Goal: Task Accomplishment & Management: Complete application form

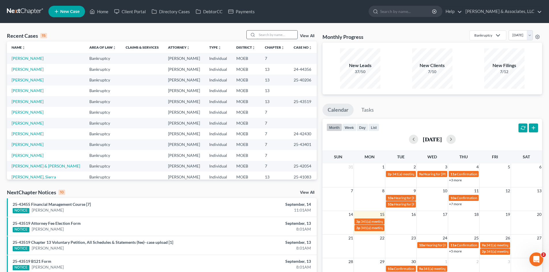
click at [264, 35] on input "search" at bounding box center [277, 35] width 40 height 8
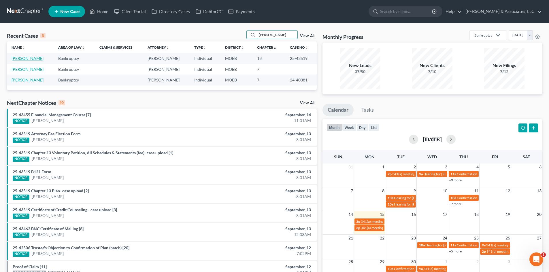
type input "[PERSON_NAME]"
click at [39, 57] on td "[PERSON_NAME]" at bounding box center [30, 58] width 47 height 11
click at [27, 57] on link "[PERSON_NAME]" at bounding box center [28, 58] width 32 height 5
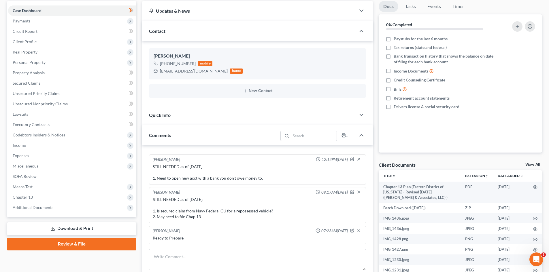
scroll to position [144, 0]
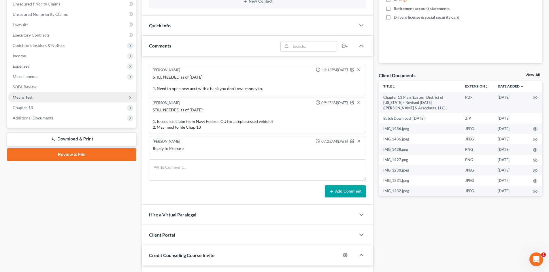
click at [20, 98] on span "Means Test" at bounding box center [23, 97] width 20 height 5
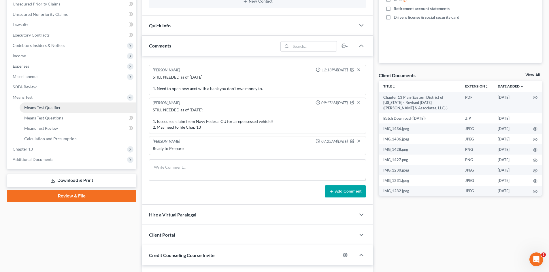
click at [47, 108] on span "Means Test Qualifier" at bounding box center [42, 107] width 37 height 5
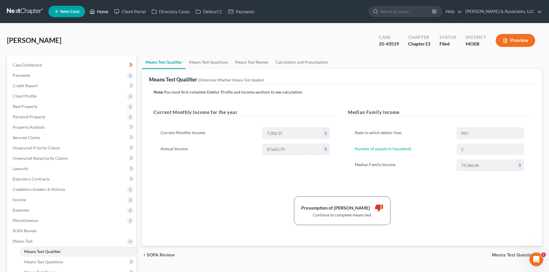
drag, startPoint x: 111, startPoint y: 7, endPoint x: 108, endPoint y: 8, distance: 3.5
click at [111, 7] on link "Home" at bounding box center [99, 11] width 25 height 10
click at [107, 10] on link "Home" at bounding box center [99, 11] width 25 height 10
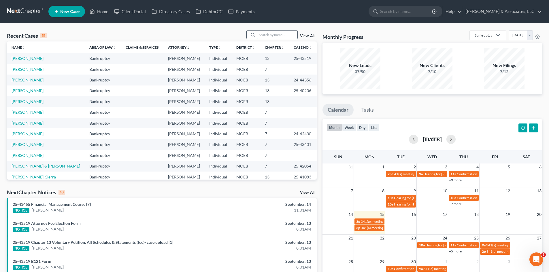
click at [268, 32] on input "search" at bounding box center [277, 35] width 40 height 8
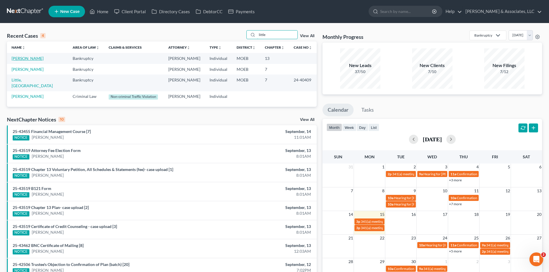
type input "little"
click at [22, 58] on link "[PERSON_NAME]" at bounding box center [28, 58] width 32 height 5
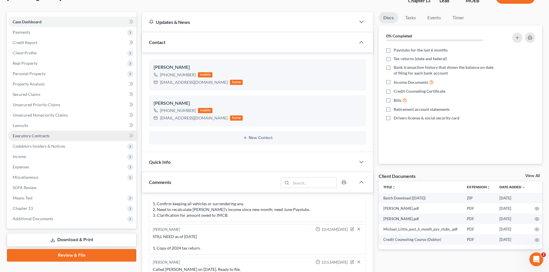
scroll to position [29, 0]
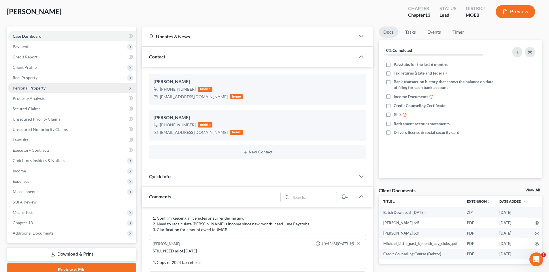
click at [34, 87] on span "Personal Property" at bounding box center [29, 88] width 33 height 5
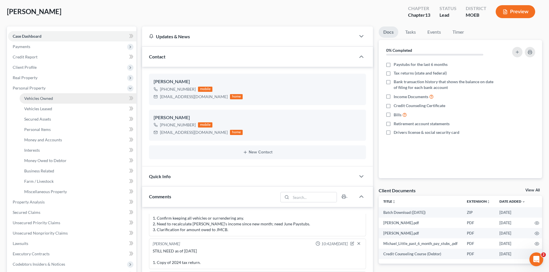
click at [47, 100] on span "Vehicles Owned" at bounding box center [38, 98] width 29 height 5
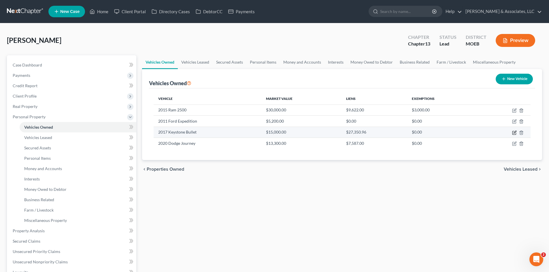
click at [514, 133] on icon "button" at bounding box center [515, 132] width 3 height 3
select select "0"
select select "9"
select select "2"
select select "0"
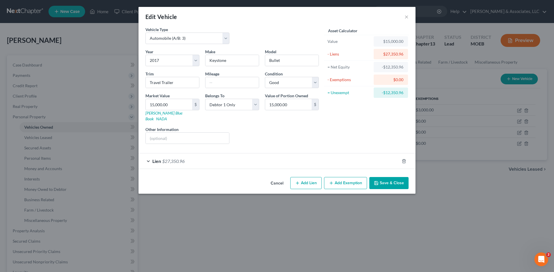
click at [221, 154] on div "Lien $27,350.96" at bounding box center [268, 161] width 261 height 15
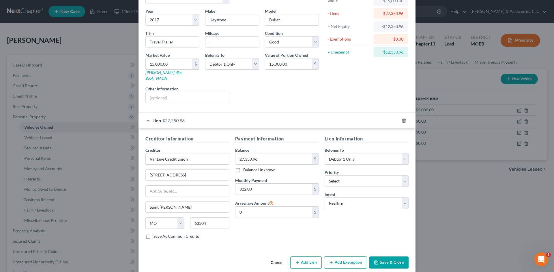
scroll to position [43, 0]
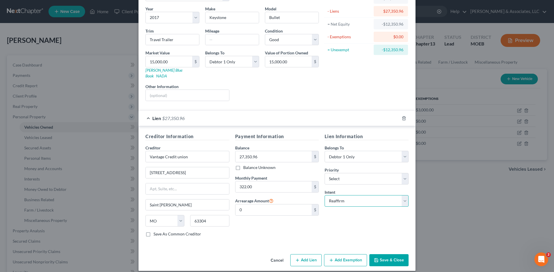
click at [347, 198] on select "Select Surrender Redeem Reaffirm Avoid Other" at bounding box center [366, 201] width 84 height 12
select select "0"
click at [324, 195] on select "Select Surrender Redeem Reaffirm Avoid Other" at bounding box center [366, 201] width 84 height 12
click at [385, 256] on button "Save & Close" at bounding box center [388, 261] width 39 height 12
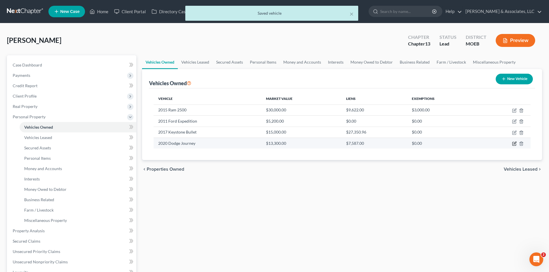
click at [515, 144] on icon "button" at bounding box center [514, 144] width 5 height 5
select select "0"
select select "6"
select select "0"
select select "45"
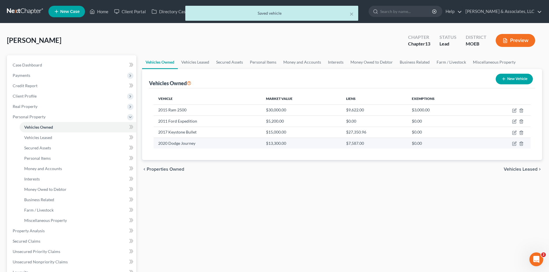
select select "3"
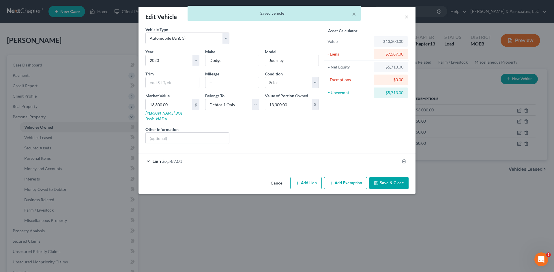
click at [171, 159] on span "$7,587.00" at bounding box center [172, 161] width 20 height 5
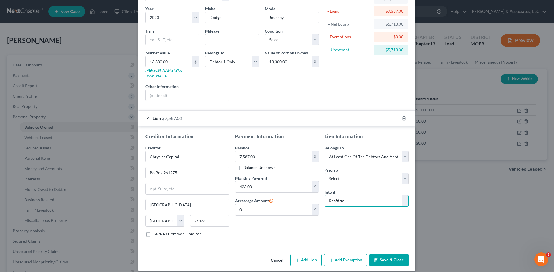
click at [366, 196] on select "Select Surrender Redeem Reaffirm Avoid Other" at bounding box center [366, 201] width 84 height 12
select select "0"
click at [324, 195] on select "Select Surrender Redeem Reaffirm Avoid Other" at bounding box center [366, 201] width 84 height 12
click at [389, 255] on button "Save & Close" at bounding box center [388, 261] width 39 height 12
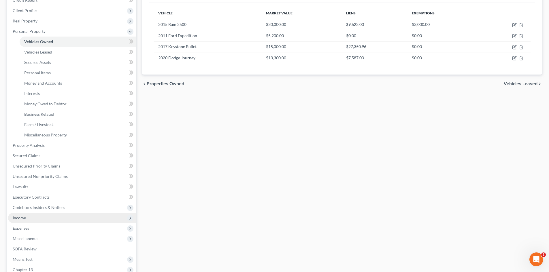
scroll to position [86, 0]
click at [25, 216] on span "Income" at bounding box center [19, 217] width 13 height 5
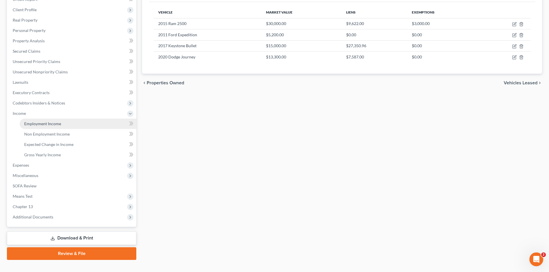
click at [49, 123] on span "Employment Income" at bounding box center [42, 123] width 37 height 5
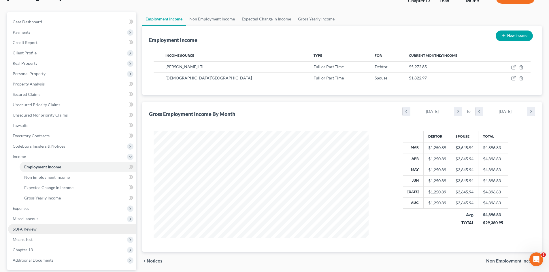
scroll to position [96, 0]
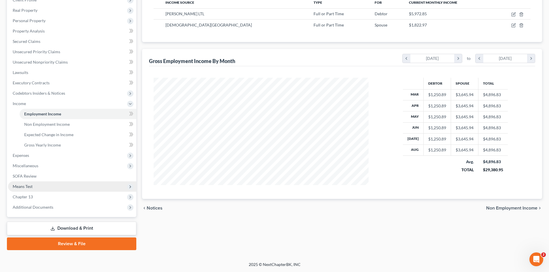
click at [28, 186] on span "Means Test" at bounding box center [23, 186] width 20 height 5
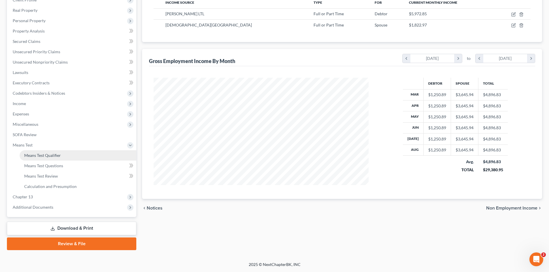
click at [50, 155] on span "Means Test Qualifier" at bounding box center [42, 155] width 37 height 5
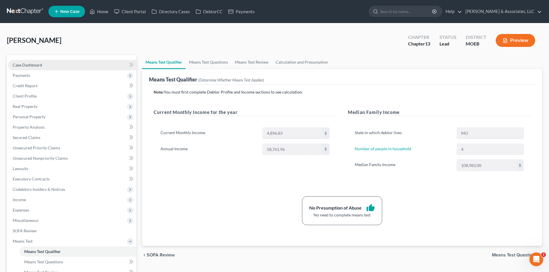
click at [18, 64] on span "Case Dashboard" at bounding box center [27, 65] width 29 height 5
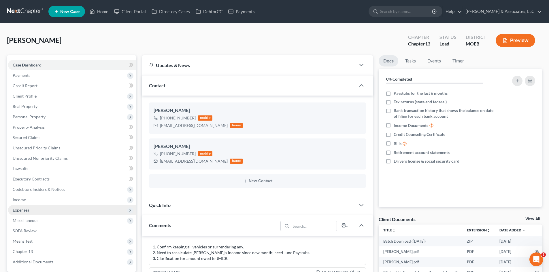
click at [20, 214] on span "Expenses" at bounding box center [72, 210] width 128 height 10
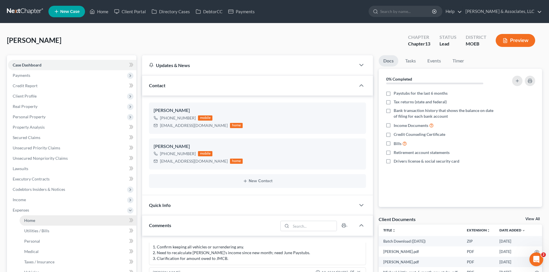
click at [36, 222] on link "Home" at bounding box center [78, 221] width 117 height 10
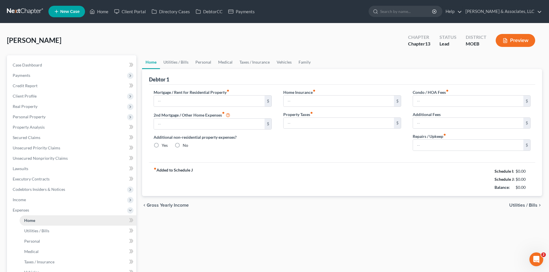
type input "1,465.68"
type input "0.00"
radio input "true"
type input "0.00"
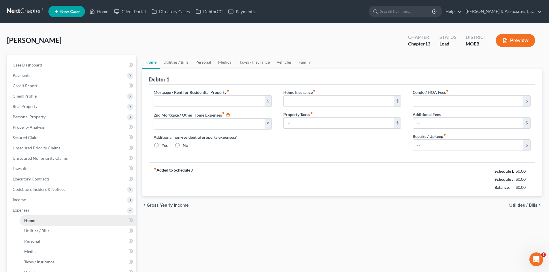
type input "0.00"
type input "50.00"
click at [283, 63] on link "Vehicles" at bounding box center [284, 62] width 22 height 14
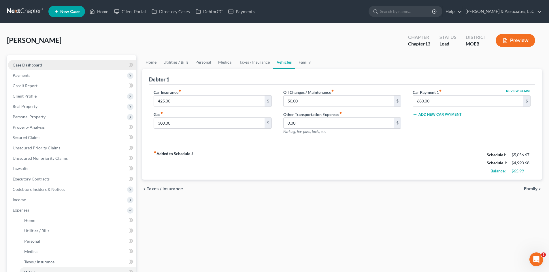
click at [26, 65] on span "Case Dashboard" at bounding box center [27, 65] width 29 height 5
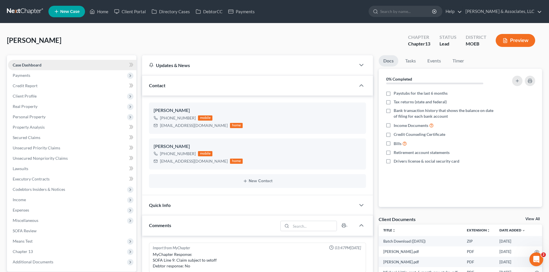
scroll to position [602, 0]
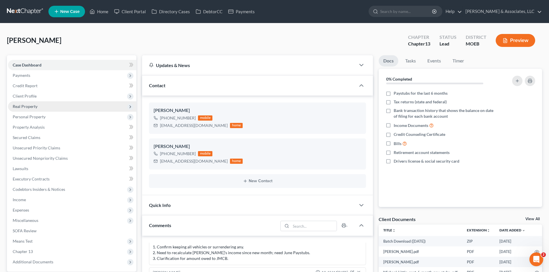
click at [21, 109] on span "Real Property" at bounding box center [72, 106] width 128 height 10
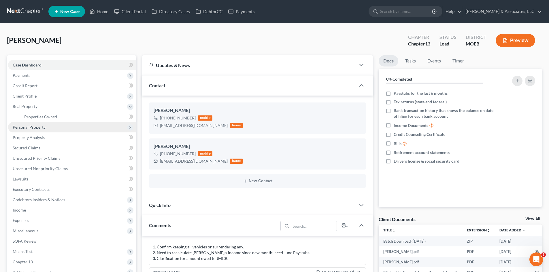
click at [26, 126] on span "Personal Property" at bounding box center [29, 127] width 33 height 5
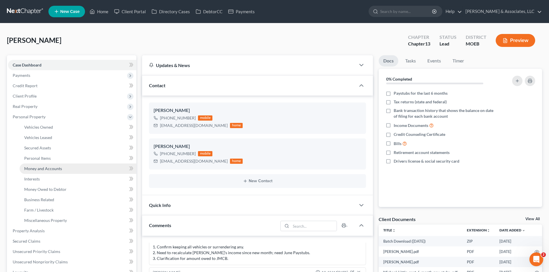
click at [44, 170] on span "Money and Accounts" at bounding box center [43, 168] width 38 height 5
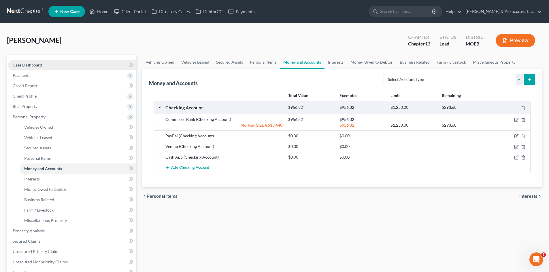
click at [49, 65] on link "Case Dashboard" at bounding box center [72, 65] width 128 height 10
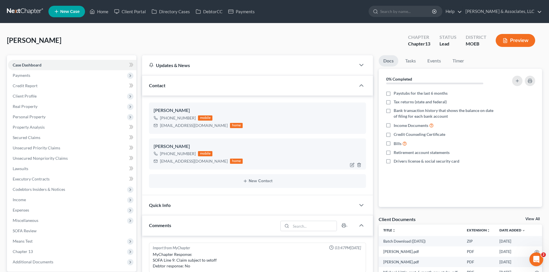
scroll to position [602, 0]
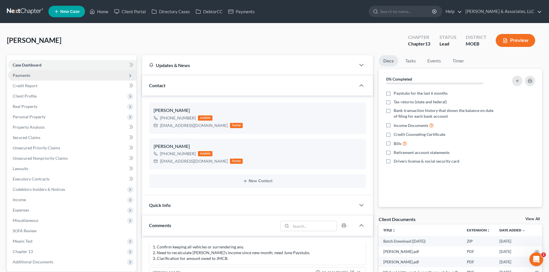
click at [27, 77] on span "Payments" at bounding box center [22, 75] width 18 height 5
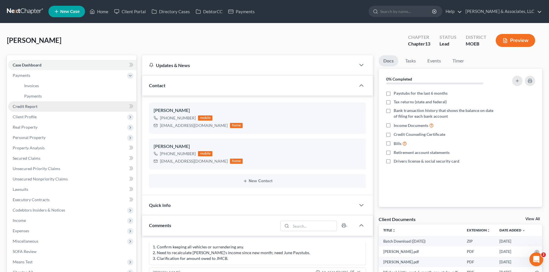
click at [34, 107] on span "Credit Report" at bounding box center [25, 106] width 25 height 5
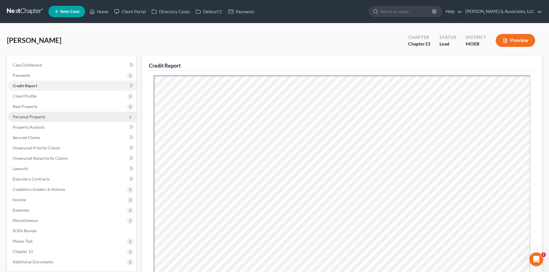
click at [28, 118] on span "Personal Property" at bounding box center [29, 116] width 33 height 5
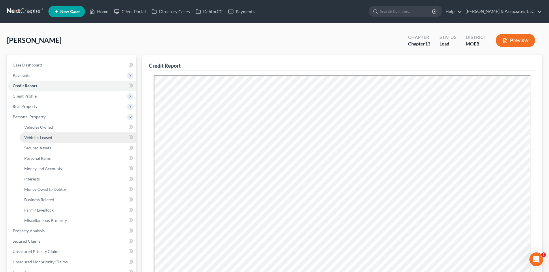
click at [47, 137] on span "Vehicles Leased" at bounding box center [38, 137] width 28 height 5
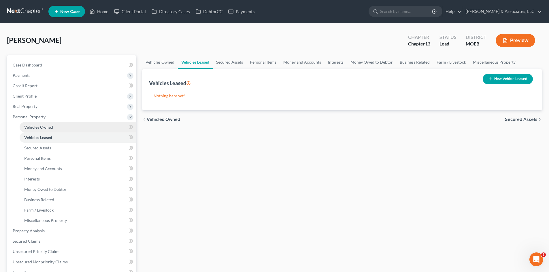
click at [46, 125] on span "Vehicles Owned" at bounding box center [38, 127] width 29 height 5
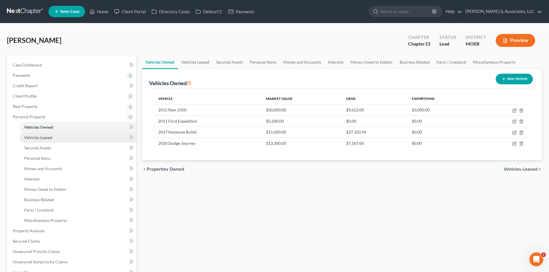
click at [39, 136] on span "Vehicles Leased" at bounding box center [38, 137] width 28 height 5
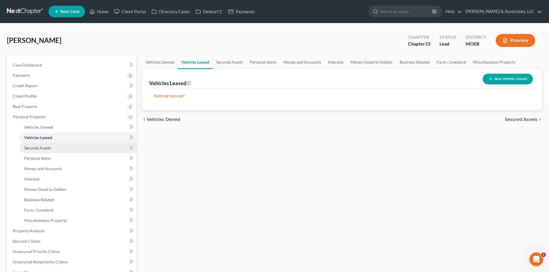
click at [39, 148] on span "Secured Assets" at bounding box center [37, 148] width 27 height 5
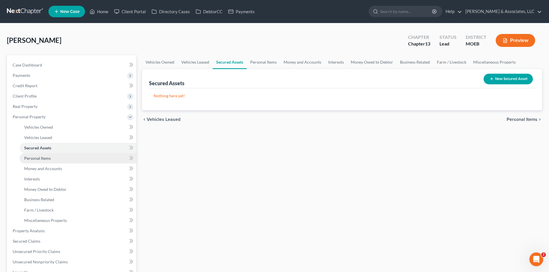
click at [39, 160] on span "Personal Items" at bounding box center [37, 158] width 27 height 5
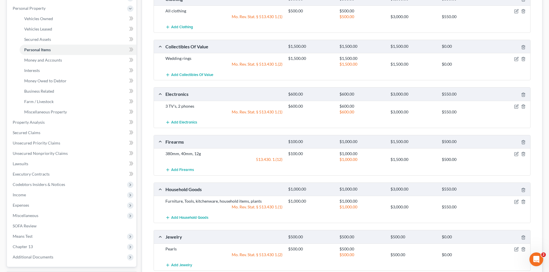
scroll to position [55, 0]
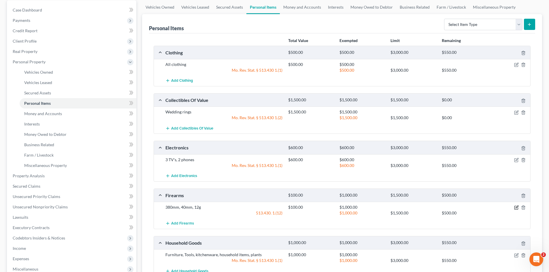
click at [515, 208] on icon "button" at bounding box center [516, 208] width 5 height 5
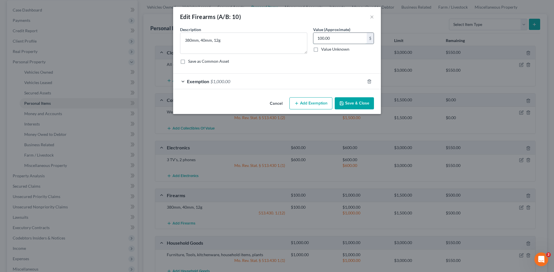
click at [334, 41] on input "100.00" at bounding box center [339, 38] width 53 height 11
click at [334, 40] on input "100.00" at bounding box center [339, 38] width 53 height 11
type input "1"
drag, startPoint x: 335, startPoint y: 40, endPoint x: 303, endPoint y: 40, distance: 32.0
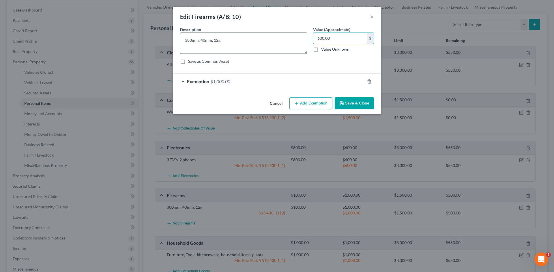
click at [303, 40] on div "Description * 380mm, 40mm, 12g Value (Approximate) 600.00 $ Value Unknown Balan…" at bounding box center [277, 48] width 200 height 42
type input "800.00"
click at [215, 82] on span "$1,000.00" at bounding box center [220, 81] width 20 height 5
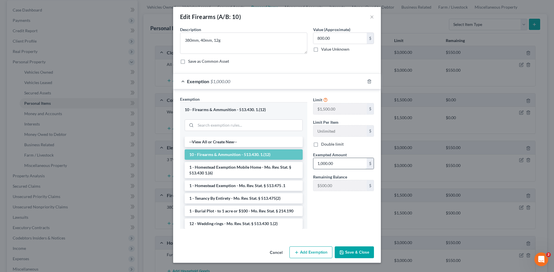
click at [339, 162] on input "1,000.00" at bounding box center [339, 163] width 53 height 11
type input "800.00"
click at [357, 253] on button "Save & Close" at bounding box center [353, 253] width 39 height 12
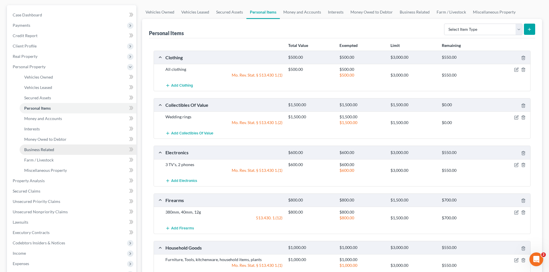
scroll to position [0, 0]
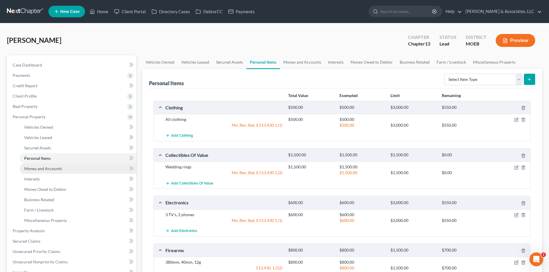
click at [50, 169] on span "Money and Accounts" at bounding box center [43, 168] width 38 height 5
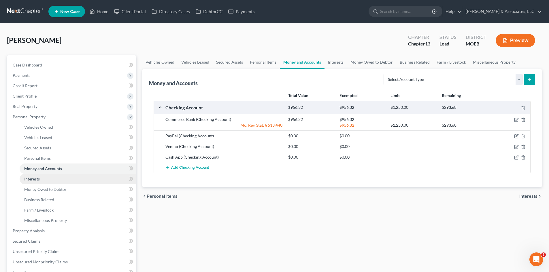
click at [37, 180] on span "Interests" at bounding box center [32, 179] width 16 height 5
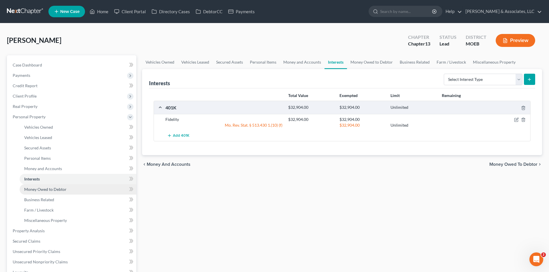
click at [35, 193] on link "Money Owed to Debtor" at bounding box center [78, 190] width 117 height 10
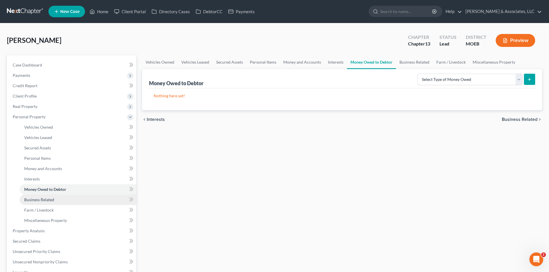
click at [35, 202] on span "Business Related" at bounding box center [39, 199] width 30 height 5
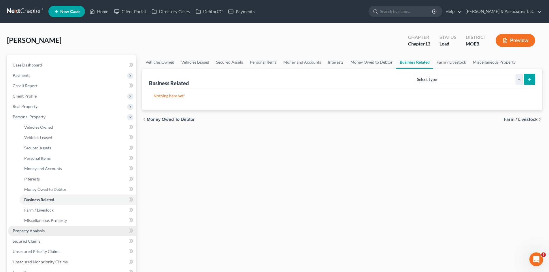
click at [33, 228] on link "Property Analysis" at bounding box center [72, 231] width 128 height 10
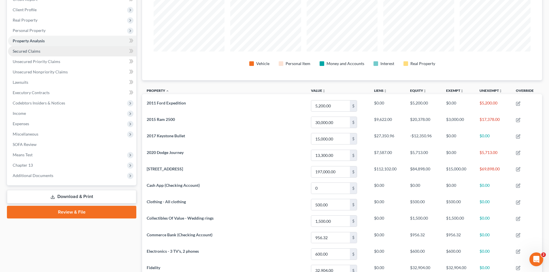
click at [25, 50] on span "Secured Claims" at bounding box center [27, 51] width 28 height 5
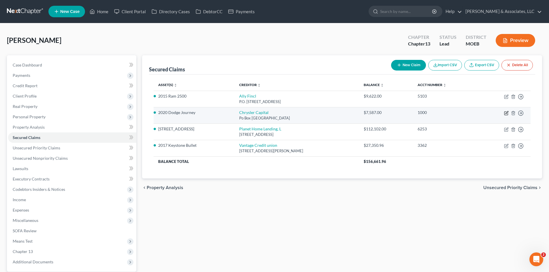
click at [507, 112] on icon "button" at bounding box center [506, 113] width 5 height 5
select select "45"
select select "19"
select select "0"
select select "3"
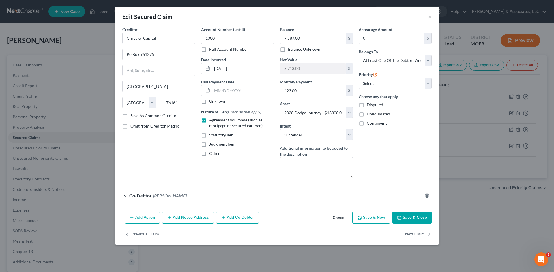
click at [407, 219] on button "Save & Close" at bounding box center [411, 218] width 39 height 12
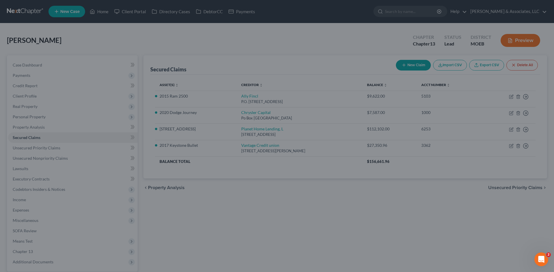
select select
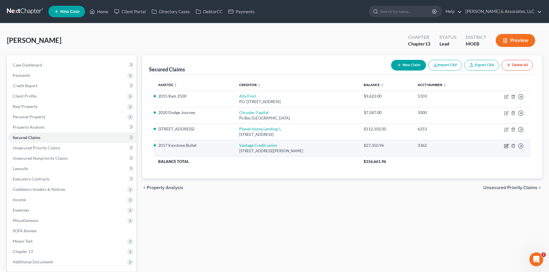
click at [504, 146] on icon "button" at bounding box center [506, 146] width 5 height 5
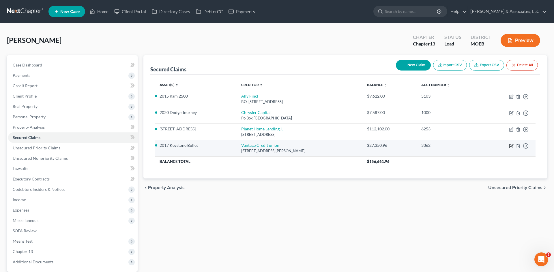
select select "26"
select select "4"
select select "0"
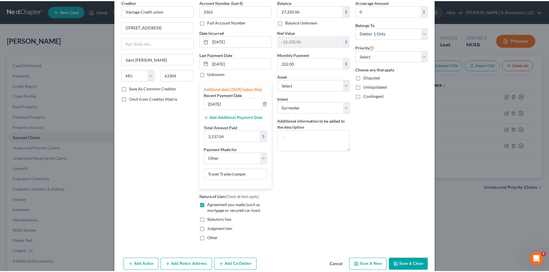
scroll to position [60, 0]
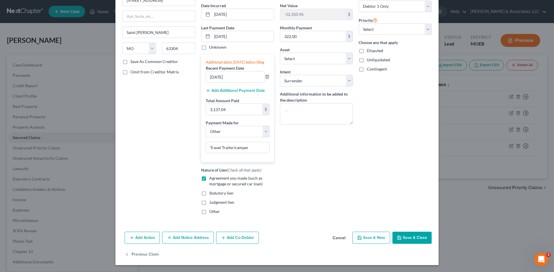
click at [407, 239] on button "Save & Close" at bounding box center [411, 238] width 39 height 12
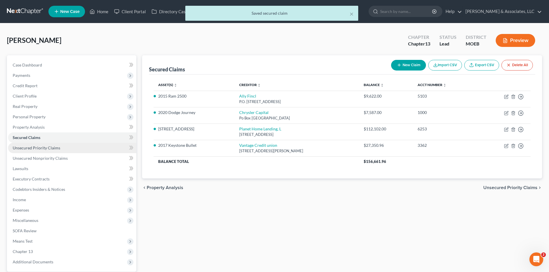
click at [37, 148] on span "Unsecured Priority Claims" at bounding box center [37, 148] width 48 height 5
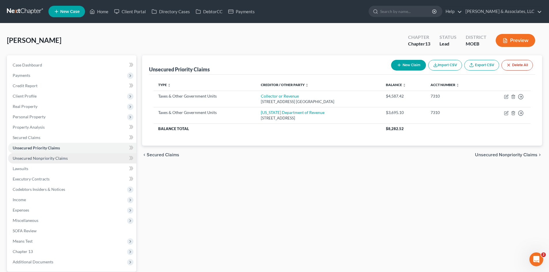
click at [35, 159] on span "Unsecured Nonpriority Claims" at bounding box center [40, 158] width 55 height 5
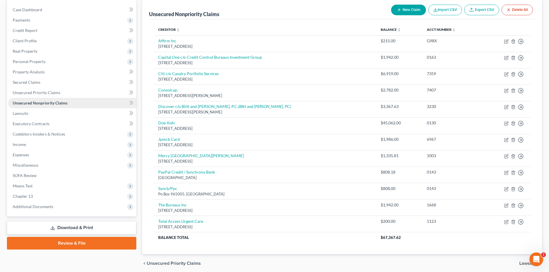
scroll to position [49, 0]
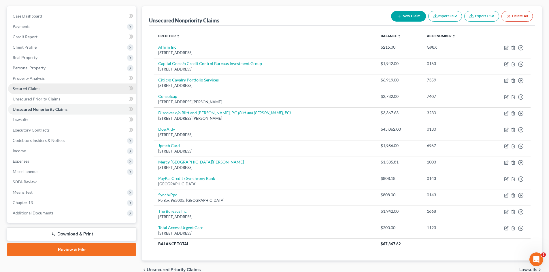
click at [35, 90] on span "Secured Claims" at bounding box center [27, 88] width 28 height 5
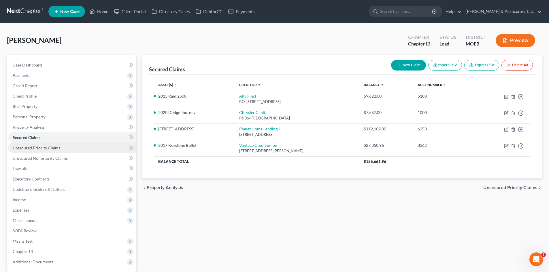
click at [49, 147] on span "Unsecured Priority Claims" at bounding box center [37, 148] width 48 height 5
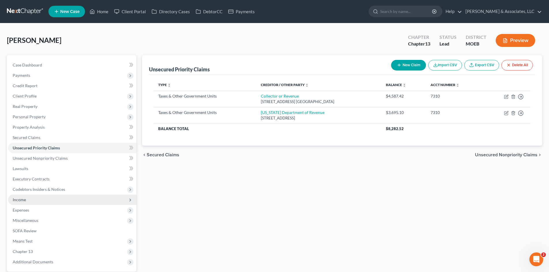
click at [26, 198] on span "Income" at bounding box center [72, 200] width 128 height 10
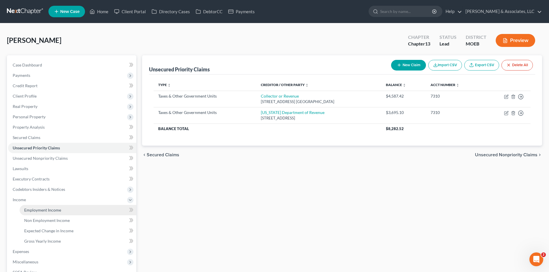
click at [38, 212] on span "Employment Income" at bounding box center [42, 210] width 37 height 5
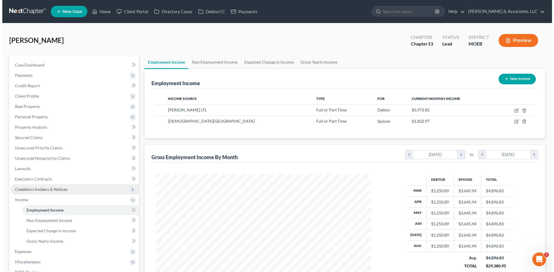
scroll to position [108, 227]
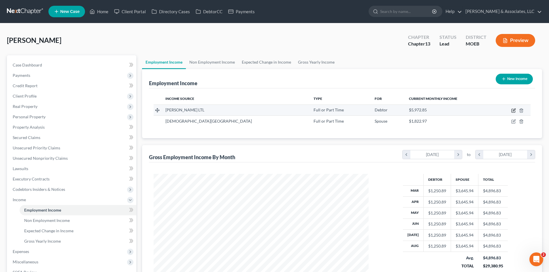
click at [514, 110] on icon "button" at bounding box center [513, 110] width 5 height 5
select select "0"
select select "26"
select select "3"
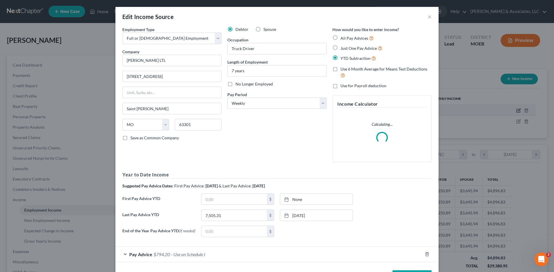
scroll to position [108, 229]
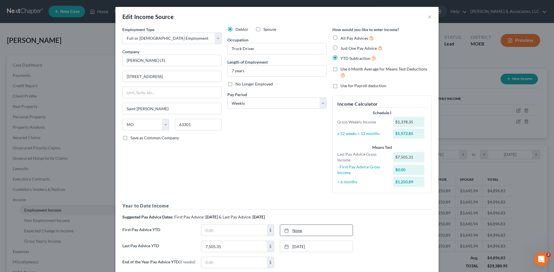
drag, startPoint x: 302, startPoint y: 232, endPoint x: 309, endPoint y: 230, distance: 6.9
click at [303, 231] on link "None" at bounding box center [316, 230] width 72 height 11
type input "[DATE]"
drag, startPoint x: 392, startPoint y: 236, endPoint x: 383, endPoint y: 238, distance: 8.8
click at [392, 236] on div "First Pay Advice YTD $ [DATE] close Date [DATE] Time 12:00 AM chevron_left [DAT…" at bounding box center [276, 233] width 315 height 16
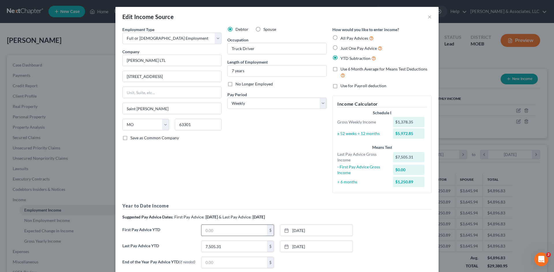
click at [218, 232] on input "text" at bounding box center [233, 230] width 65 height 11
click at [225, 231] on input "text" at bounding box center [233, 230] width 65 height 11
type input "763.60"
click at [410, 239] on div "First Pay Advice YTD 763.60 $ [DATE] close Date [DATE] Time 12:00 AM chevron_le…" at bounding box center [276, 233] width 315 height 16
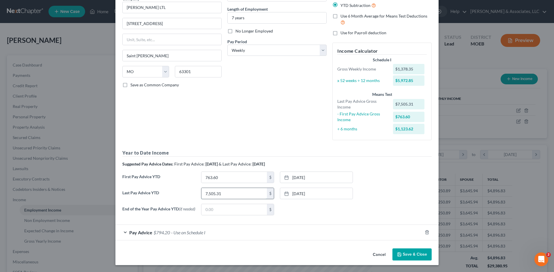
click at [225, 193] on input "7,505.31" at bounding box center [233, 193] width 65 height 11
click at [189, 234] on span "- Use on Schedule I" at bounding box center [188, 232] width 34 height 5
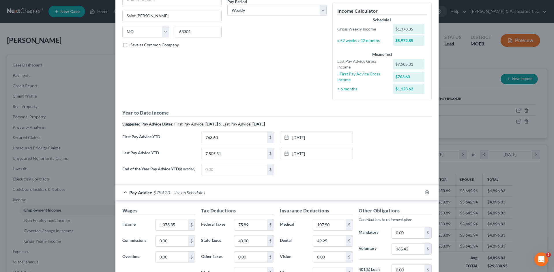
scroll to position [170, 0]
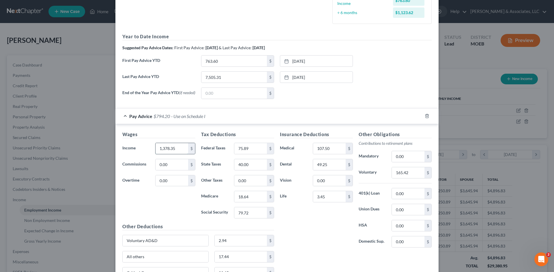
click at [174, 151] on input "1,378.35" at bounding box center [171, 148] width 33 height 11
type input "1,708.61"
click at [178, 212] on div "Wages Income * 1,708.61 $ Commissions 0.00 $ Overtime 0.00 $" at bounding box center [158, 177] width 79 height 92
click at [247, 152] on input "75.89" at bounding box center [250, 148] width 33 height 11
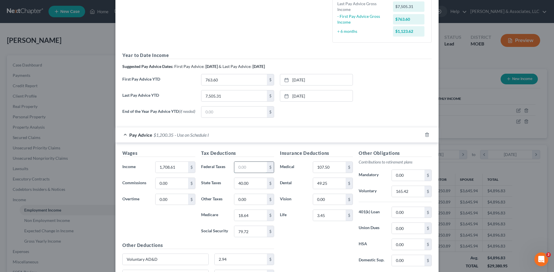
scroll to position [141, 0]
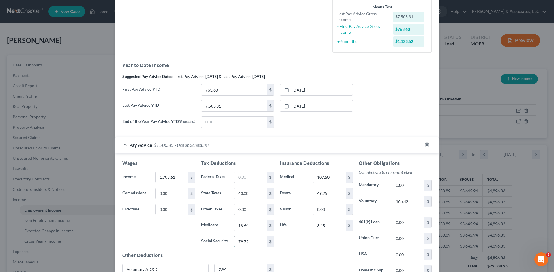
click at [252, 246] on input "79.72" at bounding box center [250, 241] width 33 height 11
type input "100.96"
click at [253, 231] on input "18.64" at bounding box center [250, 225] width 33 height 11
type input "23.61"
click at [242, 181] on input "text" at bounding box center [250, 177] width 33 height 11
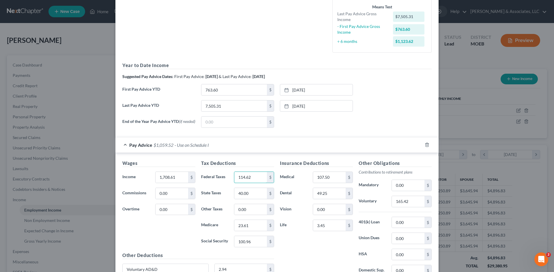
type input "114.62"
drag, startPoint x: 259, startPoint y: 164, endPoint x: 256, endPoint y: 163, distance: 3.4
click at [259, 164] on h5 "Tax Deductions" at bounding box center [237, 163] width 73 height 7
click at [248, 197] on input "40.00" at bounding box center [250, 193] width 33 height 11
type input "55.00"
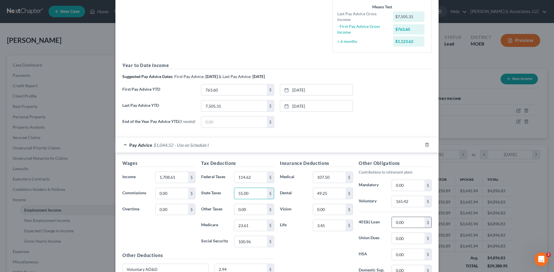
click at [407, 227] on input "0.00" at bounding box center [408, 222] width 33 height 11
click at [410, 205] on input "165.42" at bounding box center [408, 201] width 33 height 11
type input "102.52"
click at [326, 193] on input "49.25" at bounding box center [329, 193] width 33 height 11
type input "19.85"
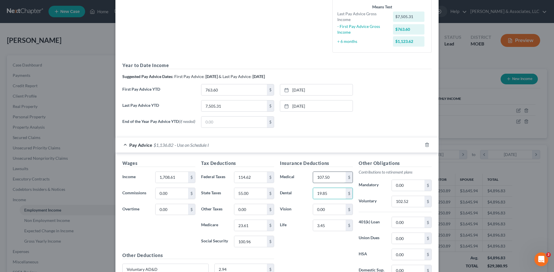
click at [331, 180] on input "107.50" at bounding box center [329, 177] width 33 height 11
type input "57.50"
click at [332, 227] on input "3.45" at bounding box center [329, 225] width 33 height 11
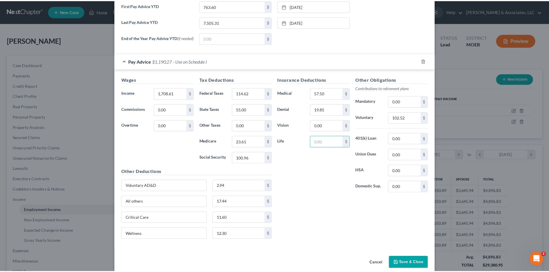
scroll to position [227, 0]
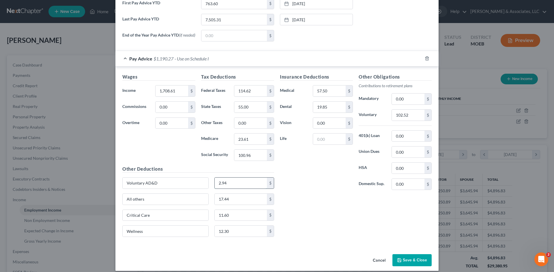
click at [240, 188] on input "2.94" at bounding box center [241, 183] width 52 height 11
type input "2.94"
click at [309, 193] on div "Insurance Deductions Medical 57.50 $ Dental 19.85 $ Vision 0.00 $ Life $" at bounding box center [316, 134] width 79 height 121
click at [235, 201] on input "17.44" at bounding box center [241, 199] width 52 height 11
click at [232, 215] on input "11.60" at bounding box center [241, 215] width 52 height 11
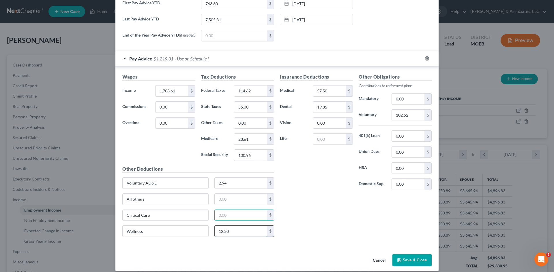
click at [231, 235] on input "12.30" at bounding box center [241, 231] width 52 height 11
drag, startPoint x: 156, startPoint y: 200, endPoint x: 151, endPoint y: 202, distance: 4.9
click at [156, 200] on input "All others" at bounding box center [166, 199] width 86 height 11
drag, startPoint x: 152, startPoint y: 203, endPoint x: 88, endPoint y: 199, distance: 64.4
click at [90, 201] on div "Edit Income Source × Employment Type * Select Full or [DEMOGRAPHIC_DATA] Employ…" at bounding box center [277, 136] width 554 height 272
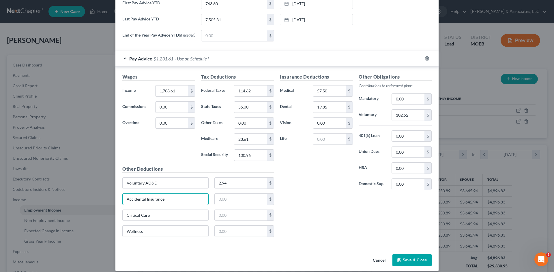
type input "Accidental Insurance"
type input "2.63"
type input "11.60"
type input "Legal"
type input "3.87"
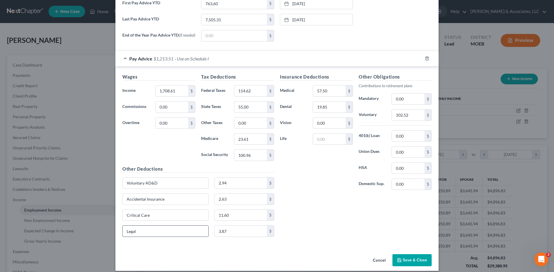
click at [151, 233] on input "Legal" at bounding box center [166, 231] width 86 height 11
drag, startPoint x: 151, startPoint y: 233, endPoint x: 113, endPoint y: 236, distance: 38.2
click at [115, 236] on div "Wages Income * 1,708.61 $ Commissions 0.00 $ Overtime 0.00 $ Tax Deductions Fed…" at bounding box center [276, 157] width 323 height 180
type input "Others"
drag, startPoint x: 233, startPoint y: 238, endPoint x: 234, endPoint y: 235, distance: 3.5
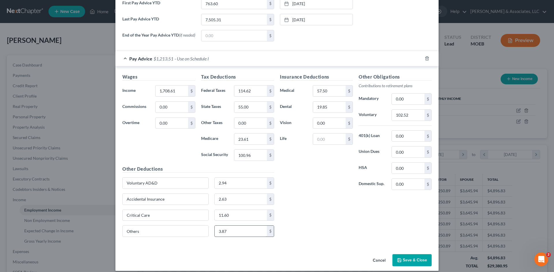
click at [233, 237] on div "3.87 $" at bounding box center [244, 232] width 60 height 12
type input "Others"
drag, startPoint x: 247, startPoint y: 234, endPoint x: 241, endPoint y: 237, distance: 6.7
click at [247, 234] on input "text" at bounding box center [241, 231] width 52 height 11
drag, startPoint x: 230, startPoint y: 224, endPoint x: 230, endPoint y: 231, distance: 7.5
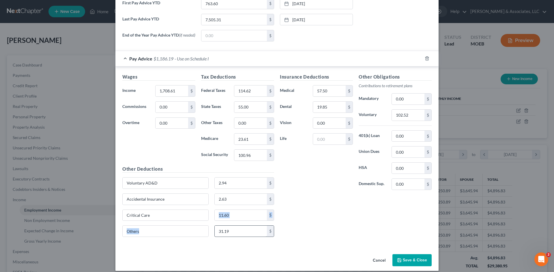
click at [230, 231] on div "Other Deductions Voluntary AD&D 2.94 $ Accidental Insurance 2.63 $ Critical Car…" at bounding box center [197, 204] width 157 height 76
click at [228, 233] on input "31.19" at bounding box center [241, 231] width 52 height 11
type input "31.39"
type input "205.04"
click at [406, 262] on button "Save & Close" at bounding box center [411, 261] width 39 height 12
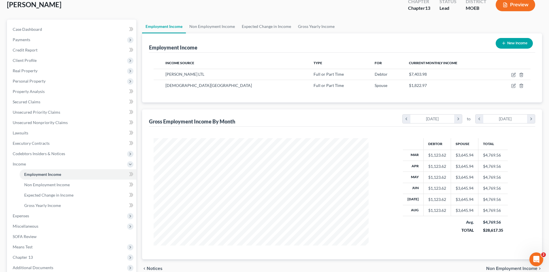
scroll to position [96, 0]
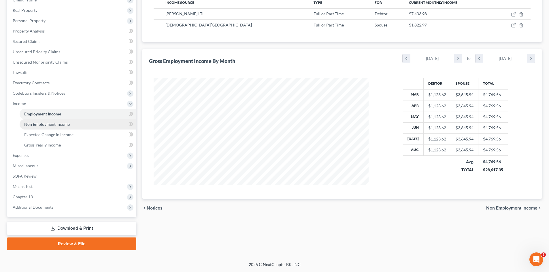
click at [65, 123] on span "Non Employment Income" at bounding box center [47, 124] width 46 height 5
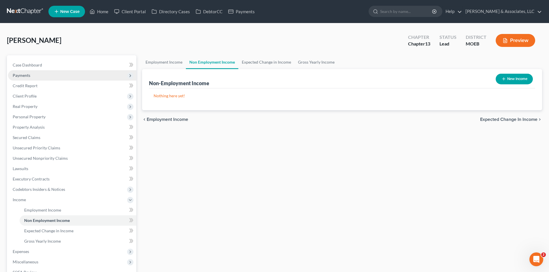
click at [26, 74] on span "Payments" at bounding box center [22, 75] width 18 height 5
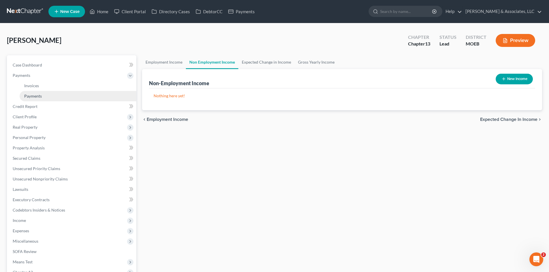
click at [36, 96] on span "Payments" at bounding box center [33, 96] width 18 height 5
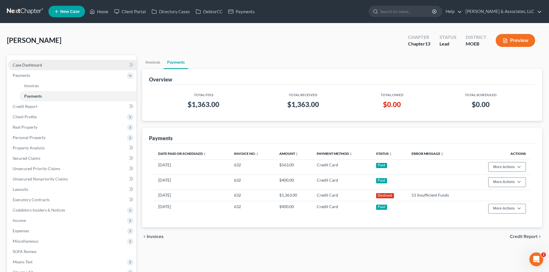
click at [36, 64] on span "Case Dashboard" at bounding box center [27, 65] width 29 height 5
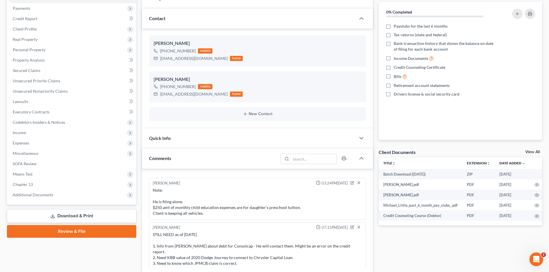
scroll to position [445, 0]
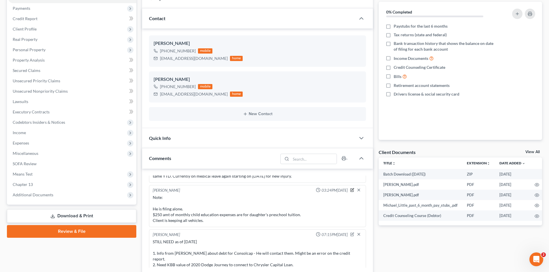
click at [352, 190] on icon "button" at bounding box center [353, 190] width 2 height 2
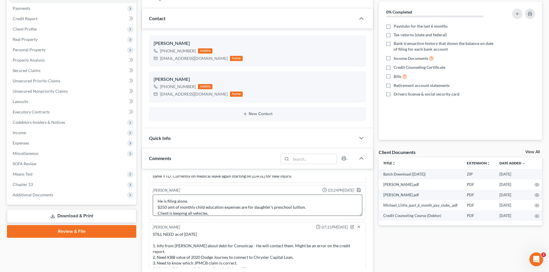
scroll to position [18, 0]
drag, startPoint x: 204, startPoint y: 212, endPoint x: 148, endPoint y: 213, distance: 56.2
click at [149, 212] on div "[PERSON_NAME] 03:24PM[DATE] Note: He is filing alone. $250 amt of monthly child…" at bounding box center [257, 202] width 217 height 35
type textarea "Note: He is filing alone. $250 amt of monthly child education expenses are for …"
click at [357, 190] on icon "button" at bounding box center [359, 190] width 5 height 5
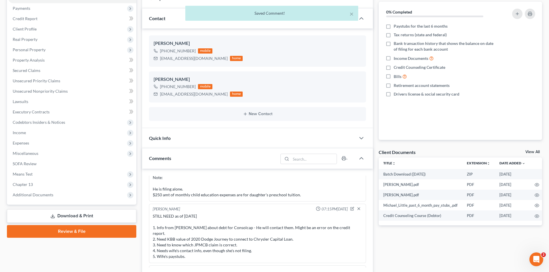
scroll to position [452, 0]
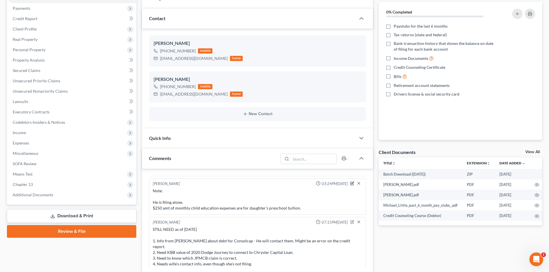
click at [350, 184] on icon "button" at bounding box center [352, 184] width 4 height 4
click at [205, 210] on textarea "Note: He is filing alone. $250 amt of monthly child education expenses are for …" at bounding box center [258, 198] width 210 height 21
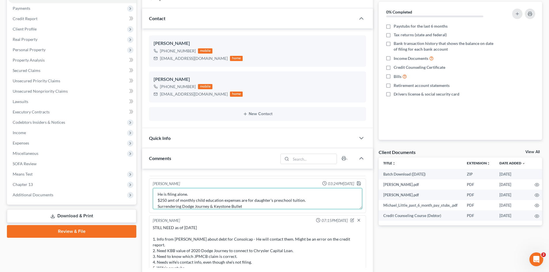
type textarea "Note: He is filing alone. $250 amt of monthly child education expenses are for …"
click at [357, 183] on icon "button" at bounding box center [359, 183] width 5 height 5
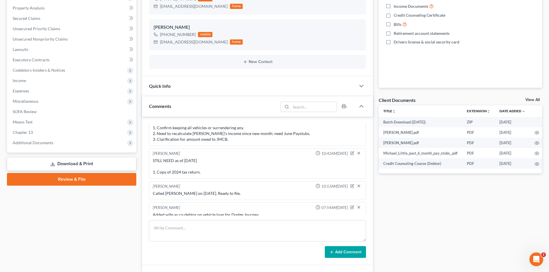
scroll to position [183, 0]
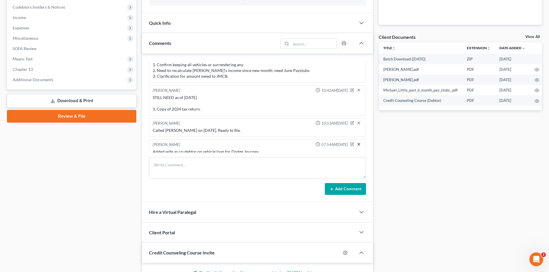
click at [357, 142] on icon "button" at bounding box center [359, 144] width 5 height 5
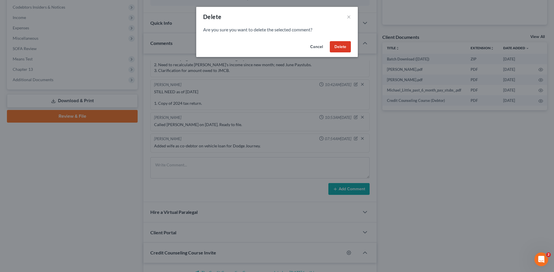
click at [340, 45] on button "Delete" at bounding box center [340, 47] width 21 height 12
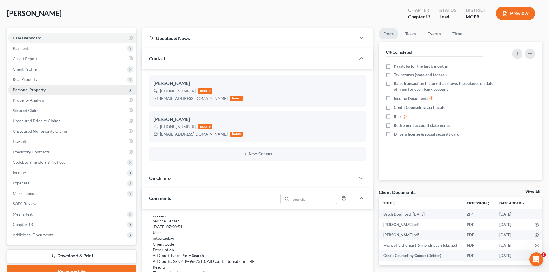
scroll to position [10, 0]
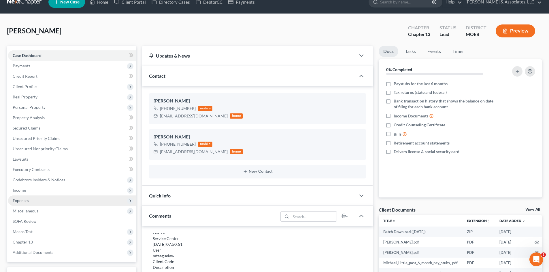
click at [28, 202] on span "Expenses" at bounding box center [21, 200] width 16 height 5
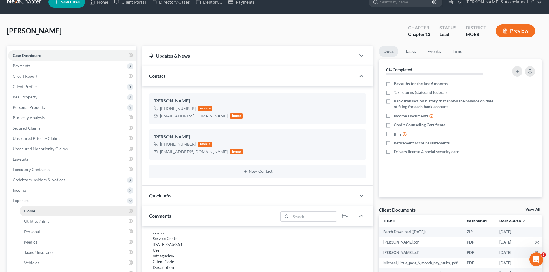
click at [34, 212] on span "Home" at bounding box center [29, 211] width 11 height 5
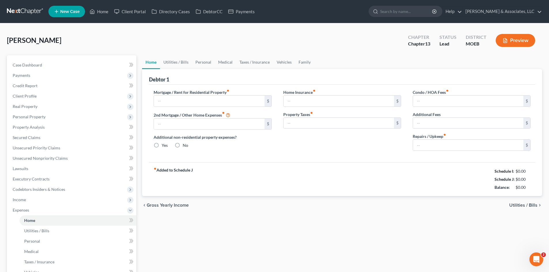
type input "1,465.68"
type input "0.00"
radio input "true"
type input "0.00"
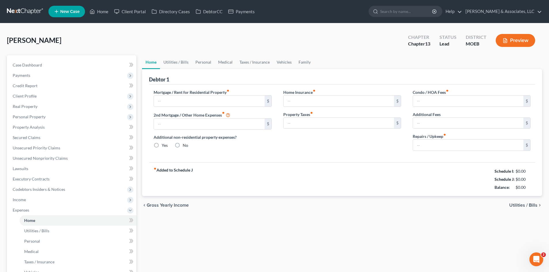
type input "0.00"
type input "50.00"
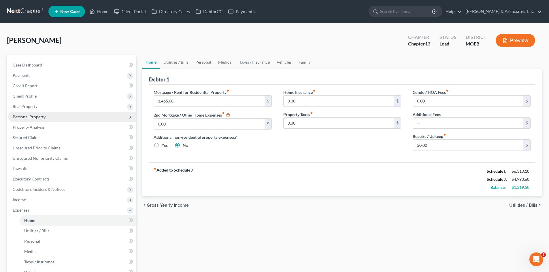
click at [41, 118] on span "Personal Property" at bounding box center [29, 116] width 33 height 5
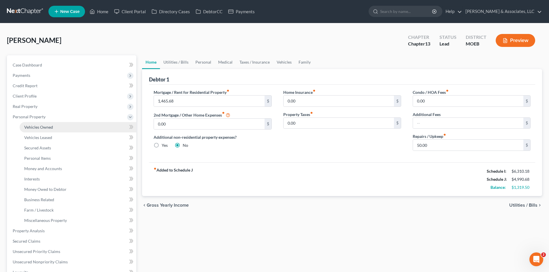
click at [46, 129] on span "Vehicles Owned" at bounding box center [38, 127] width 29 height 5
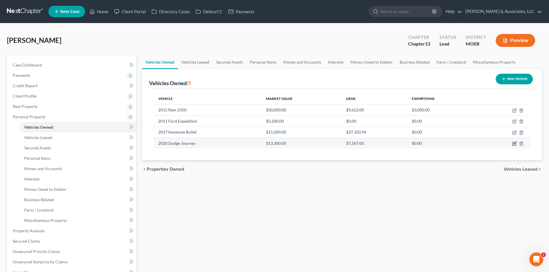
click at [514, 143] on icon "button" at bounding box center [514, 144] width 5 height 5
select select "0"
select select "6"
select select "0"
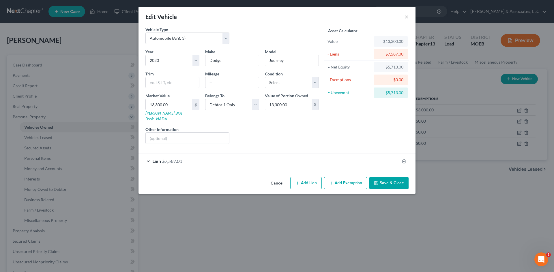
click at [234, 157] on div "Lien $7,587.00" at bounding box center [268, 161] width 261 height 15
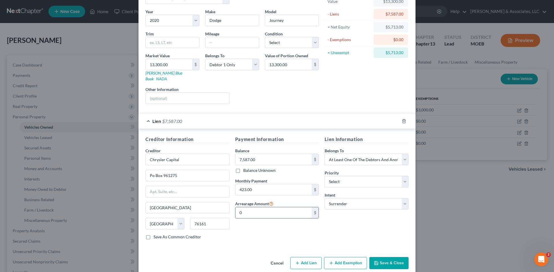
scroll to position [43, 0]
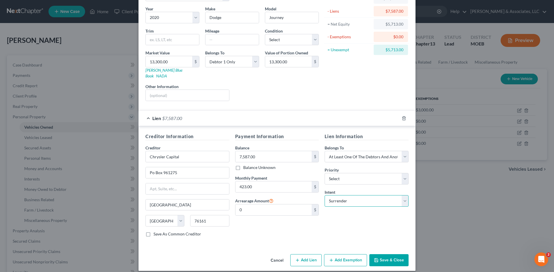
click at [364, 195] on select "Select Surrender Redeem Reaffirm Avoid Other" at bounding box center [366, 201] width 84 height 12
select select "2"
click at [324, 195] on select "Select Surrender Redeem Reaffirm Avoid Other" at bounding box center [366, 201] width 84 height 12
click at [387, 255] on button "Save & Close" at bounding box center [388, 261] width 39 height 12
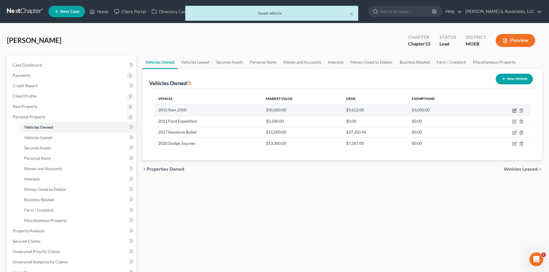
click at [513, 110] on icon "button" at bounding box center [514, 110] width 3 height 3
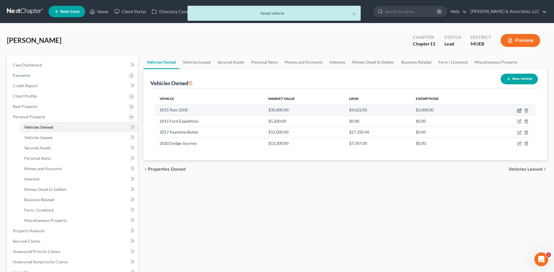
select select "0"
select select "11"
select select "1"
select select "3"
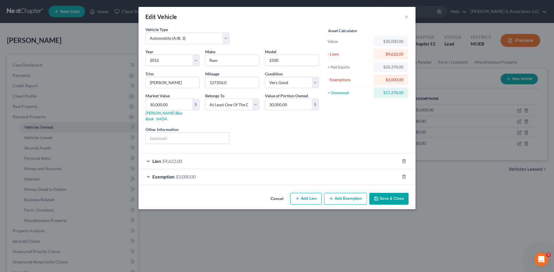
click at [219, 158] on div "Lien $9,622.00" at bounding box center [268, 161] width 261 height 15
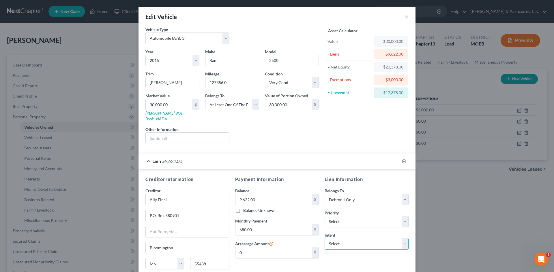
click at [350, 238] on select "Select Surrender Redeem Reaffirm Avoid Other" at bounding box center [366, 244] width 84 height 12
select select "0"
click at [324, 238] on select "Select Surrender Redeem Reaffirm Avoid Other" at bounding box center [366, 244] width 84 height 12
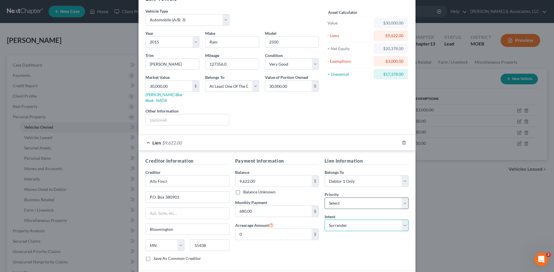
scroll to position [59, 0]
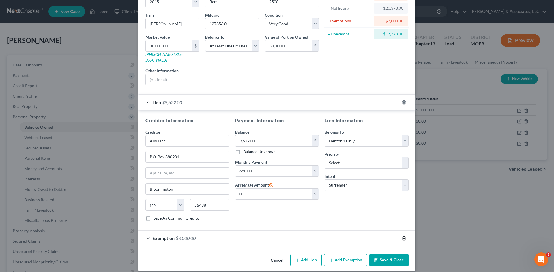
click at [402, 236] on icon "button" at bounding box center [403, 238] width 5 height 5
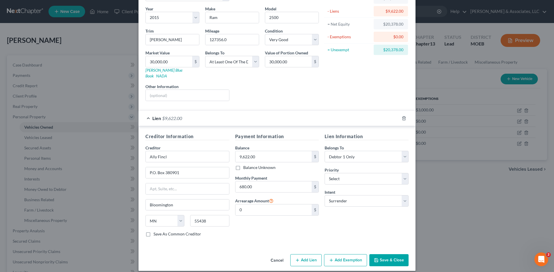
click at [389, 255] on button "Save & Close" at bounding box center [388, 261] width 39 height 12
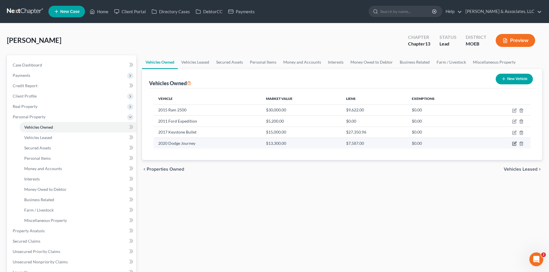
click at [515, 144] on icon "button" at bounding box center [514, 144] width 5 height 5
select select "0"
select select "6"
select select "0"
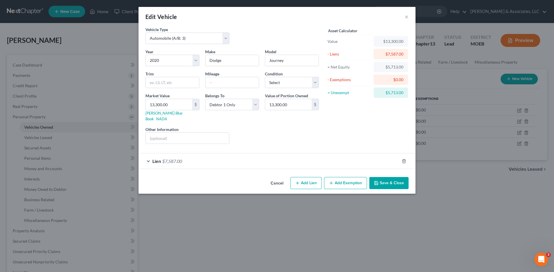
click at [339, 179] on button "Add Exemption" at bounding box center [345, 183] width 43 height 12
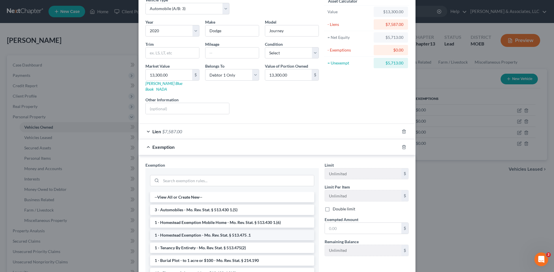
scroll to position [58, 0]
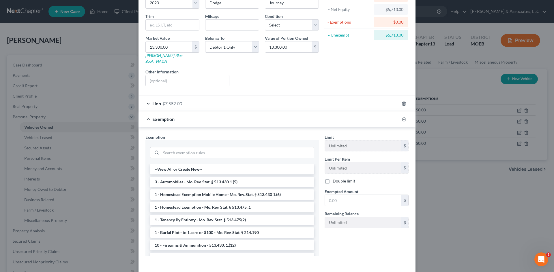
click at [198, 153] on div at bounding box center [232, 152] width 164 height 15
click at [200, 148] on input "search" at bounding box center [237, 153] width 153 height 11
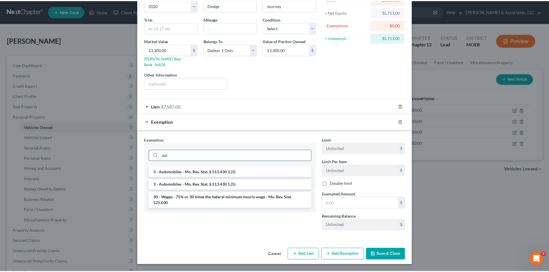
scroll to position [49, 0]
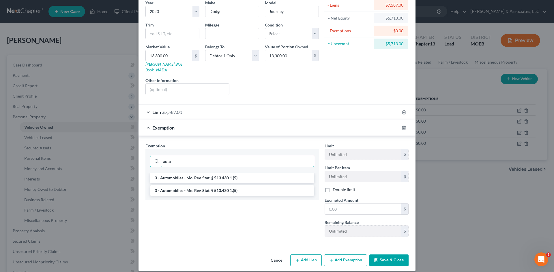
type input "auto"
click at [203, 173] on li "3 - Automobiles - Mo. Rev. Stat. § 513.430 1.(5)" at bounding box center [232, 178] width 164 height 10
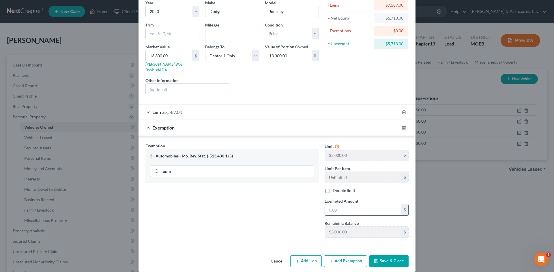
click at [359, 205] on input "text" at bounding box center [363, 210] width 76 height 11
type input "3,000.00"
click at [383, 256] on button "Save & Close" at bounding box center [388, 262] width 39 height 12
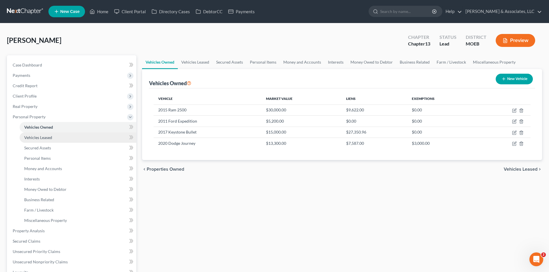
click at [33, 138] on span "Vehicles Leased" at bounding box center [38, 137] width 28 height 5
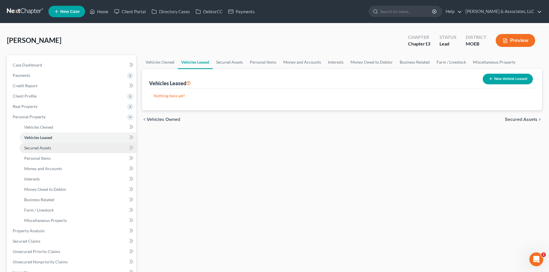
click at [37, 149] on span "Secured Assets" at bounding box center [37, 148] width 27 height 5
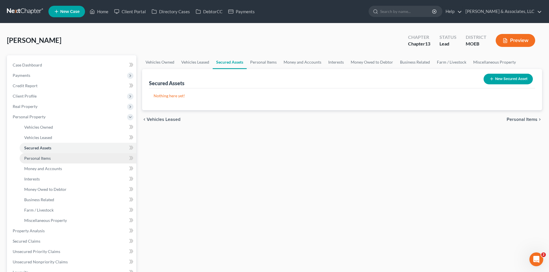
click at [39, 161] on link "Personal Items" at bounding box center [78, 158] width 117 height 10
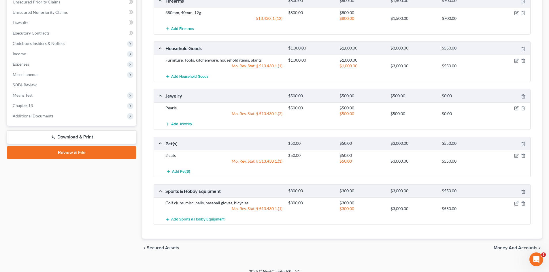
scroll to position [257, 0]
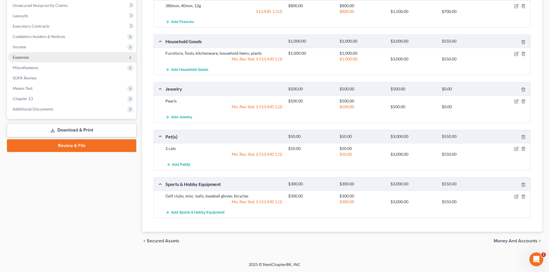
click at [19, 58] on span "Expenses" at bounding box center [21, 57] width 16 height 5
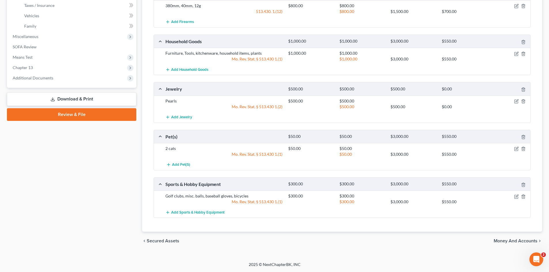
scroll to position [153, 0]
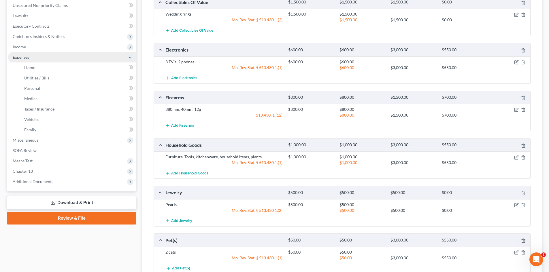
click at [26, 58] on span "Expenses" at bounding box center [21, 57] width 16 height 5
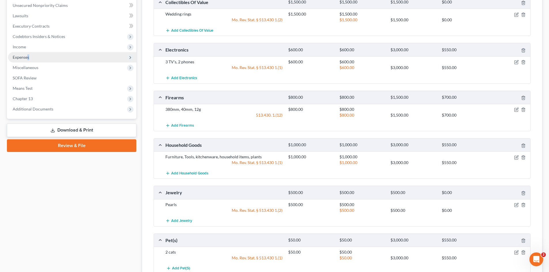
click at [29, 57] on span "Expenses" at bounding box center [21, 57] width 16 height 5
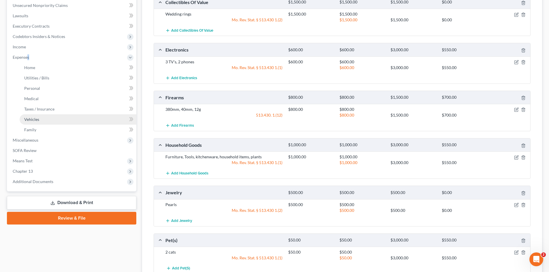
click at [33, 121] on span "Vehicles" at bounding box center [31, 119] width 15 height 5
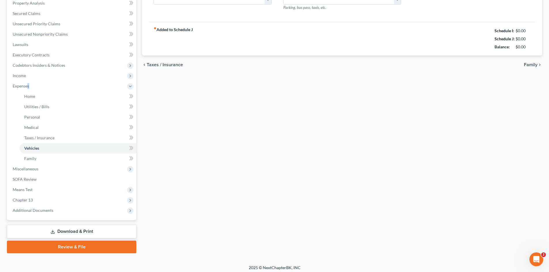
type input "425.00"
type input "300.00"
type input "50.00"
type input "0.00"
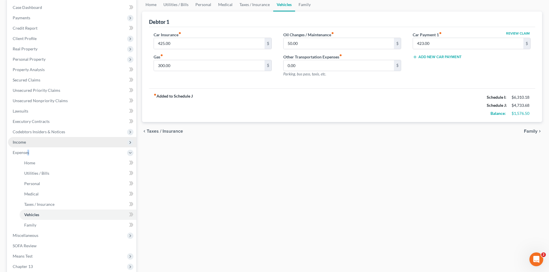
scroll to position [86, 0]
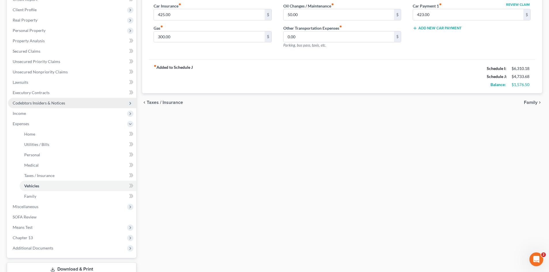
click at [40, 103] on span "Codebtors Insiders & Notices" at bounding box center [39, 103] width 52 height 5
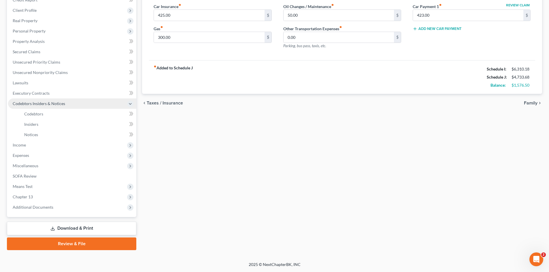
scroll to position [86, 0]
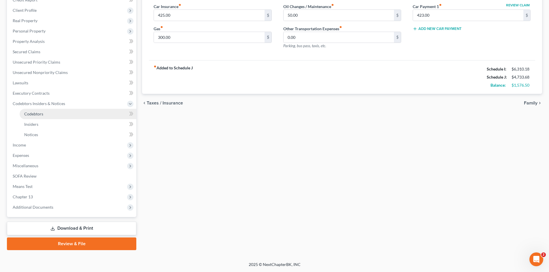
click at [34, 114] on span "Codebtors" at bounding box center [33, 114] width 19 height 5
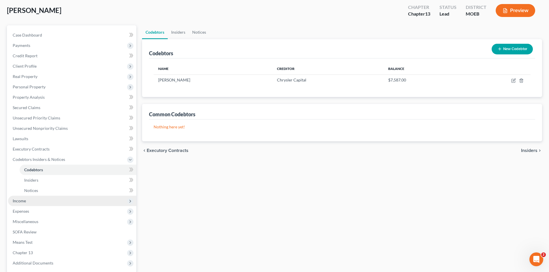
scroll to position [58, 0]
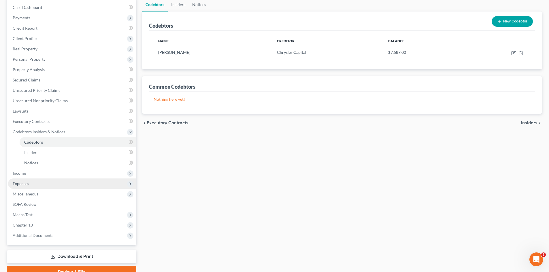
click at [24, 184] on span "Expenses" at bounding box center [21, 183] width 16 height 5
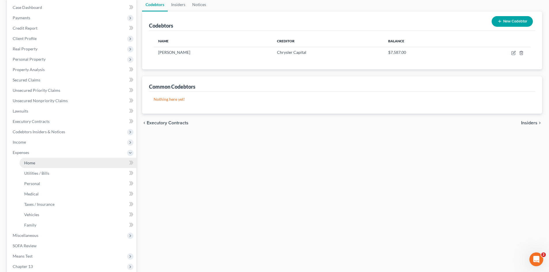
click at [43, 160] on link "Home" at bounding box center [78, 163] width 117 height 10
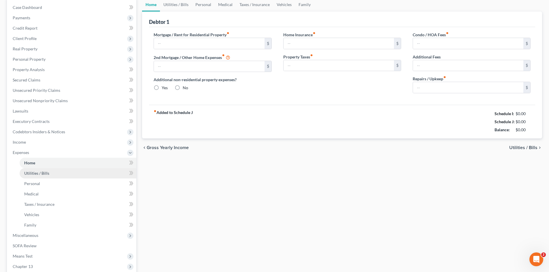
scroll to position [18, 0]
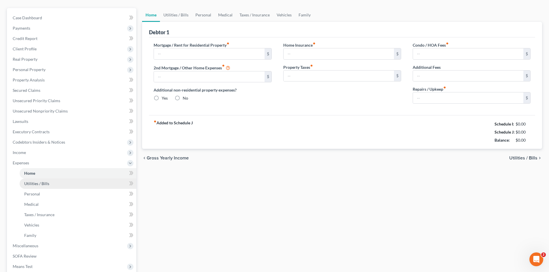
type input "1,465.68"
type input "0.00"
radio input "true"
type input "0.00"
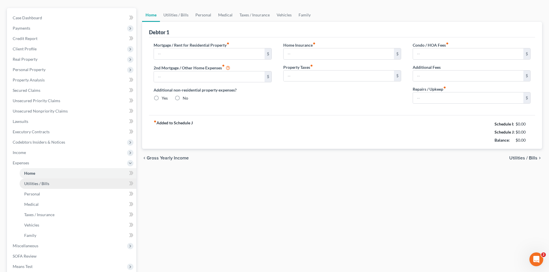
type input "0.00"
type input "50.00"
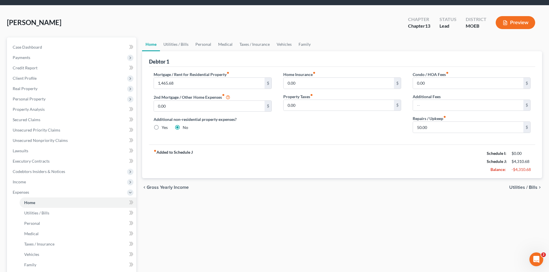
scroll to position [0, 0]
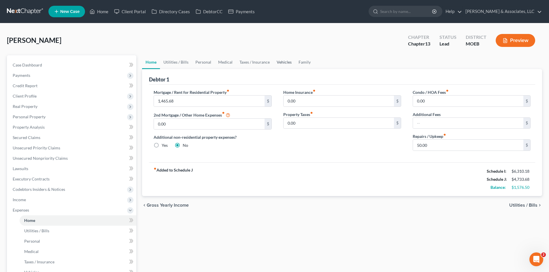
click at [285, 63] on link "Vehicles" at bounding box center [284, 62] width 22 height 14
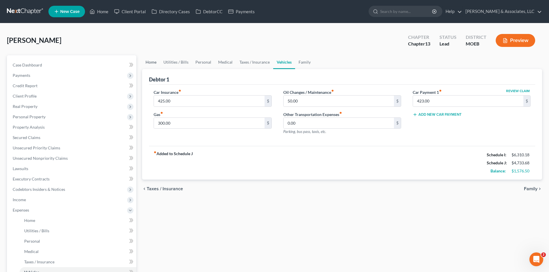
click at [146, 63] on link "Home" at bounding box center [151, 62] width 18 height 14
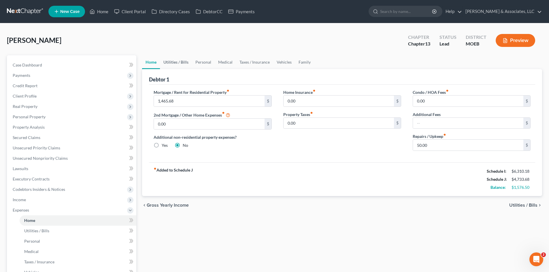
click at [173, 63] on link "Utilities / Bills" at bounding box center [176, 62] width 32 height 14
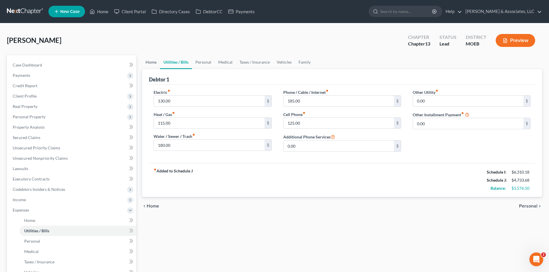
click at [151, 63] on link "Home" at bounding box center [151, 62] width 18 height 14
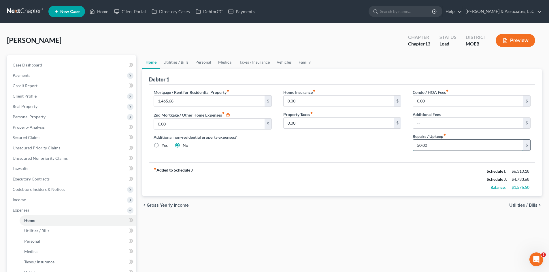
click at [446, 146] on input "50.00" at bounding box center [468, 145] width 110 height 11
type input "100.00"
click at [179, 58] on link "Utilities / Bills" at bounding box center [176, 62] width 32 height 14
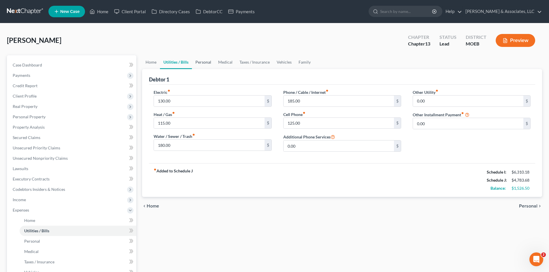
click at [203, 60] on link "Personal" at bounding box center [203, 62] width 23 height 14
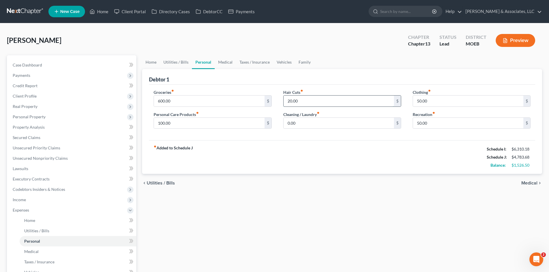
click at [309, 104] on input "20.00" at bounding box center [339, 101] width 110 height 11
click at [434, 100] on input "50.00" at bounding box center [468, 101] width 110 height 11
type input "100.00"
click at [428, 122] on input "50.00" at bounding box center [468, 123] width 110 height 11
type input "100.00"
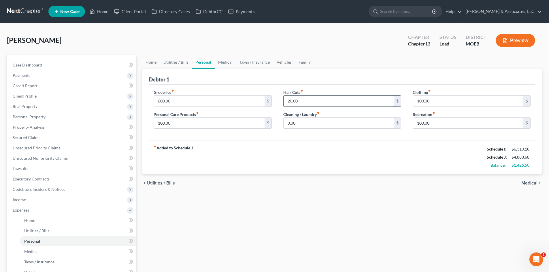
click at [326, 102] on input "20.00" at bounding box center [339, 101] width 110 height 11
type input "30.00"
click at [223, 61] on link "Medical" at bounding box center [225, 62] width 21 height 14
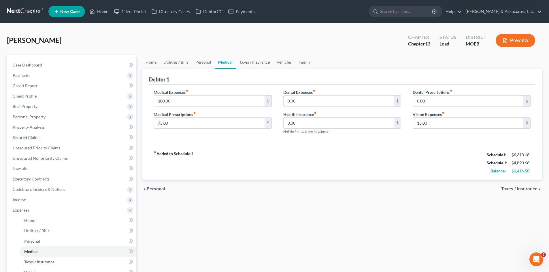
click at [253, 64] on link "Taxes / Insurance" at bounding box center [254, 62] width 37 height 14
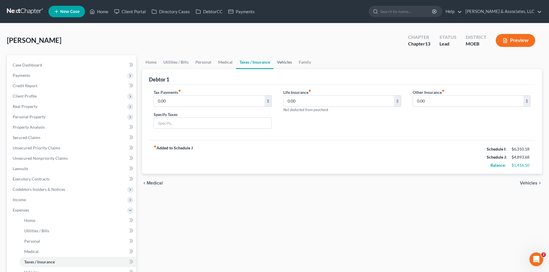
click at [281, 63] on link "Vehicles" at bounding box center [285, 62] width 22 height 14
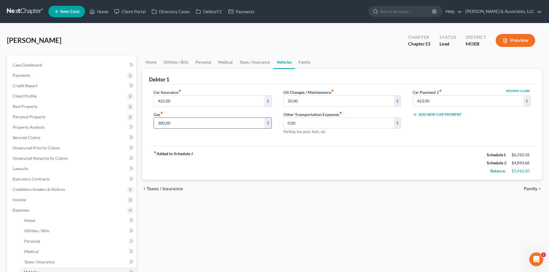
click at [184, 122] on input "300.00" at bounding box center [209, 123] width 110 height 11
click at [329, 140] on div "Car Insurance fiber_manual_record 425.00 $ Gas fiber_manual_record 300.00 $ Oil…" at bounding box center [342, 116] width 386 height 62
click at [305, 63] on link "Family" at bounding box center [304, 62] width 19 height 14
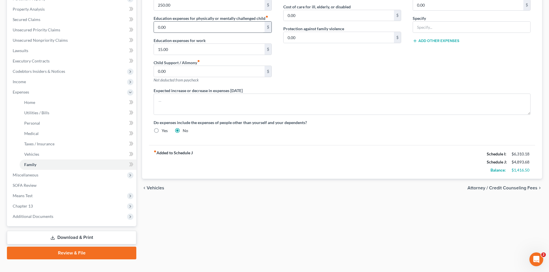
scroll to position [127, 0]
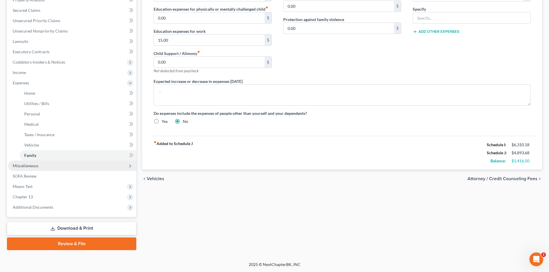
click at [34, 166] on span "Miscellaneous" at bounding box center [26, 165] width 26 height 5
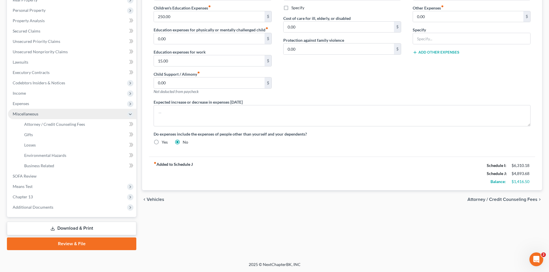
scroll to position [107, 0]
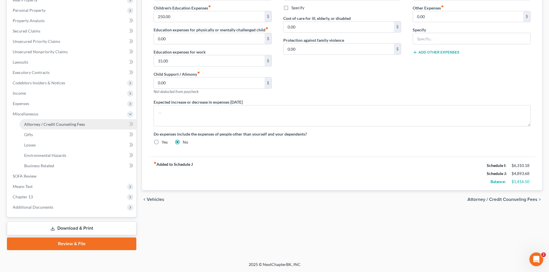
click at [50, 124] on span "Attorney / Credit Counseling Fees" at bounding box center [54, 124] width 61 height 5
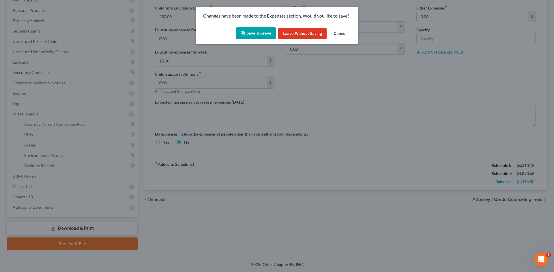
click at [255, 34] on button "Save & Leave" at bounding box center [256, 33] width 40 height 12
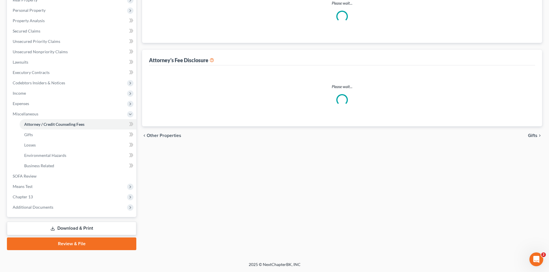
select select "0"
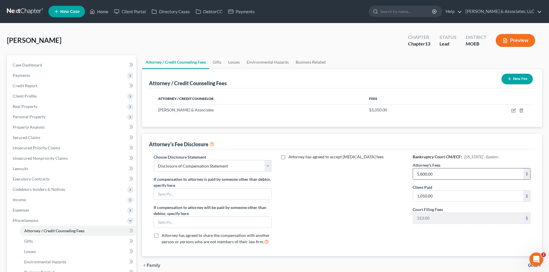
click at [441, 176] on input "5,800.00" at bounding box center [468, 174] width 110 height 11
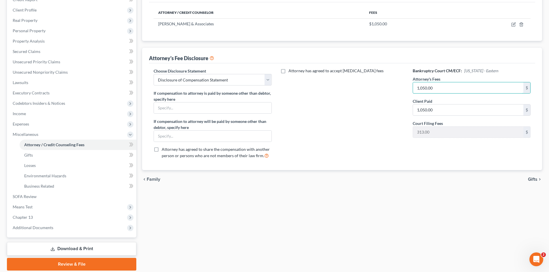
scroll to position [86, 0]
type input "1,050.00"
click at [331, 149] on div "Attorney has agreed to accept [MEDICAL_DATA] fees" at bounding box center [342, 115] width 129 height 95
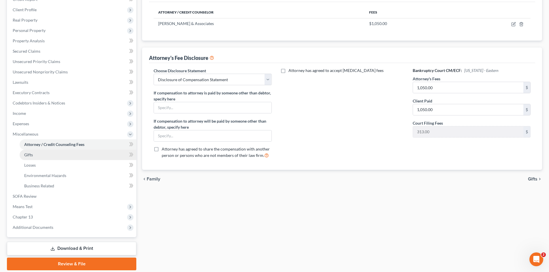
click at [27, 154] on span "Gifts" at bounding box center [28, 155] width 9 height 5
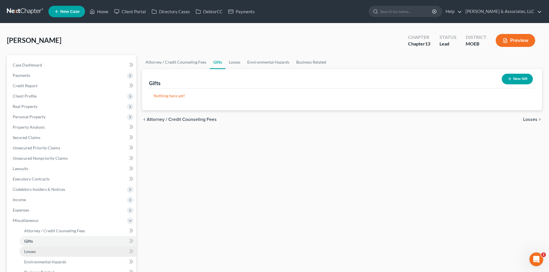
click at [31, 253] on span "Losses" at bounding box center [30, 251] width 12 height 5
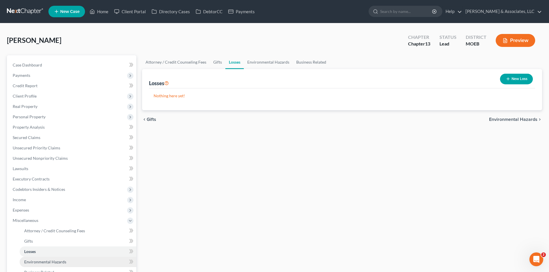
click at [42, 263] on span "Environmental Hazards" at bounding box center [45, 262] width 42 height 5
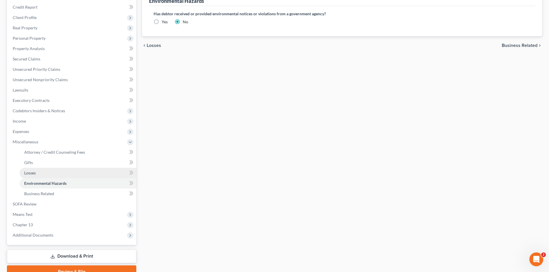
scroll to position [86, 0]
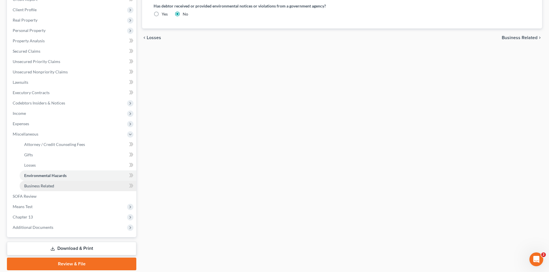
click at [51, 186] on span "Business Related" at bounding box center [39, 186] width 30 height 5
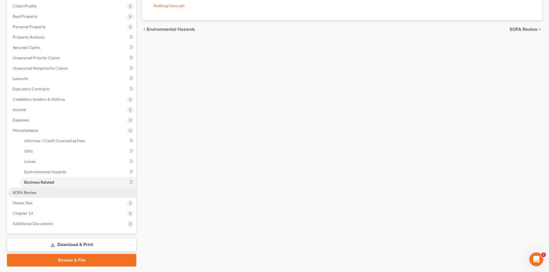
scroll to position [107, 0]
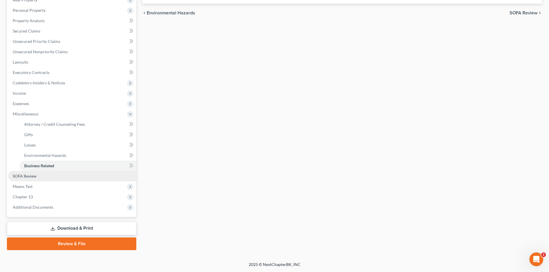
click at [35, 177] on span "SOFA Review" at bounding box center [25, 176] width 24 height 5
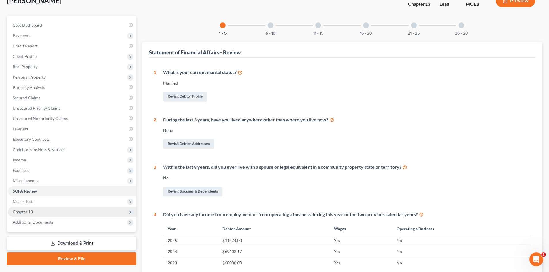
scroll to position [144, 0]
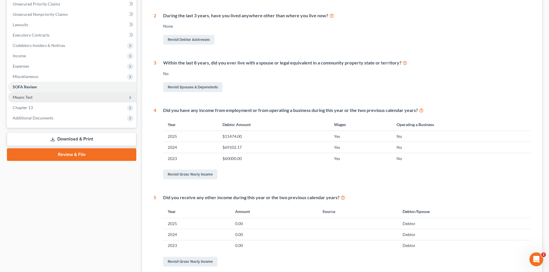
click at [25, 99] on span "Means Test" at bounding box center [23, 97] width 20 height 5
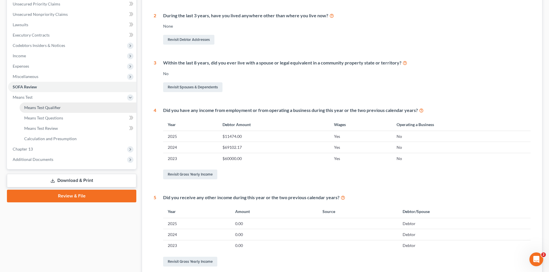
click at [31, 110] on span "Means Test Qualifier" at bounding box center [42, 107] width 37 height 5
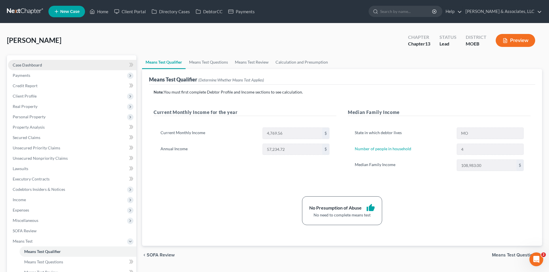
click at [42, 66] on link "Case Dashboard" at bounding box center [72, 65] width 128 height 10
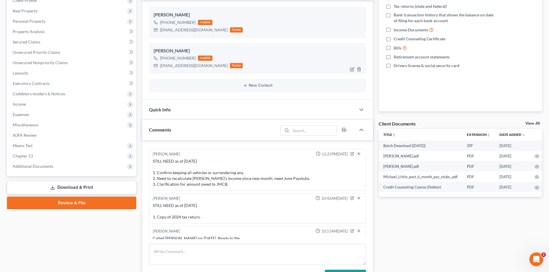
scroll to position [115, 0]
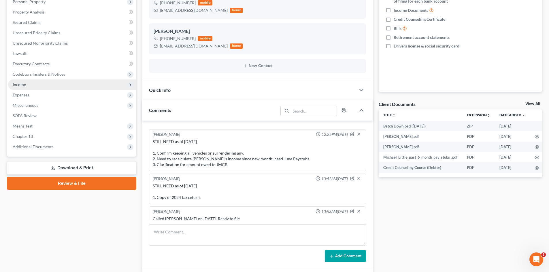
drag, startPoint x: 30, startPoint y: 88, endPoint x: 33, endPoint y: 89, distance: 3.2
click at [30, 88] on span "Income" at bounding box center [72, 85] width 128 height 10
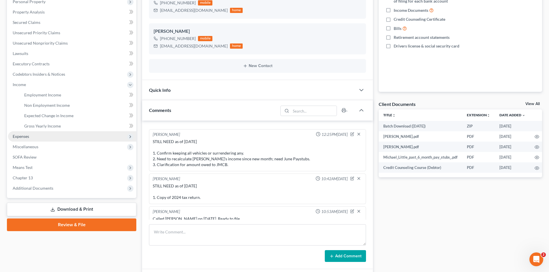
click at [22, 138] on span "Expenses" at bounding box center [21, 136] width 16 height 5
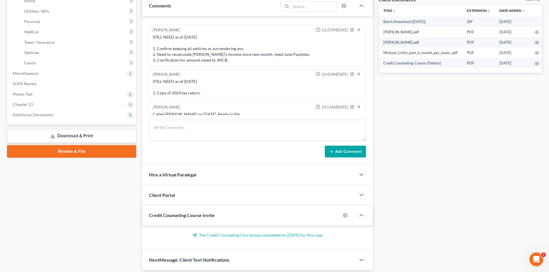
scroll to position [202, 0]
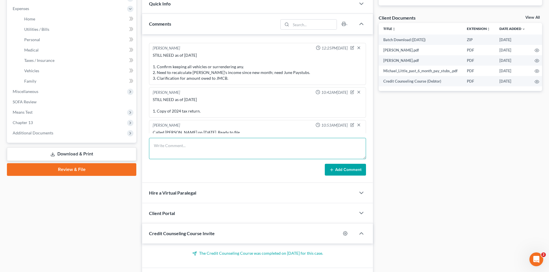
click at [187, 151] on textarea at bounding box center [257, 148] width 217 height 21
click at [168, 157] on textarea "Wants to proceed. STILL NEED as of [DATE]: 1." at bounding box center [257, 148] width 217 height 21
click at [170, 156] on textarea "Wants to proceed. STILL NEED as of [DATE]: 1. Updated balance for Commerce Bank…" at bounding box center [257, 148] width 217 height 21
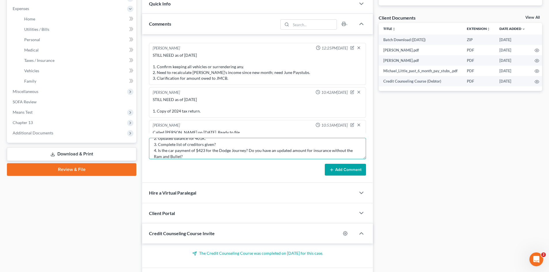
scroll to position [31, 0]
type textarea "Wants to proceed. STILL NEED as of [DATE]: 1. Updated balance for Commerce Bank…"
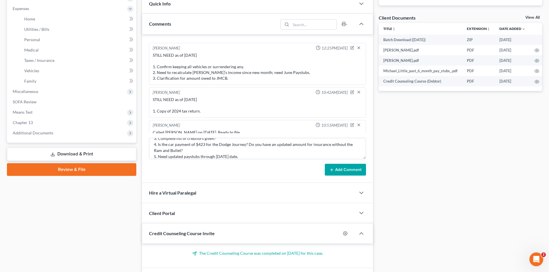
click at [343, 169] on button "Add Comment" at bounding box center [345, 170] width 41 height 12
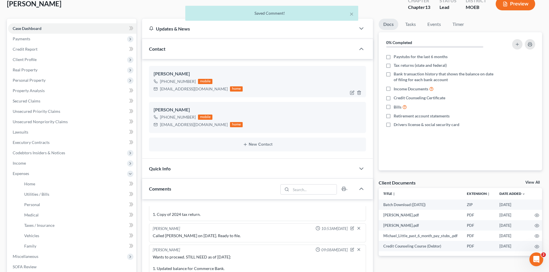
scroll to position [0, 0]
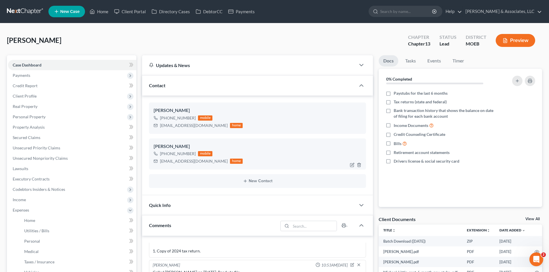
drag, startPoint x: 194, startPoint y: 154, endPoint x: 173, endPoint y: 154, distance: 21.0
click at [167, 156] on div "[PHONE_NUMBER] mobile" at bounding box center [198, 153] width 89 height 7
copy div "636) 875-3977"
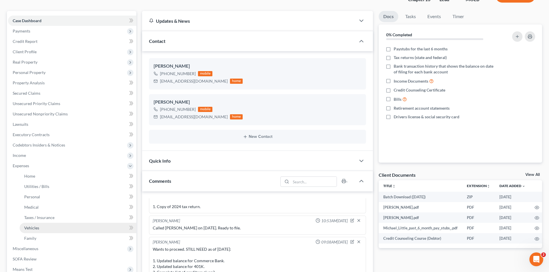
scroll to position [115, 0]
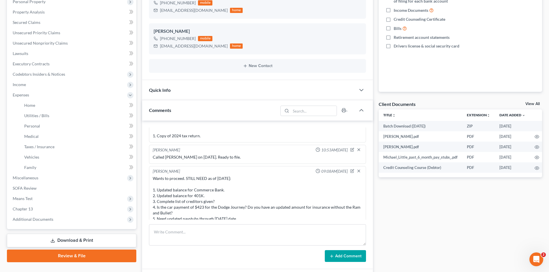
drag, startPoint x: 253, startPoint y: 216, endPoint x: 150, endPoint y: 187, distance: 106.7
click at [150, 187] on div "[PERSON_NAME] 09:08AM[DATE] Wants to proceed. STILL NEED as of [DATE]: 1. Updat…" at bounding box center [257, 195] width 217 height 59
copy div "1. Updated balance for Commerce Bank. 2. Updated balance for 401K. 3. Complete …"
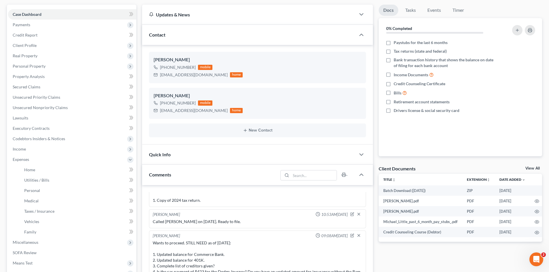
scroll to position [0, 0]
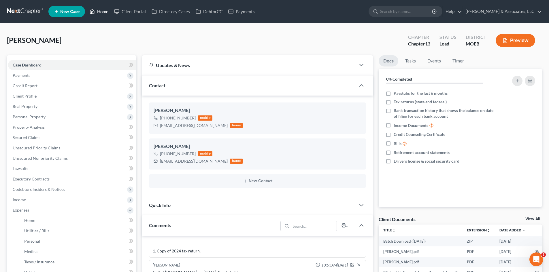
click at [102, 14] on link "Home" at bounding box center [99, 11] width 25 height 10
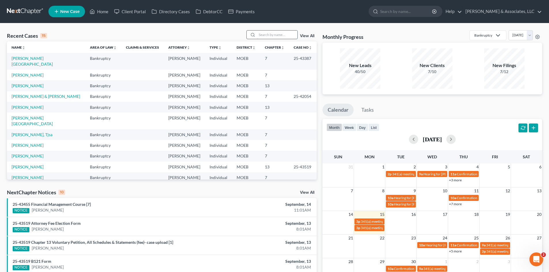
click at [280, 35] on input "search" at bounding box center [277, 35] width 40 height 8
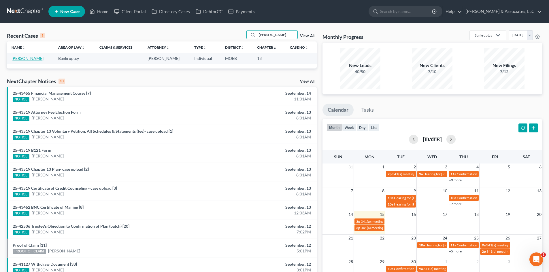
type input "[PERSON_NAME]"
click at [23, 59] on link "[PERSON_NAME]" at bounding box center [28, 58] width 32 height 5
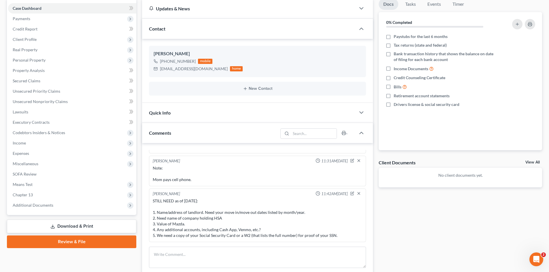
scroll to position [144, 0]
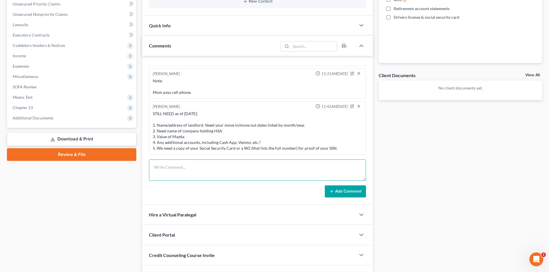
click at [252, 161] on textarea at bounding box center [257, 170] width 217 height 21
type textarea "[PERSON_NAME] is no longer filing as of [DATE]."
click at [338, 195] on button "Add Comment" at bounding box center [345, 192] width 41 height 12
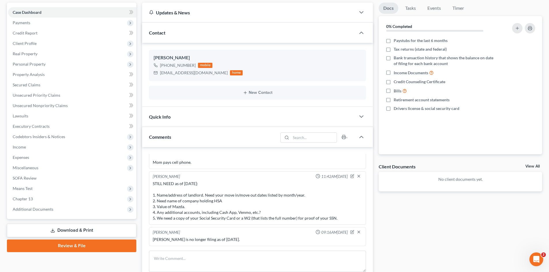
scroll to position [0, 0]
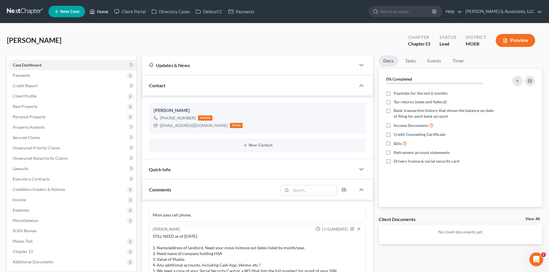
click at [105, 10] on link "Home" at bounding box center [99, 11] width 25 height 10
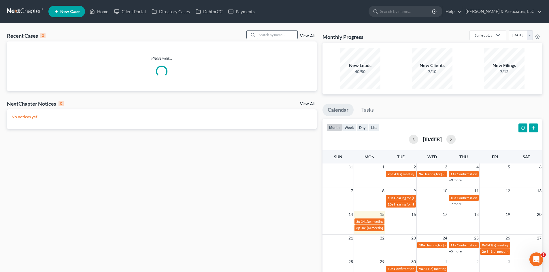
click at [278, 37] on input "search" at bounding box center [277, 35] width 40 height 8
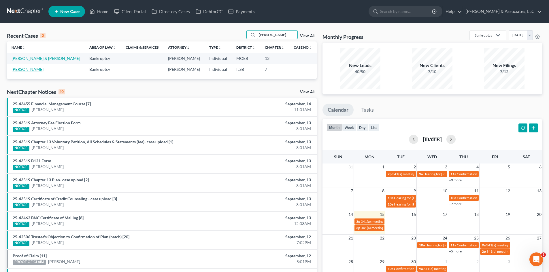
type input "[PERSON_NAME]"
click at [25, 69] on link "[PERSON_NAME]" at bounding box center [28, 69] width 32 height 5
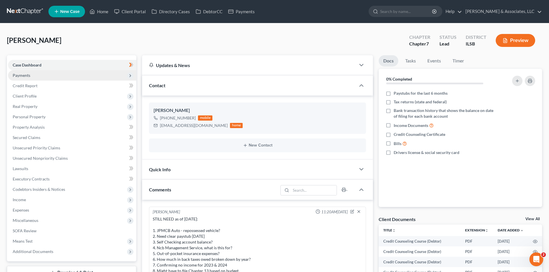
drag, startPoint x: 28, startPoint y: 75, endPoint x: 25, endPoint y: 76, distance: 4.0
click at [28, 75] on span "Payments" at bounding box center [22, 75] width 18 height 5
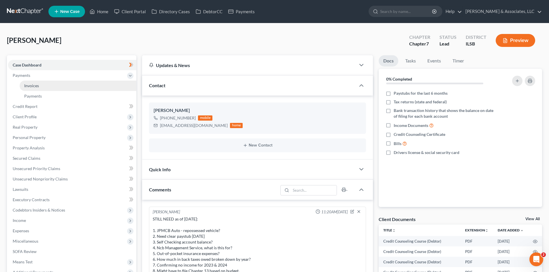
click at [33, 86] on span "Invoices" at bounding box center [31, 85] width 15 height 5
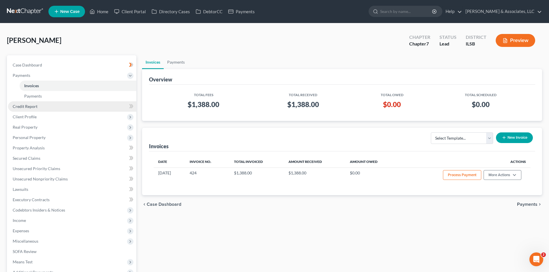
click at [24, 107] on span "Credit Report" at bounding box center [25, 106] width 25 height 5
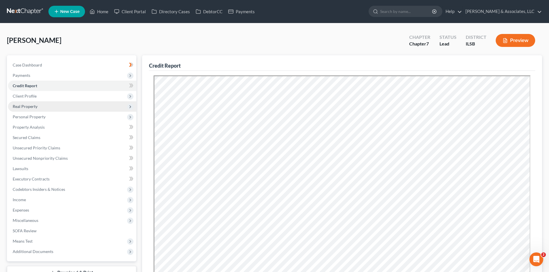
click at [25, 107] on span "Real Property" at bounding box center [25, 106] width 25 height 5
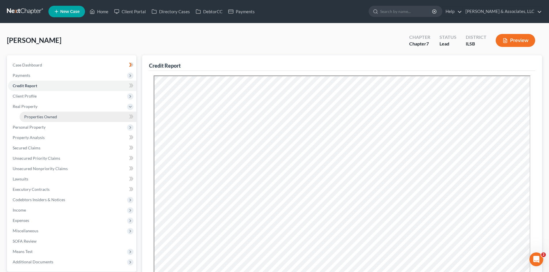
click at [46, 119] on span "Properties Owned" at bounding box center [40, 116] width 33 height 5
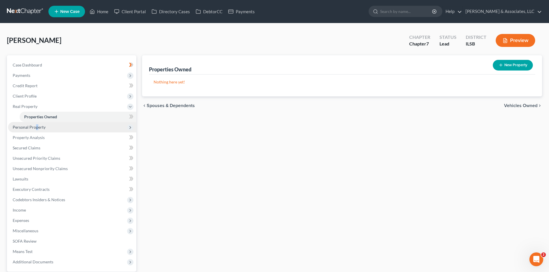
click at [37, 127] on span "Personal Property" at bounding box center [29, 127] width 33 height 5
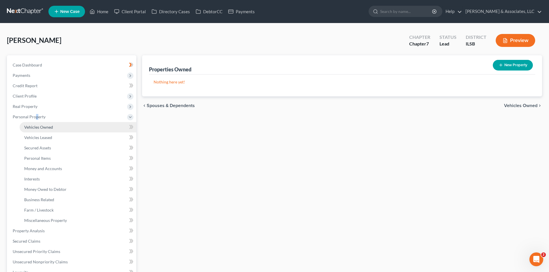
click at [43, 127] on span "Vehicles Owned" at bounding box center [38, 127] width 29 height 5
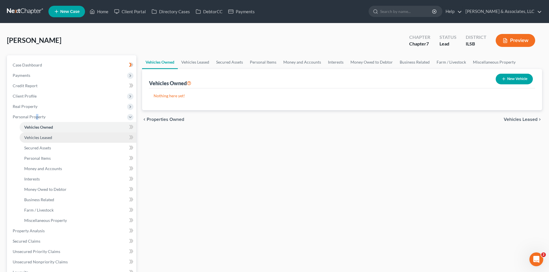
click at [46, 136] on span "Vehicles Leased" at bounding box center [38, 137] width 28 height 5
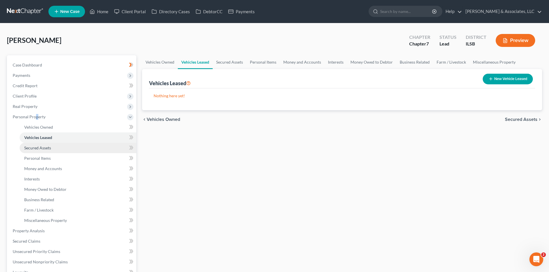
click at [40, 147] on span "Secured Assets" at bounding box center [37, 148] width 27 height 5
click at [527, 118] on span "Personal Items" at bounding box center [522, 119] width 31 height 5
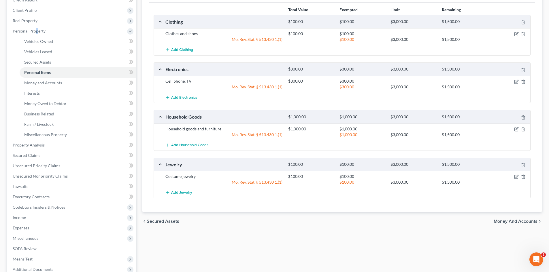
scroll to position [86, 0]
click at [511, 220] on span "Money and Accounts" at bounding box center [516, 221] width 44 height 5
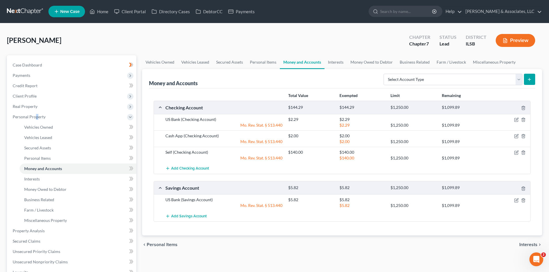
click at [526, 243] on span "Interests" at bounding box center [529, 245] width 18 height 5
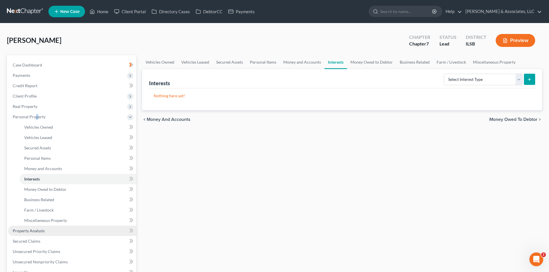
click at [44, 231] on span "Property Analysis" at bounding box center [29, 231] width 32 height 5
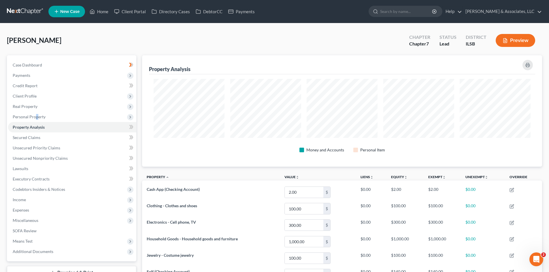
scroll to position [112, 400]
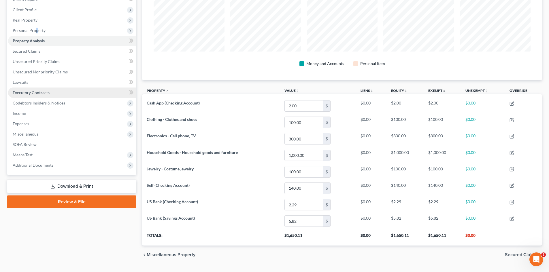
click at [36, 95] on link "Executory Contracts" at bounding box center [72, 93] width 128 height 10
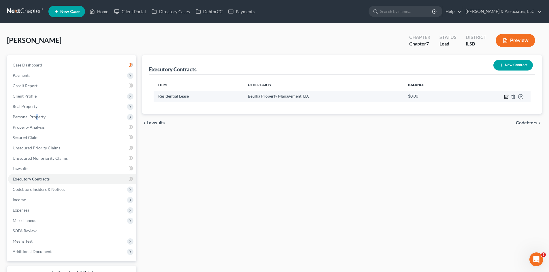
click at [506, 97] on icon "button" at bounding box center [506, 97] width 5 height 5
select select "3"
select select "14"
select select "0"
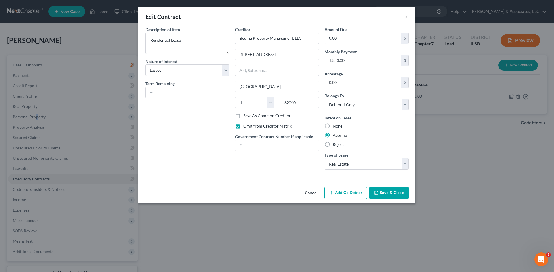
drag, startPoint x: 393, startPoint y: 195, endPoint x: 377, endPoint y: 202, distance: 17.5
click at [394, 195] on button "Save & Close" at bounding box center [388, 193] width 39 height 12
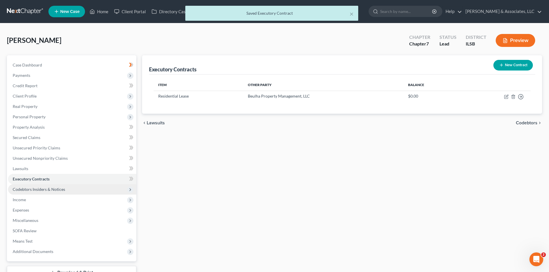
click at [42, 188] on span "Codebtors Insiders & Notices" at bounding box center [39, 189] width 52 height 5
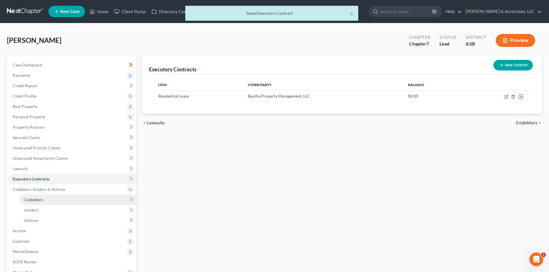
click at [39, 198] on span "Codebtors" at bounding box center [33, 199] width 19 height 5
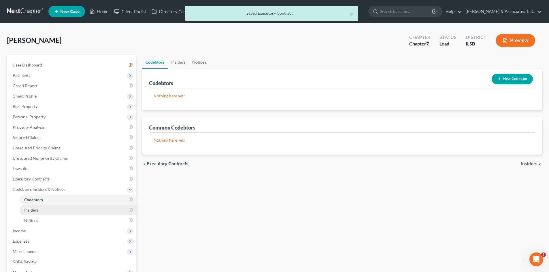
click at [37, 211] on span "Insiders" at bounding box center [31, 210] width 14 height 5
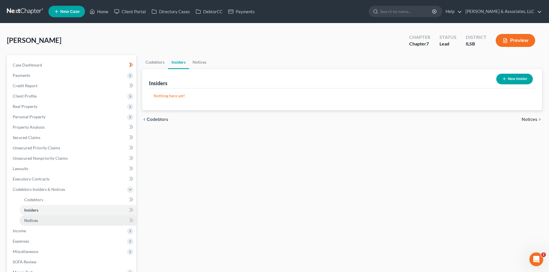
click at [37, 220] on span "Notices" at bounding box center [31, 220] width 14 height 5
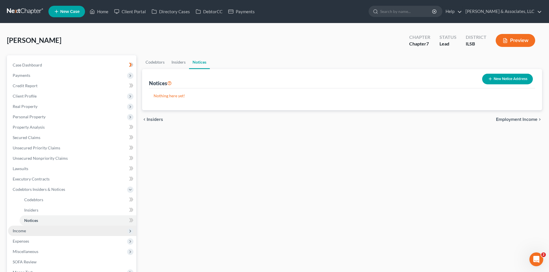
click at [22, 230] on span "Income" at bounding box center [19, 231] width 13 height 5
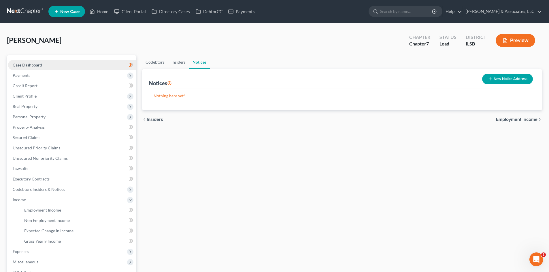
click at [30, 65] on span "Case Dashboard" at bounding box center [27, 65] width 29 height 5
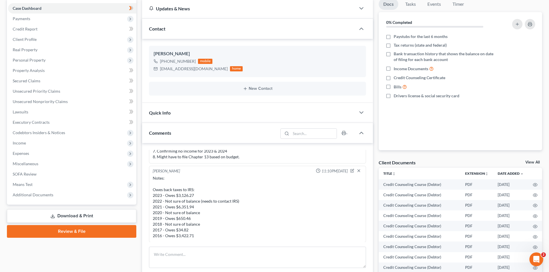
scroll to position [144, 0]
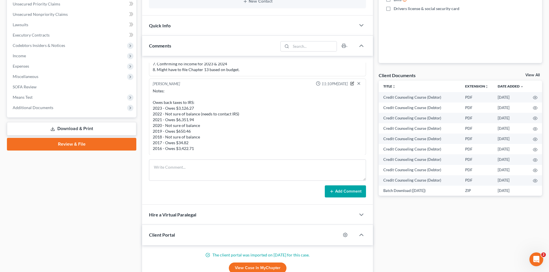
click at [350, 82] on icon "button" at bounding box center [352, 84] width 4 height 4
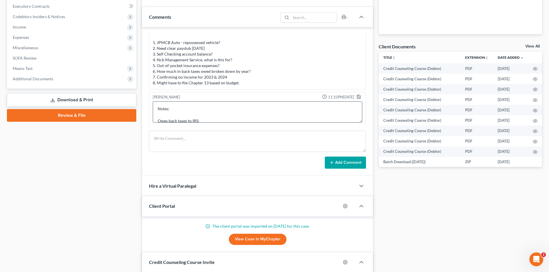
scroll to position [0, 0]
click at [190, 112] on textarea "Notes: Owes back taxes to IRS: 2023 - Owes $3,126.27 2022 - Not sure of balance…" at bounding box center [258, 111] width 210 height 21
type textarea "Notes: Client doesn't own a vehicle. Owes back taxes to IRS: 2023 - Owes $3,126…"
drag, startPoint x: 355, startPoint y: 97, endPoint x: 278, endPoint y: 144, distance: 90.5
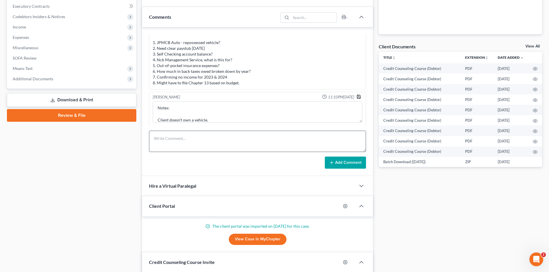
click at [357, 97] on icon "button" at bounding box center [359, 97] width 5 height 5
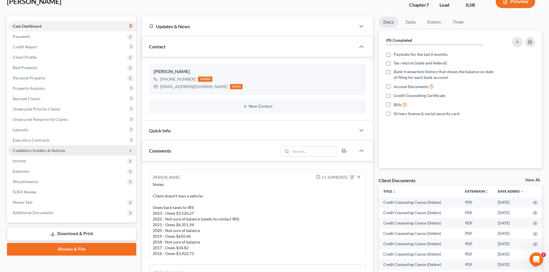
scroll to position [29, 0]
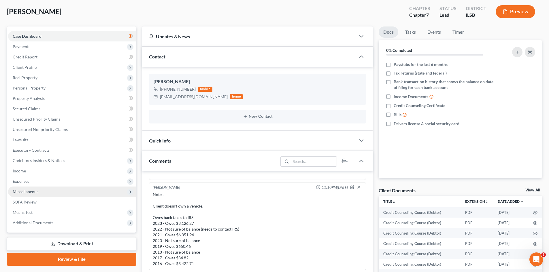
drag, startPoint x: 33, startPoint y: 194, endPoint x: 54, endPoint y: 193, distance: 20.2
click at [33, 194] on span "Miscellaneous" at bounding box center [72, 192] width 128 height 10
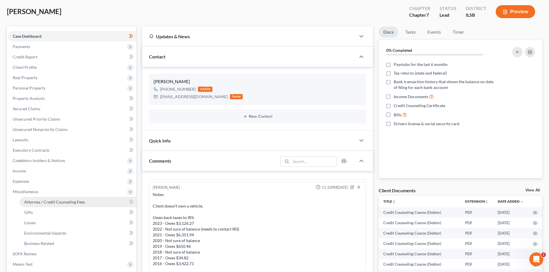
click at [54, 200] on span "Attorney / Credit Counseling Fees" at bounding box center [54, 202] width 61 height 5
select select "0"
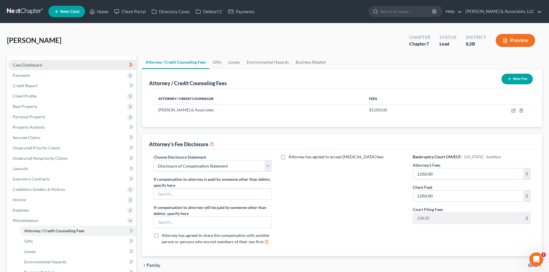
click at [31, 66] on span "Case Dashboard" at bounding box center [27, 65] width 29 height 5
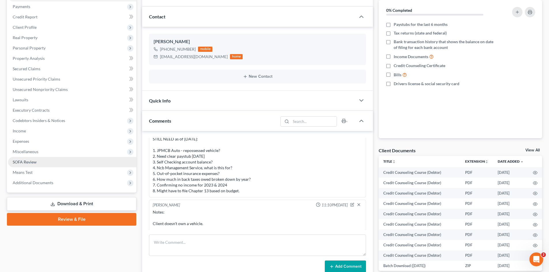
scroll to position [58, 0]
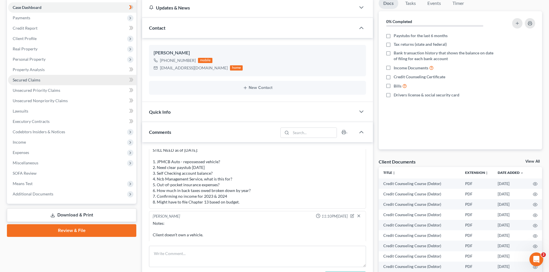
click at [26, 80] on span "Secured Claims" at bounding box center [27, 80] width 28 height 5
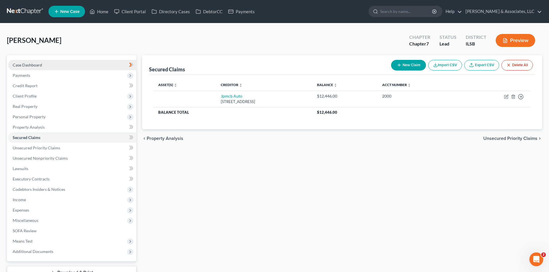
click at [29, 66] on span "Case Dashboard" at bounding box center [27, 65] width 29 height 5
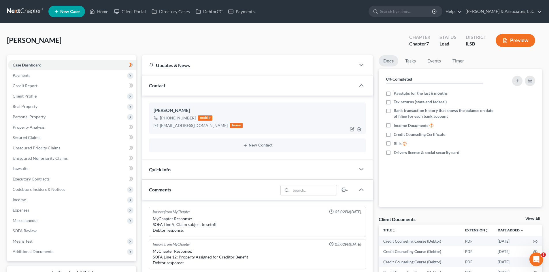
scroll to position [832, 0]
drag, startPoint x: 193, startPoint y: 119, endPoint x: 167, endPoint y: 118, distance: 26.5
click at [167, 118] on div "[PHONE_NUMBER]" at bounding box center [178, 118] width 36 height 6
copy div "662) 364-8082"
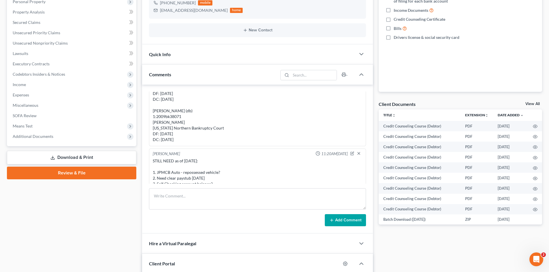
scroll to position [688, 0]
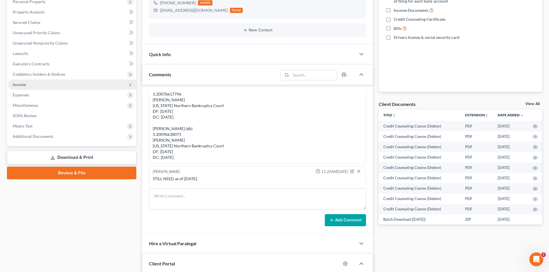
click at [21, 86] on span "Income" at bounding box center [19, 84] width 13 height 5
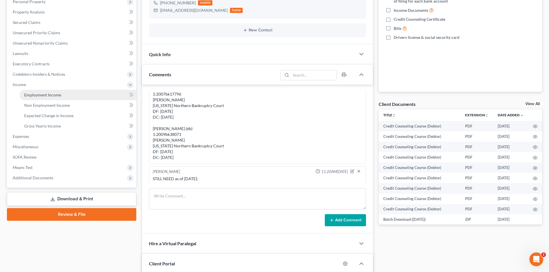
click at [35, 93] on span "Employment Income" at bounding box center [42, 95] width 37 height 5
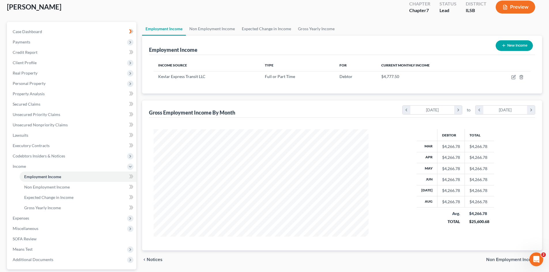
scroll to position [86, 0]
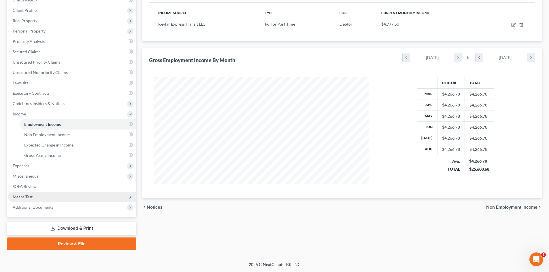
click at [23, 197] on span "Means Test" at bounding box center [23, 197] width 20 height 5
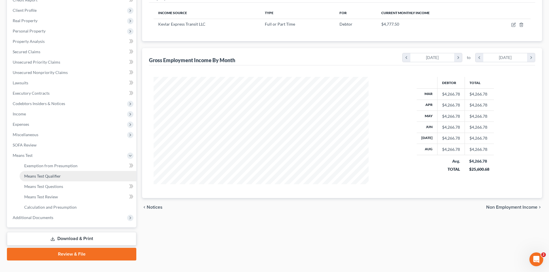
click at [37, 179] on link "Means Test Qualifier" at bounding box center [78, 176] width 117 height 10
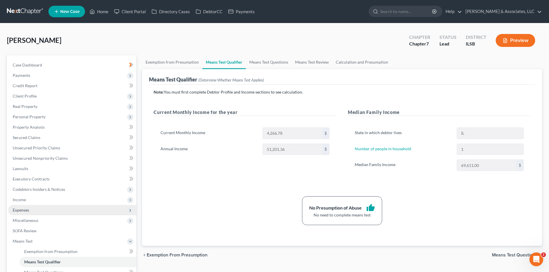
click at [22, 211] on span "Expenses" at bounding box center [21, 210] width 16 height 5
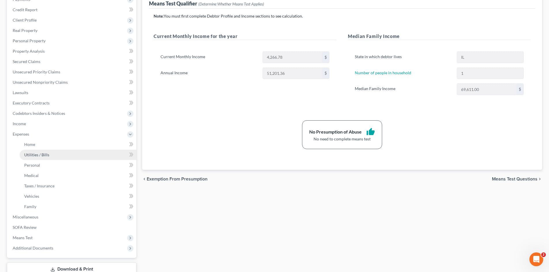
scroll to position [86, 0]
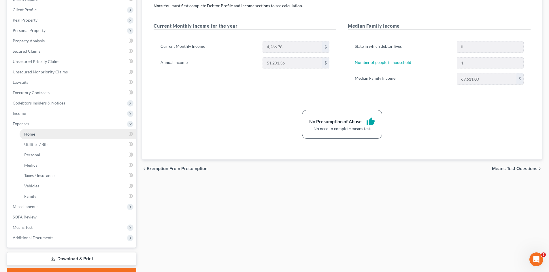
click at [29, 134] on span "Home" at bounding box center [29, 134] width 11 height 5
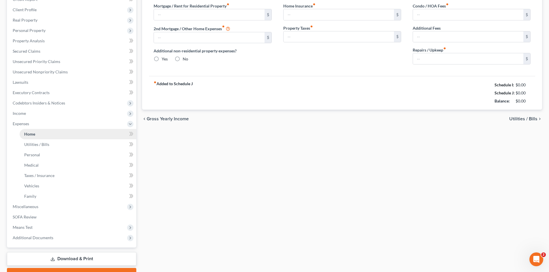
type input "1,550.00"
radio input "true"
type input "0.00"
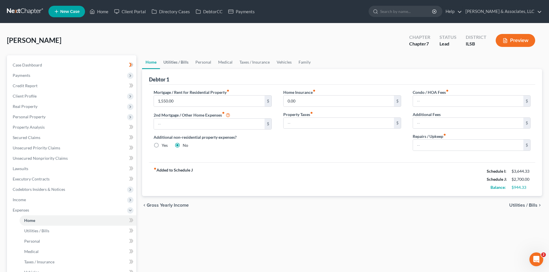
click at [179, 64] on link "Utilities / Bills" at bounding box center [176, 62] width 32 height 14
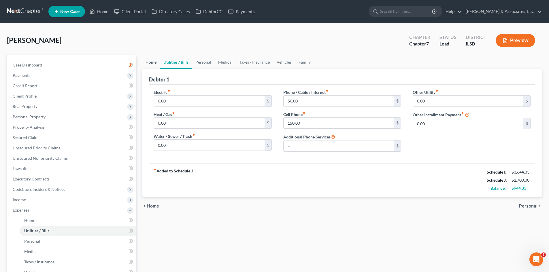
click at [153, 63] on link "Home" at bounding box center [151, 62] width 18 height 14
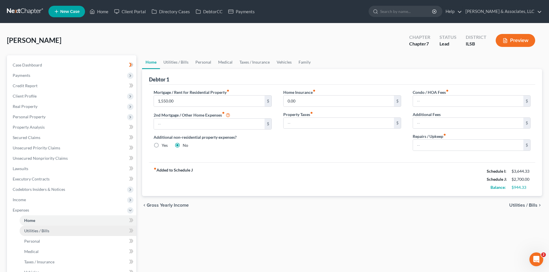
click at [44, 231] on span "Utilities / Bills" at bounding box center [36, 231] width 25 height 5
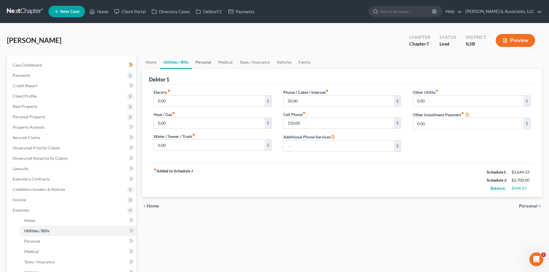
click at [205, 64] on link "Personal" at bounding box center [203, 62] width 23 height 14
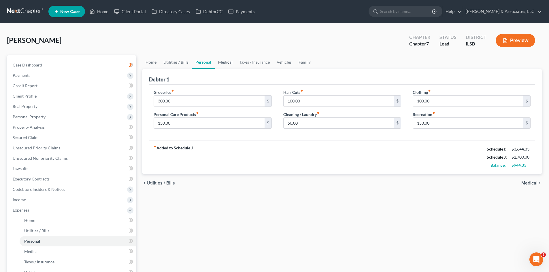
click at [224, 65] on link "Medical" at bounding box center [225, 62] width 21 height 14
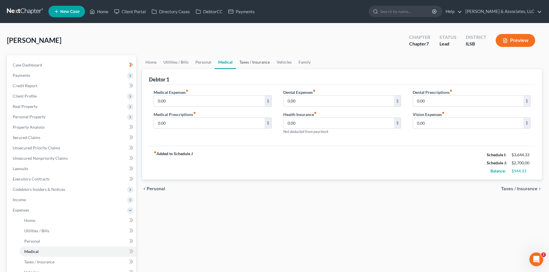
click at [248, 64] on link "Taxes / Insurance" at bounding box center [254, 62] width 37 height 14
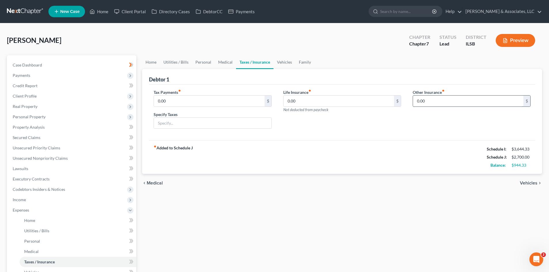
click at [426, 101] on input "0.00" at bounding box center [468, 101] width 110 height 11
type input "62.00"
click at [153, 62] on link "Home" at bounding box center [151, 62] width 18 height 14
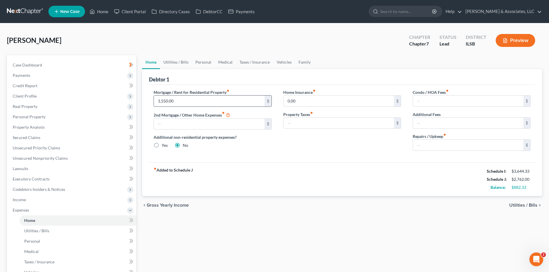
click at [180, 106] on input "1,550.00" at bounding box center [209, 101] width 110 height 11
type input "1,558.00"
click at [235, 157] on div "Mortgage / Rent for Residential Property fiber_manual_record 1,558.00 $ 2nd Mor…" at bounding box center [342, 124] width 386 height 78
click at [174, 61] on link "Utilities / Bills" at bounding box center [176, 62] width 32 height 14
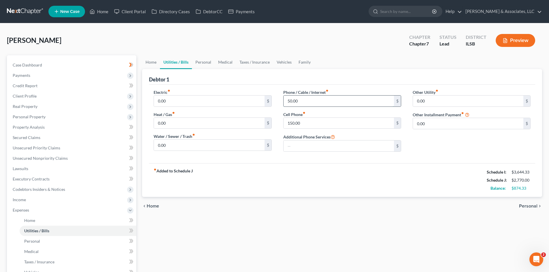
click at [308, 103] on input "50.00" at bounding box center [339, 101] width 110 height 11
type input "0"
click at [417, 146] on div "Other Utility fiber_manual_record 0.00 $ Other Installment Payment fiber_manual…" at bounding box center [471, 122] width 129 height 67
click at [207, 61] on link "Personal" at bounding box center [203, 62] width 23 height 14
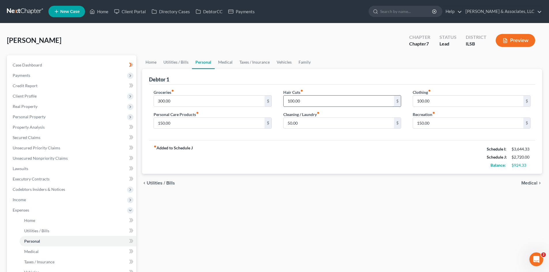
click at [307, 101] on input "100.00" at bounding box center [339, 101] width 110 height 11
click at [180, 61] on link "Utilities / Bills" at bounding box center [176, 62] width 32 height 14
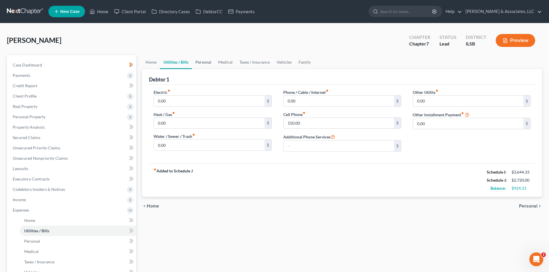
click at [200, 61] on link "Personal" at bounding box center [203, 62] width 23 height 14
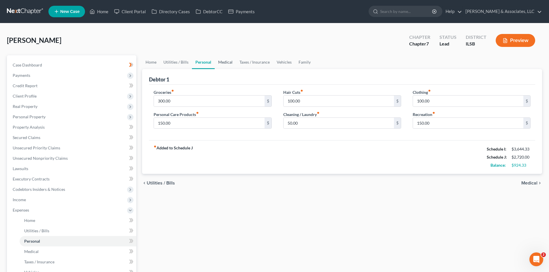
click at [226, 60] on link "Medical" at bounding box center [225, 62] width 21 height 14
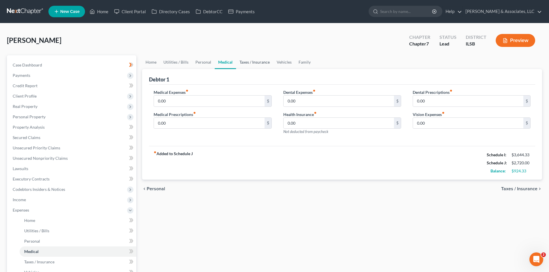
click at [259, 63] on link "Taxes / Insurance" at bounding box center [254, 62] width 37 height 14
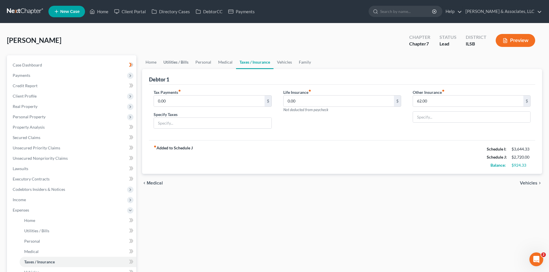
click at [170, 61] on link "Utilities / Bills" at bounding box center [176, 62] width 32 height 14
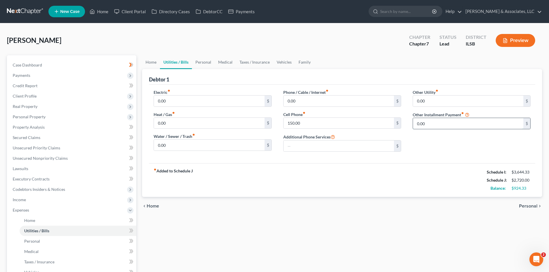
click at [432, 125] on input "0.00" at bounding box center [468, 123] width 110 height 11
type input "120.00"
click at [436, 159] on div "Electric fiber_manual_record 0.00 $ Heat / Gas fiber_manual_record 0.00 $ Water…" at bounding box center [342, 124] width 386 height 79
click at [204, 64] on link "Personal" at bounding box center [203, 62] width 23 height 14
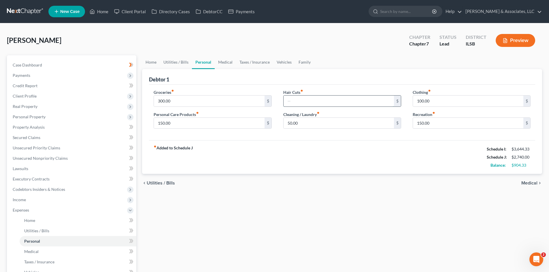
type input "1"
type input "200.00"
click at [328, 141] on div "fiber_manual_record Added to Schedule J Schedule I: $3,644.33 Schedule J: $2,94…" at bounding box center [342, 157] width 386 height 34
click at [317, 127] on input "50.00" at bounding box center [339, 123] width 110 height 11
click at [445, 101] on input "100.00" at bounding box center [468, 101] width 110 height 11
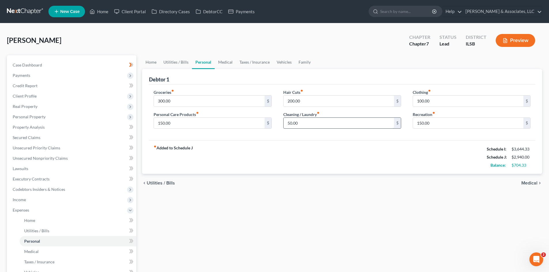
click at [305, 122] on input "50.00" at bounding box center [339, 123] width 110 height 11
type input "1"
type input "2"
click at [340, 147] on div "fiber_manual_record Added to Schedule J Schedule I: $3,644.33 Schedule J: $3,04…" at bounding box center [342, 157] width 386 height 34
click at [316, 127] on input "150.00" at bounding box center [339, 123] width 110 height 11
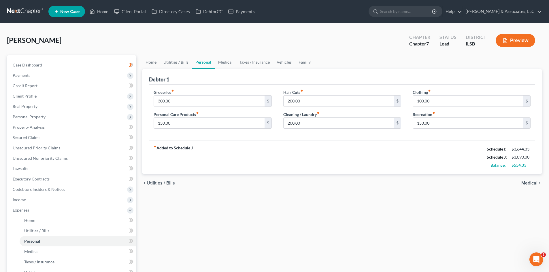
click at [440, 149] on div "fiber_manual_record Added to Schedule J Schedule I: $3,644.33 Schedule J: $3,09…" at bounding box center [342, 157] width 386 height 34
click at [433, 122] on input "150.00" at bounding box center [468, 123] width 110 height 11
click at [302, 124] on input "200.00" at bounding box center [339, 123] width 110 height 11
type input "250.00"
click at [383, 152] on div "fiber_manual_record Added to Schedule J Schedule I: $3,644.33 Schedule J: $3,14…" at bounding box center [342, 157] width 386 height 34
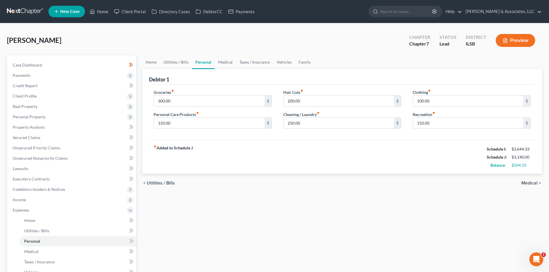
click at [437, 144] on div "fiber_manual_record Added to Schedule J Schedule I: $3,644.33 Schedule J: $3,14…" at bounding box center [342, 157] width 386 height 34
click at [431, 100] on input "100.00" at bounding box center [468, 101] width 110 height 11
type input "1"
type input "200.00"
click at [222, 62] on link "Medical" at bounding box center [225, 62] width 21 height 14
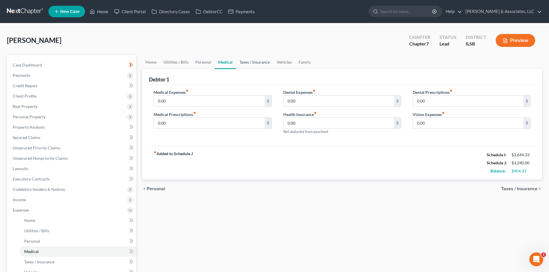
drag, startPoint x: 253, startPoint y: 61, endPoint x: 250, endPoint y: 63, distance: 4.1
click at [253, 61] on link "Taxes / Insurance" at bounding box center [254, 62] width 37 height 14
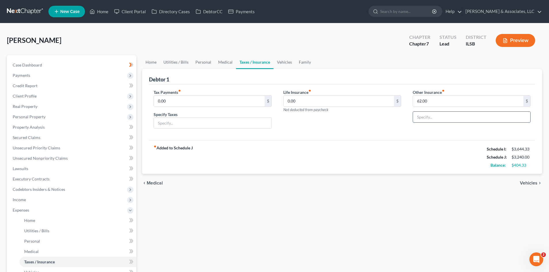
click at [426, 117] on input "text" at bounding box center [471, 117] width 117 height 11
type input "Aflac"
click at [281, 63] on link "Vehicles" at bounding box center [285, 62] width 22 height 14
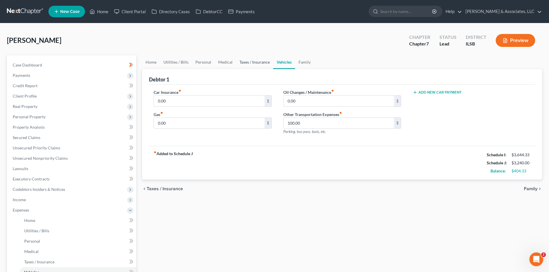
click at [248, 62] on link "Taxes / Insurance" at bounding box center [254, 62] width 37 height 14
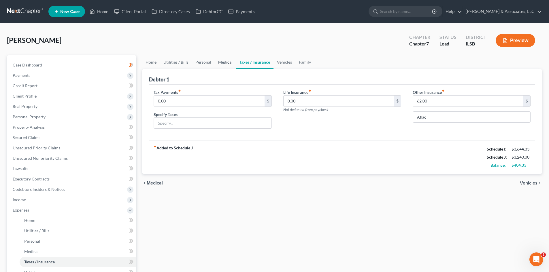
click at [220, 62] on link "Medical" at bounding box center [225, 62] width 21 height 14
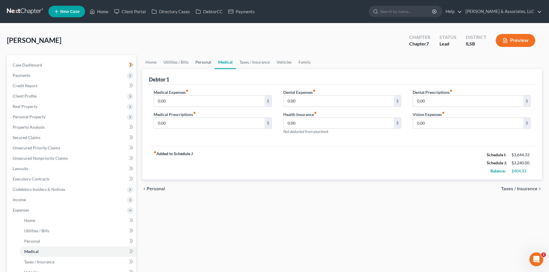
click at [203, 62] on link "Personal" at bounding box center [203, 62] width 23 height 14
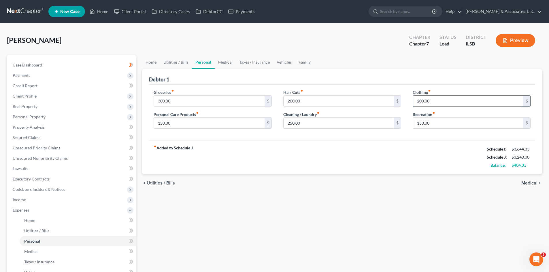
click at [448, 102] on input "200.00" at bounding box center [468, 101] width 110 height 11
type input "250.00"
click at [414, 156] on div "fiber_manual_record Added to Schedule J Schedule I: $3,644.33 Schedule J: $3,29…" at bounding box center [342, 157] width 386 height 34
click at [435, 122] on input "150.00" at bounding box center [468, 123] width 110 height 11
click at [225, 62] on link "Medical" at bounding box center [225, 62] width 21 height 14
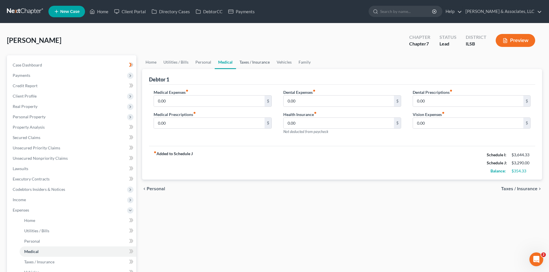
click at [256, 61] on link "Taxes / Insurance" at bounding box center [254, 62] width 37 height 14
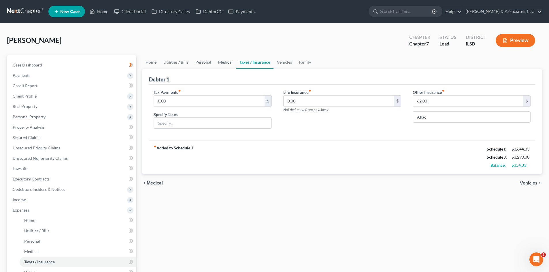
click at [226, 61] on link "Medical" at bounding box center [225, 62] width 21 height 14
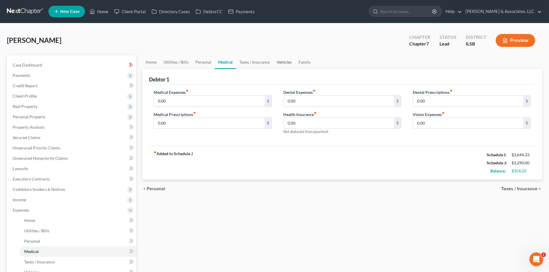
click at [284, 64] on link "Vehicles" at bounding box center [284, 62] width 22 height 14
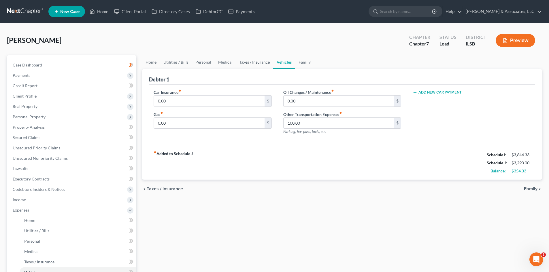
click at [253, 61] on link "Taxes / Insurance" at bounding box center [254, 62] width 37 height 14
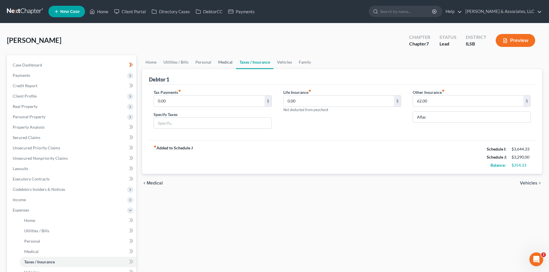
click at [223, 63] on link "Medical" at bounding box center [225, 62] width 21 height 14
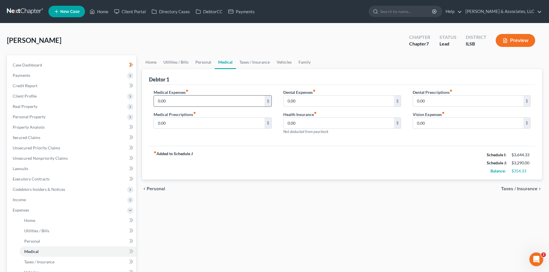
click at [194, 103] on input "0.00" at bounding box center [209, 101] width 110 height 11
click at [426, 122] on input "0.00" at bounding box center [468, 123] width 110 height 11
type input "50.00"
click at [198, 122] on input "0.00" at bounding box center [209, 123] width 110 height 11
type input "5"
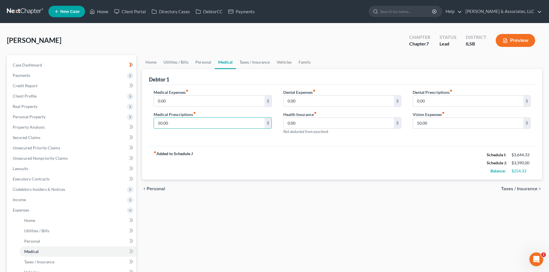
type input "50.00"
click at [417, 155] on div "fiber_manual_record Added to Schedule J Schedule I: $3,644.33 Schedule J: $3,39…" at bounding box center [342, 163] width 386 height 34
click at [248, 63] on link "Taxes / Insurance" at bounding box center [254, 62] width 37 height 14
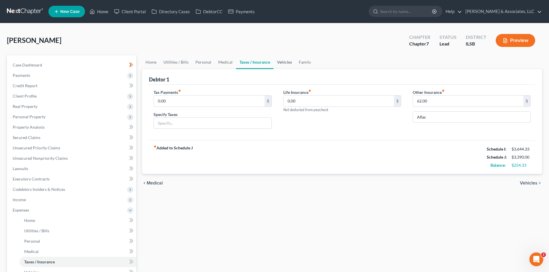
click at [286, 62] on link "Vehicles" at bounding box center [285, 62] width 22 height 14
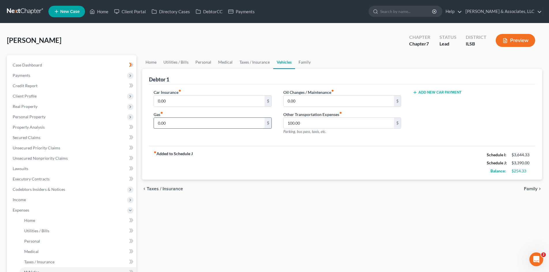
click at [223, 125] on input "0.00" at bounding box center [209, 123] width 110 height 11
click at [253, 145] on div "Car Insurance fiber_manual_record 0.00 $ Gas fiber_manual_record 250.00 $ Oil C…" at bounding box center [342, 116] width 386 height 62
click at [176, 125] on input "250.00" at bounding box center [209, 123] width 110 height 11
type input "3"
click at [274, 147] on div "fiber_manual_record Added to Schedule J Schedule I: $3,644.33 Schedule J: $3,64…" at bounding box center [342, 163] width 386 height 34
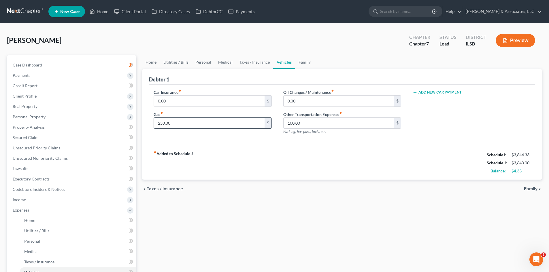
click at [221, 123] on input "250.00" at bounding box center [209, 123] width 110 height 11
type input "255.00"
drag, startPoint x: 224, startPoint y: 152, endPoint x: 227, endPoint y: 151, distance: 3.6
click at [226, 157] on div "fiber_manual_record Added to Schedule J Schedule I: $3,644.33 Schedule J: $3,64…" at bounding box center [342, 163] width 386 height 34
click at [313, 123] on input "100.00" at bounding box center [339, 123] width 110 height 11
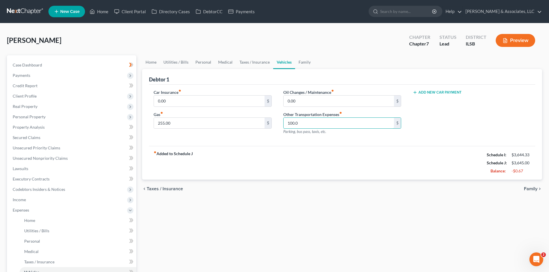
type input "100.00"
click at [463, 116] on div "Add New Car Payment" at bounding box center [471, 114] width 129 height 50
click at [178, 123] on input "255.00" at bounding box center [209, 123] width 110 height 11
type input "250.00"
drag, startPoint x: 258, startPoint y: 153, endPoint x: 261, endPoint y: 152, distance: 3.4
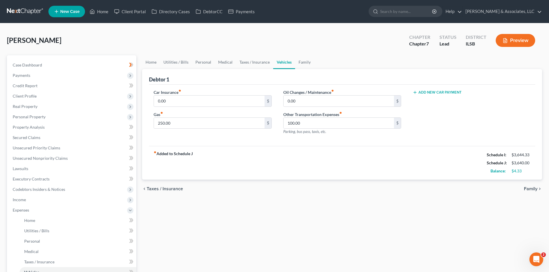
click at [258, 153] on div "fiber_manual_record Added to Schedule J Schedule I: $3,644.33 Schedule J: $3,64…" at bounding box center [342, 163] width 386 height 34
click at [255, 61] on link "Taxes / Insurance" at bounding box center [254, 62] width 37 height 14
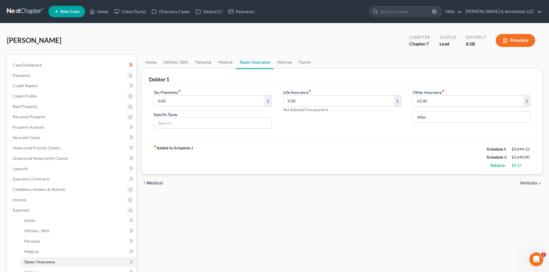
click at [284, 163] on div "fiber_manual_record Added to Schedule J Schedule I: $3,644.33 Schedule J: $3,64…" at bounding box center [342, 157] width 386 height 34
click at [42, 63] on span "Case Dashboard" at bounding box center [27, 65] width 29 height 5
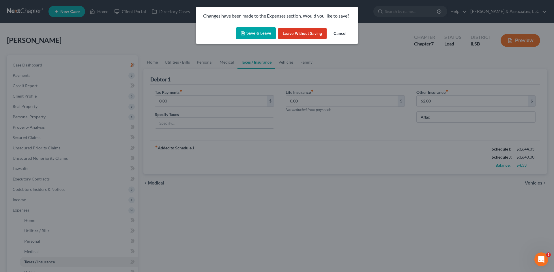
click at [261, 32] on button "Save & Leave" at bounding box center [256, 33] width 40 height 12
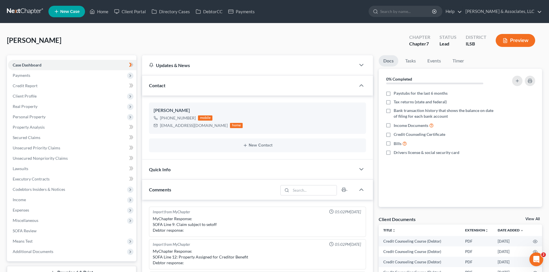
scroll to position [832, 0]
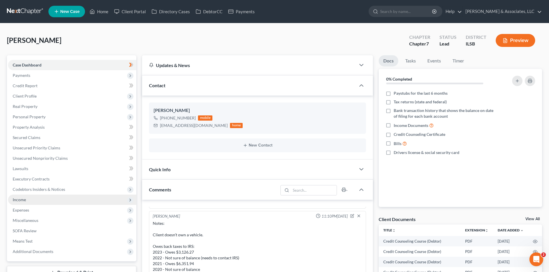
drag, startPoint x: 38, startPoint y: 203, endPoint x: 62, endPoint y: 202, distance: 23.6
click at [38, 203] on span "Income" at bounding box center [72, 200] width 128 height 10
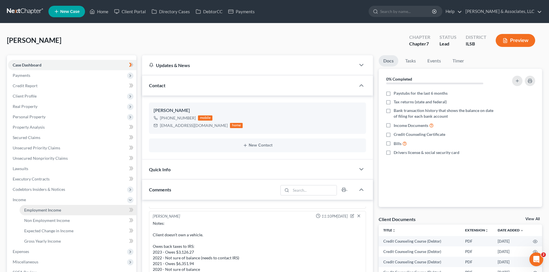
drag, startPoint x: 51, startPoint y: 211, endPoint x: 49, endPoint y: 209, distance: 3.3
click at [51, 212] on span "Employment Income" at bounding box center [42, 210] width 37 height 5
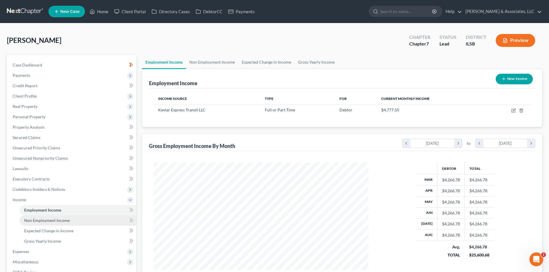
scroll to position [108, 227]
click at [55, 219] on span "Non Employment Income" at bounding box center [47, 220] width 46 height 5
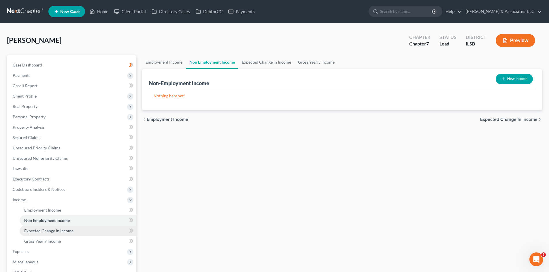
click at [54, 232] on span "Expected Change in Income" at bounding box center [48, 231] width 49 height 5
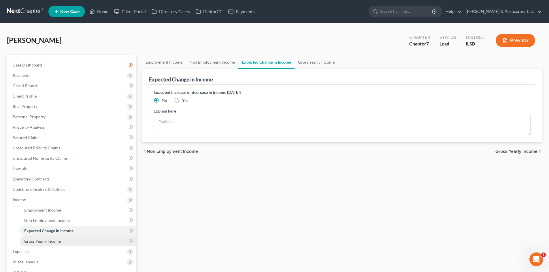
click at [50, 240] on span "Gross Yearly Income" at bounding box center [42, 241] width 37 height 5
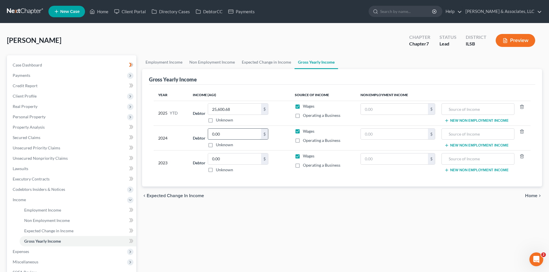
click at [228, 132] on input "0.00" at bounding box center [234, 134] width 53 height 11
click at [36, 65] on span "Case Dashboard" at bounding box center [27, 65] width 29 height 5
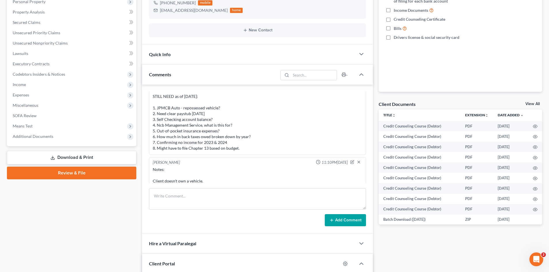
scroll to position [832, 0]
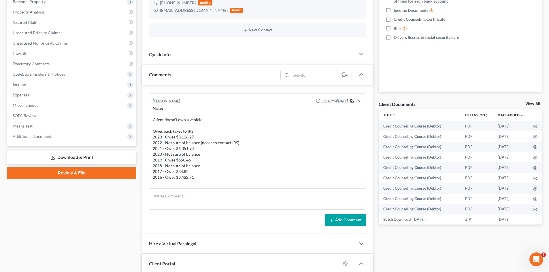
click at [350, 100] on icon "button" at bounding box center [352, 101] width 4 height 4
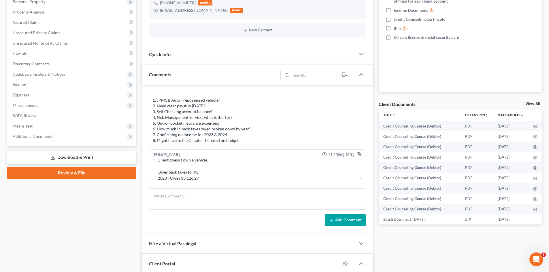
scroll to position [29, 0]
click at [219, 164] on textarea "Notes: Client doesn't own a vehicle. Owes back taxes to IRS: 2023 - Owes $3,126…" at bounding box center [258, 169] width 210 height 21
type textarea "Notes: Client doesn't own a vehicle. Client didn't work in [DATE]; didn't work …"
click at [358, 155] on polyline "button" at bounding box center [359, 155] width 2 height 1
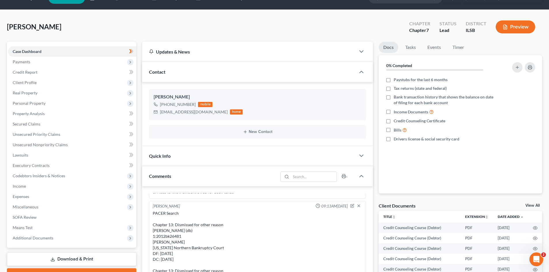
scroll to position [0, 0]
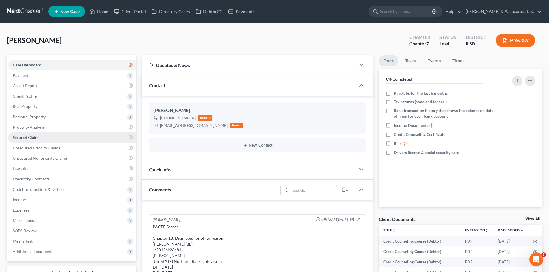
click at [28, 140] on span "Secured Claims" at bounding box center [27, 137] width 28 height 5
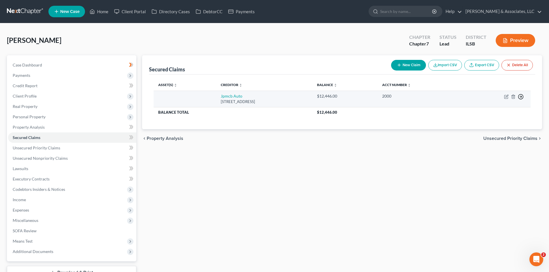
click at [522, 96] on icon "button" at bounding box center [521, 97] width 6 height 6
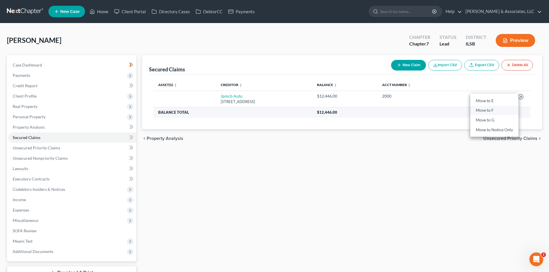
click at [486, 112] on link "Move to F" at bounding box center [495, 111] width 48 height 10
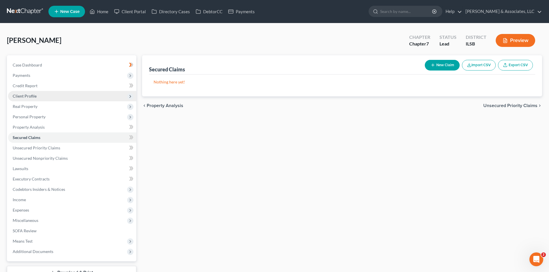
click at [27, 97] on span "Client Profile" at bounding box center [25, 96] width 24 height 5
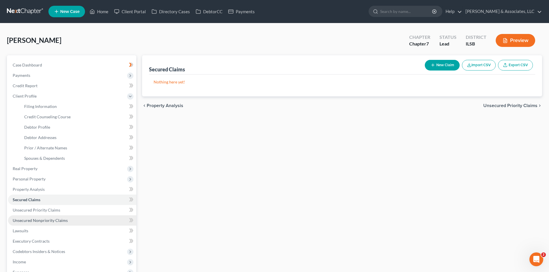
click at [30, 220] on span "Unsecured Nonpriority Claims" at bounding box center [40, 220] width 55 height 5
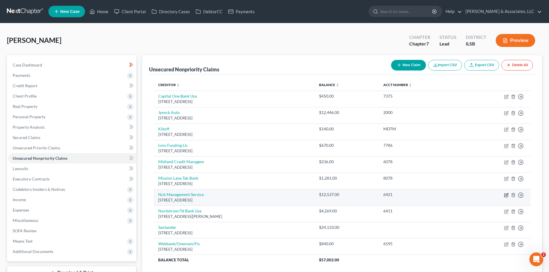
click at [505, 195] on icon "button" at bounding box center [506, 195] width 5 height 5
select select "39"
select select "0"
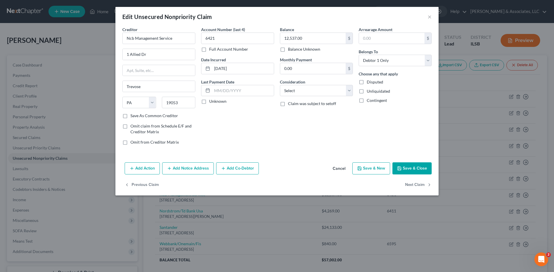
drag, startPoint x: 73, startPoint y: 80, endPoint x: 315, endPoint y: 25, distance: 248.7
click at [73, 80] on div "Edit Unsecured Nonpriority Claim × Creditor * Ncb Management Service 1 Allied D…" at bounding box center [277, 136] width 554 height 272
click at [430, 18] on button "×" at bounding box center [429, 16] width 4 height 7
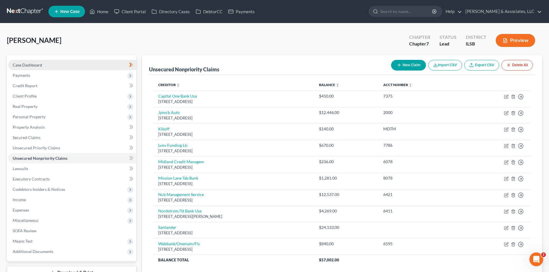
click at [35, 67] on span "Case Dashboard" at bounding box center [27, 65] width 29 height 5
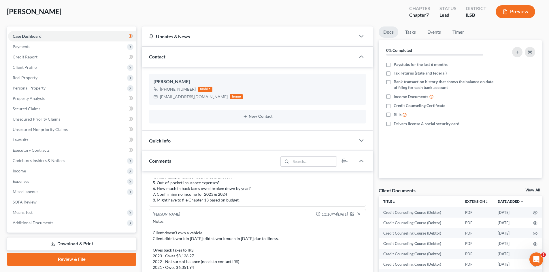
scroll to position [838, 0]
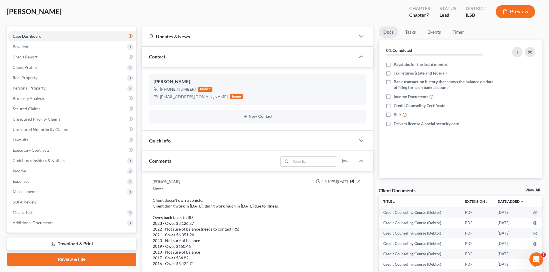
click at [351, 182] on icon "button" at bounding box center [352, 181] width 3 height 3
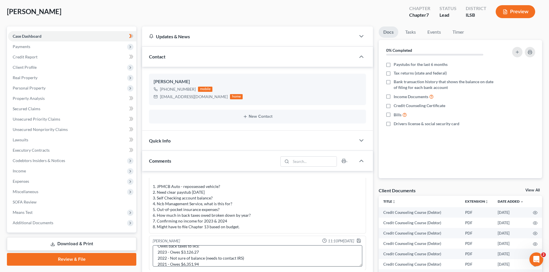
scroll to position [29, 0]
click at [220, 256] on textarea "Notes: Client doesn't own a vehicle. Client didn't work in [DATE]; didn't work …" at bounding box center [258, 256] width 210 height 21
click at [306, 250] on textarea "Notes: Client doesn't own a vehicle. Had two vehicles repossessed. Client didn'…" at bounding box center [258, 256] width 210 height 21
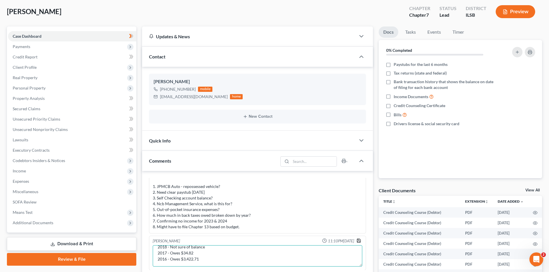
type textarea "Notes: Client doesn't own a vehicle. Had two vehicles repossessed. Client didn'…"
click at [357, 240] on icon "button" at bounding box center [358, 240] width 3 height 3
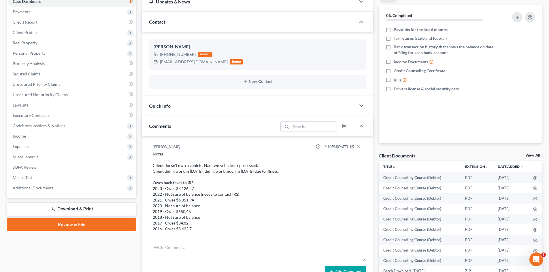
scroll to position [144, 0]
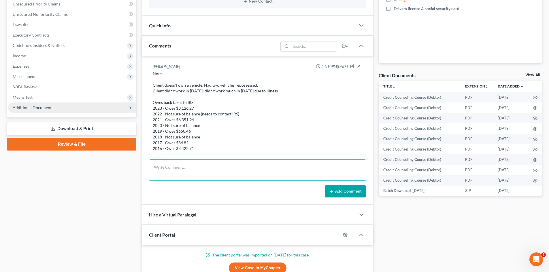
drag, startPoint x: 189, startPoint y: 162, endPoint x: 26, endPoint y: 112, distance: 171.3
click at [189, 162] on textarea at bounding box center [257, 170] width 217 height 21
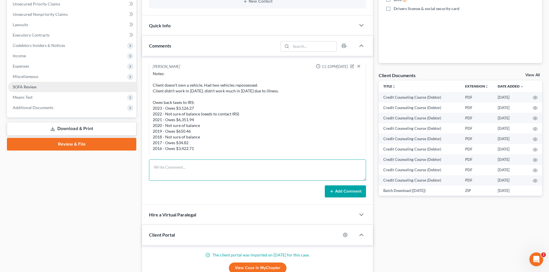
scroll to position [115, 0]
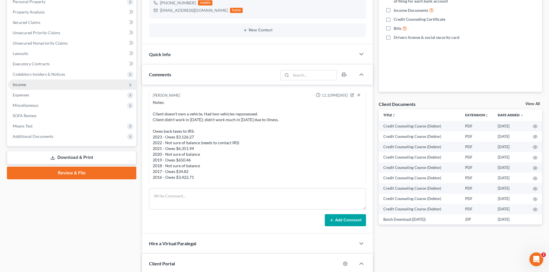
click at [19, 86] on span "Income" at bounding box center [19, 84] width 13 height 5
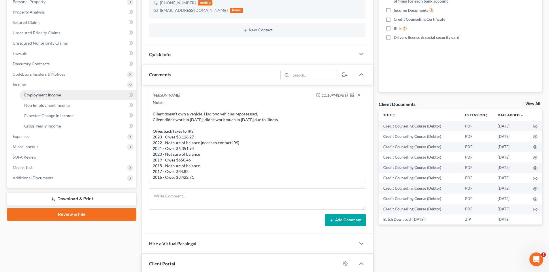
click at [42, 97] on span "Employment Income" at bounding box center [42, 95] width 37 height 5
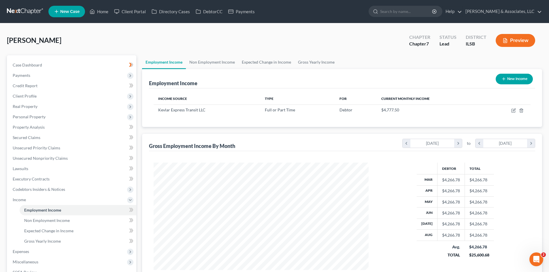
scroll to position [108, 227]
drag, startPoint x: 19, startPoint y: 251, endPoint x: 24, endPoint y: 249, distance: 5.4
click at [20, 251] on span "Expenses" at bounding box center [21, 251] width 16 height 5
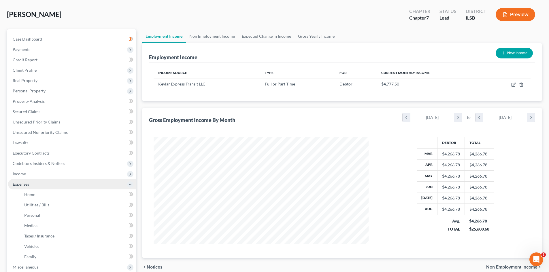
scroll to position [86, 0]
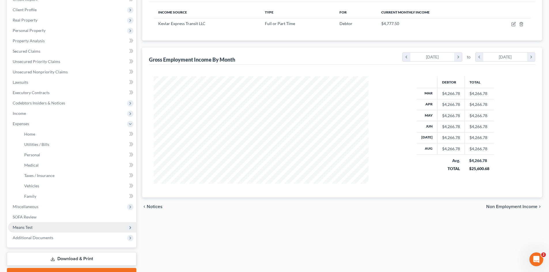
click at [24, 227] on span "Means Test" at bounding box center [23, 227] width 20 height 5
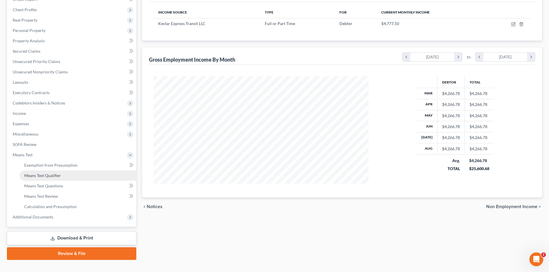
click at [50, 176] on span "Means Test Qualifier" at bounding box center [42, 175] width 37 height 5
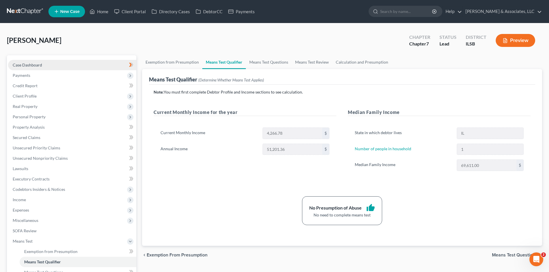
click at [45, 67] on link "Case Dashboard" at bounding box center [72, 65] width 128 height 10
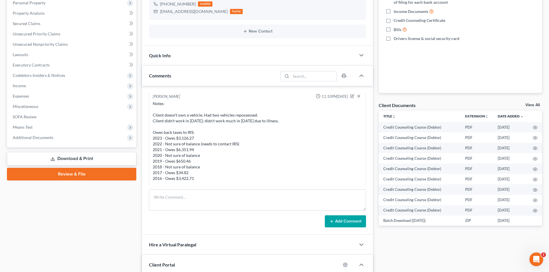
scroll to position [115, 0]
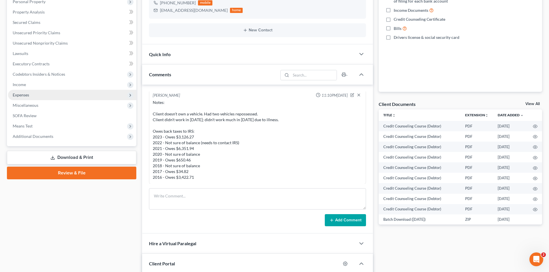
click at [23, 95] on span "Expenses" at bounding box center [21, 95] width 16 height 5
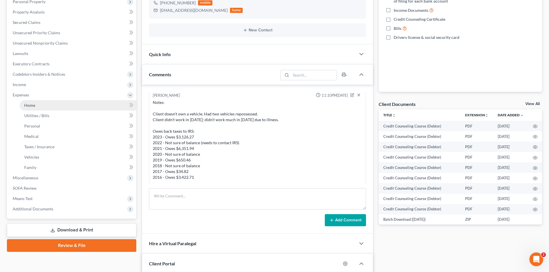
click at [28, 107] on span "Home" at bounding box center [29, 105] width 11 height 5
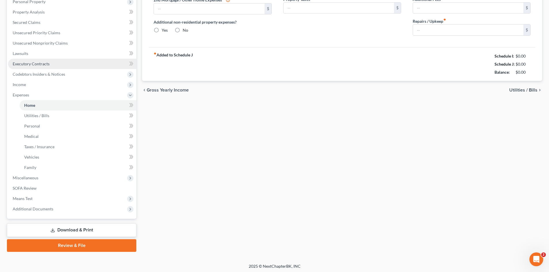
scroll to position [6, 0]
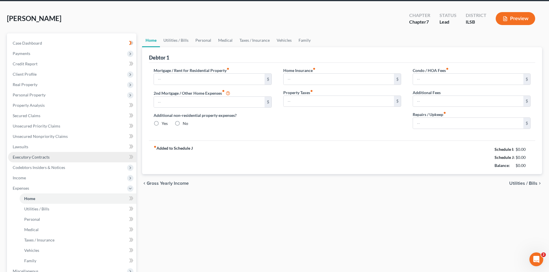
type input "1,558.00"
radio input "true"
type input "0.00"
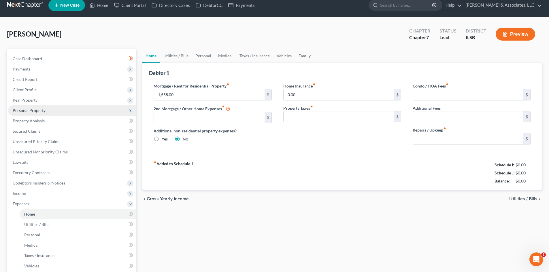
scroll to position [0, 0]
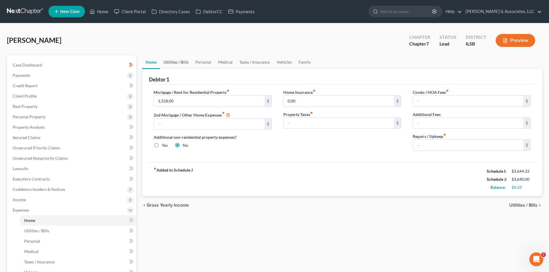
click at [178, 63] on link "Utilities / Bills" at bounding box center [176, 62] width 32 height 14
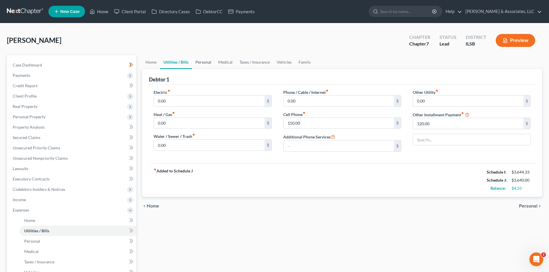
click at [202, 63] on link "Personal" at bounding box center [203, 62] width 23 height 14
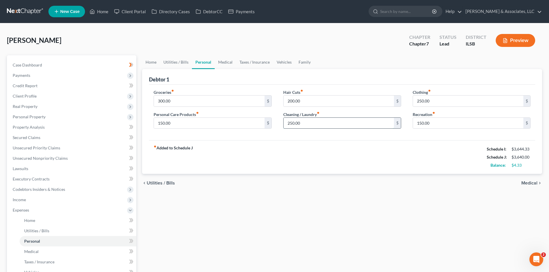
click at [306, 123] on input "250.00" at bounding box center [339, 123] width 110 height 11
type input "200.00"
click at [440, 101] on input "250.00" at bounding box center [468, 101] width 110 height 11
type input "200.00"
click at [223, 63] on link "Medical" at bounding box center [225, 62] width 21 height 14
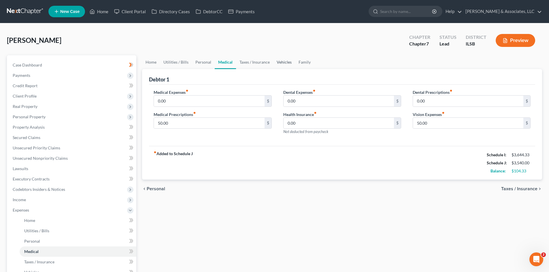
click at [280, 61] on link "Vehicles" at bounding box center [284, 62] width 22 height 14
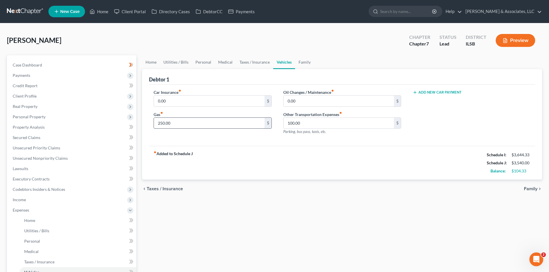
click at [186, 120] on input "250.00" at bounding box center [209, 123] width 110 height 11
type input "350.00"
drag, startPoint x: 298, startPoint y: 184, endPoint x: 302, endPoint y: 184, distance: 3.8
click at [298, 184] on div "chevron_left Taxes / Insurance Family chevron_right" at bounding box center [342, 189] width 400 height 18
click at [172, 64] on link "Utilities / Bills" at bounding box center [176, 62] width 32 height 14
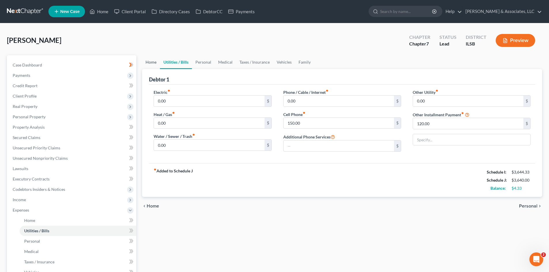
click at [146, 63] on link "Home" at bounding box center [151, 62] width 18 height 14
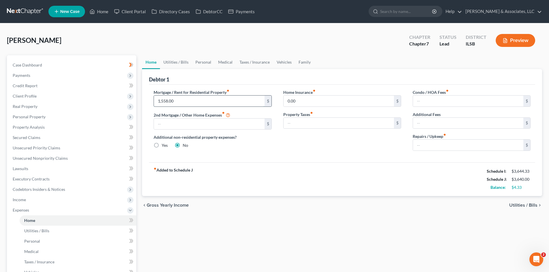
click at [178, 101] on input "1,558.00" at bounding box center [209, 101] width 110 height 11
type input "1,558.00"
click at [308, 102] on input "0.00" at bounding box center [339, 101] width 110 height 11
click at [176, 63] on link "Utilities / Bills" at bounding box center [176, 62] width 32 height 14
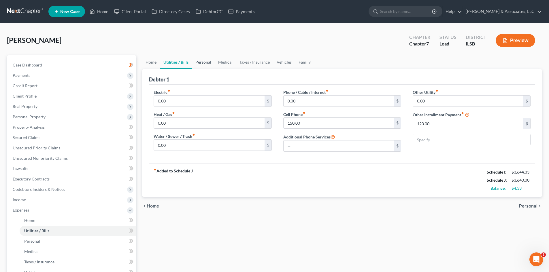
click at [198, 62] on link "Personal" at bounding box center [203, 62] width 23 height 14
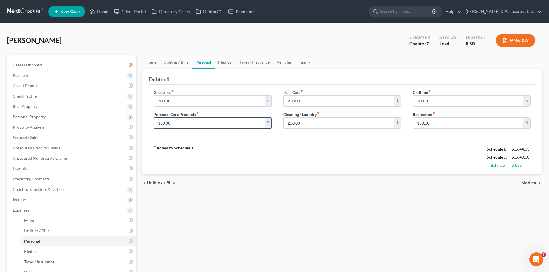
click at [186, 125] on input "150.00" at bounding box center [209, 123] width 110 height 11
type input "155.00"
click at [248, 142] on div "fiber_manual_record Added to Schedule J Schedule I: $3,644.33 Schedule J: $3,64…" at bounding box center [342, 157] width 386 height 34
click at [32, 64] on span "Case Dashboard" at bounding box center [27, 65] width 29 height 5
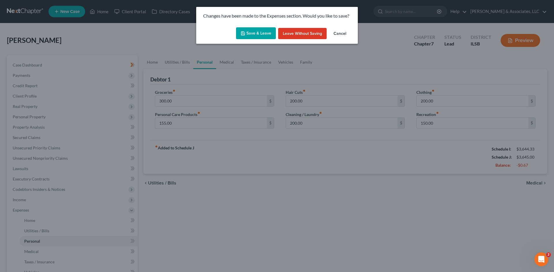
click at [257, 37] on button "Save & Leave" at bounding box center [256, 33] width 40 height 12
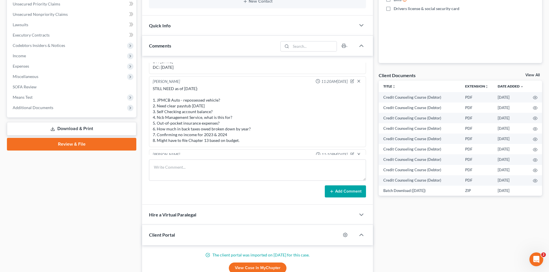
scroll to position [780, 0]
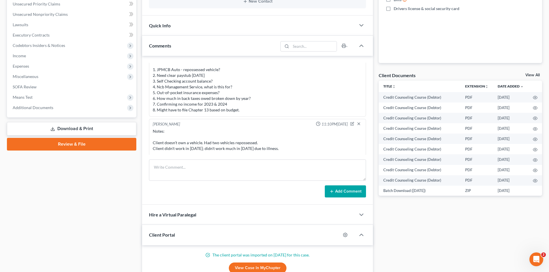
drag, startPoint x: 243, startPoint y: 110, endPoint x: 145, endPoint y: 71, distance: 105.4
click at [145, 71] on div "Import from MyChapter 05:02PM[DATE] MyChapter Response: SOFA Line 9: Claim subj…" at bounding box center [257, 130] width 231 height 149
copy div "1. JPMCB Auto - repossessed vehicle? 2. Need clear paystub [DATE] 3. Self Check…"
drag, startPoint x: 242, startPoint y: 107, endPoint x: 293, endPoint y: 116, distance: 51.6
click at [242, 107] on div "STILL NEED as of [DATE]: 1. JPMCB Auto - repossessed vehicle? 2. Need clear pay…" at bounding box center [258, 84] width 210 height 58
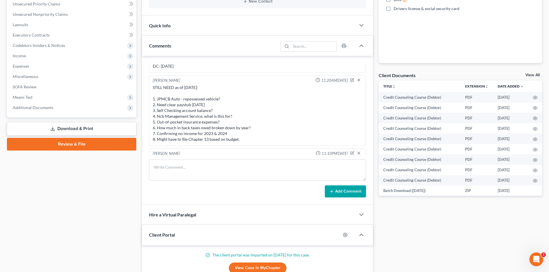
scroll to position [722, 0]
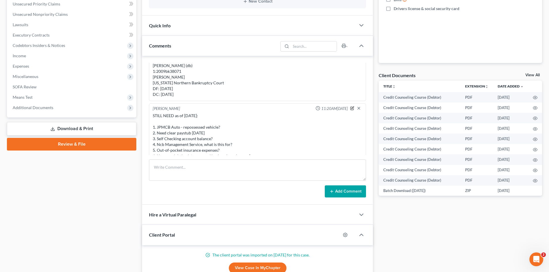
click at [350, 109] on icon "button" at bounding box center [352, 108] width 4 height 4
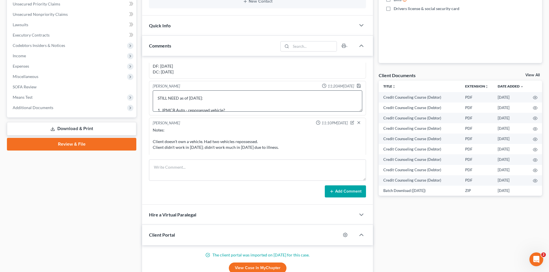
scroll to position [744, 0]
click at [247, 100] on textarea "STILL NEED as of [DATE]: 1. JPMCB Auto - repossessed vehicle? 2. Need clear pay…" at bounding box center [258, 102] width 210 height 21
drag, startPoint x: 248, startPoint y: 110, endPoint x: 149, endPoint y: 110, distance: 98.9
click at [149, 110] on div "[PERSON_NAME] 11:20AM[DATE] STILL NEED as of [DATE]: 1. JPMCB Auto - repossesse…" at bounding box center [257, 99] width 217 height 35
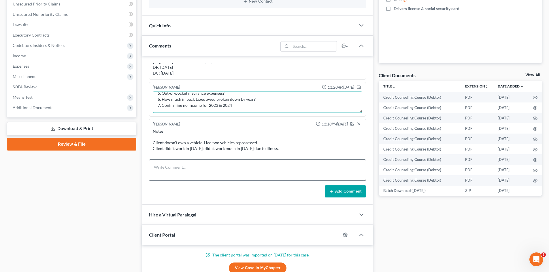
type textarea "STILL NEED as of [DATE]: 1. JPMCB Auto - repossessed vehicle? 2. Need clear pay…"
click at [263, 170] on textarea at bounding box center [257, 170] width 217 height 21
drag, startPoint x: 355, startPoint y: 86, endPoint x: 244, endPoint y: 106, distance: 113.2
click at [357, 86] on icon "button" at bounding box center [359, 87] width 5 height 5
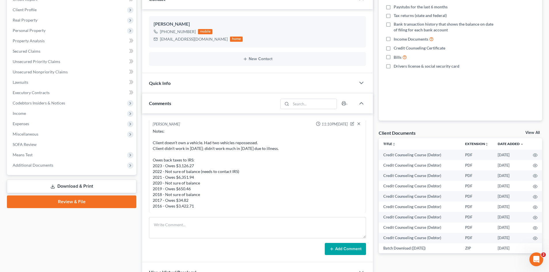
scroll to position [746, 0]
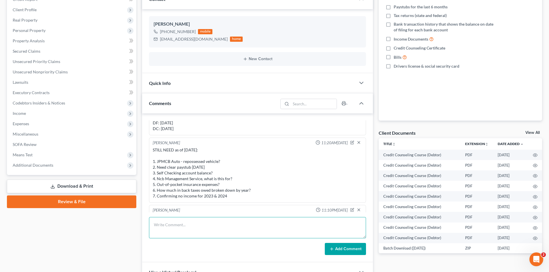
paste textarea "1. Paystubs: Last pay stub from [DATE] A clear copy of pay stub from [DATE] Pay…"
click at [161, 221] on textarea "1. Paystubs: Last pay stub from [DATE] A clear copy of pay stub from [DATE] Pay…" at bounding box center [257, 227] width 217 height 21
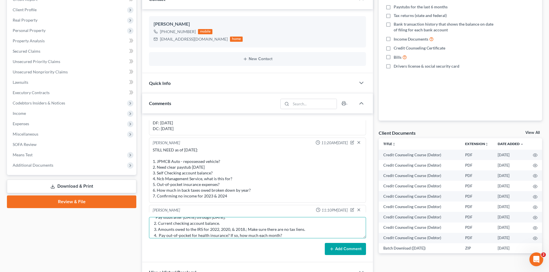
scroll to position [44, 0]
type textarea "STILL NEED as of [DATE]: 1. Paystubs: *Last pay stub [DATE] *Clear copy of pay …"
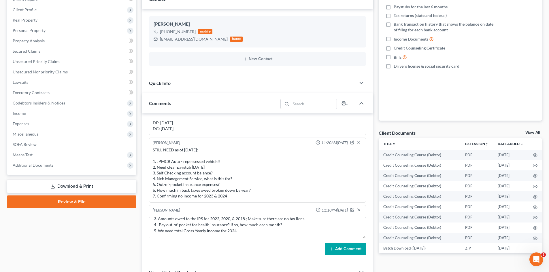
click at [339, 250] on button "Add Comment" at bounding box center [345, 249] width 41 height 12
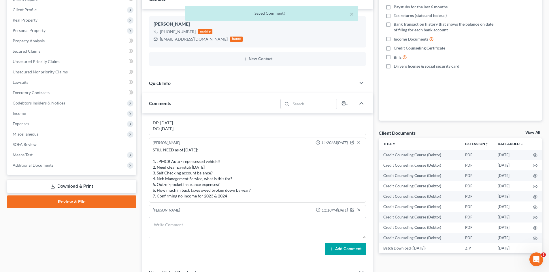
scroll to position [905, 0]
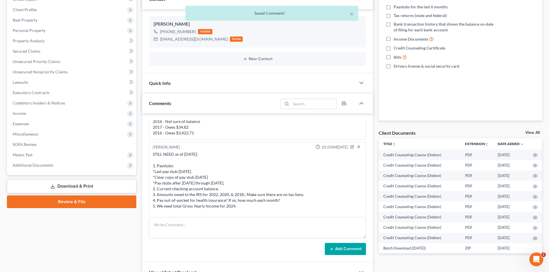
drag, startPoint x: 248, startPoint y: 206, endPoint x: 152, endPoint y: 167, distance: 104.0
click at [152, 167] on div "STILL NEED as of [DATE]: 1. Paystubs: *Last pay stub [DATE] *Clear copy of pay …" at bounding box center [258, 181] width 212 height 60
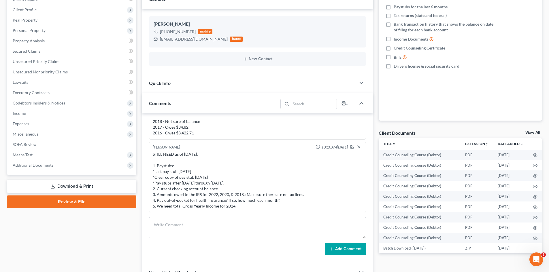
copy div "1. Paystubs: *Last pay stub [DATE] *Clear copy of pay stub [DATE] *Pay stubs af…"
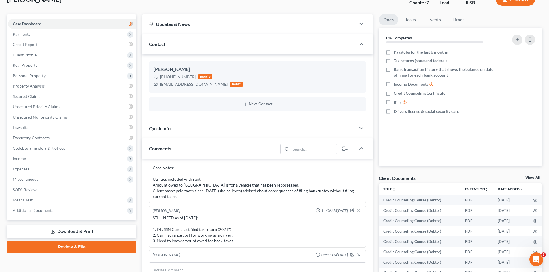
scroll to position [0, 0]
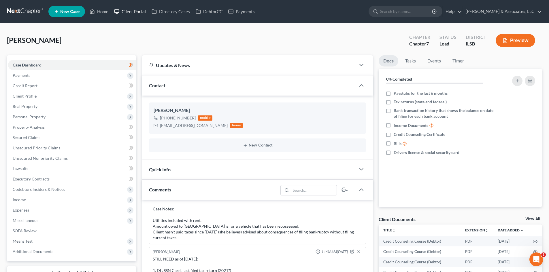
click at [138, 10] on link "Client Portal" at bounding box center [129, 11] width 37 height 10
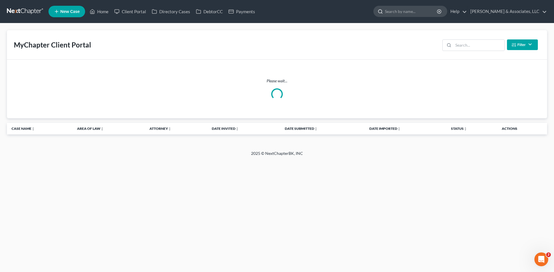
click at [410, 8] on input "search" at bounding box center [411, 11] width 53 height 11
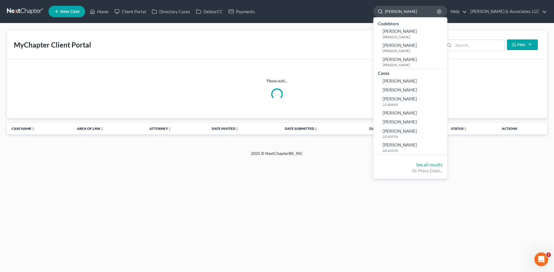
click at [423, 10] on input "[PERSON_NAME]" at bounding box center [411, 11] width 53 height 11
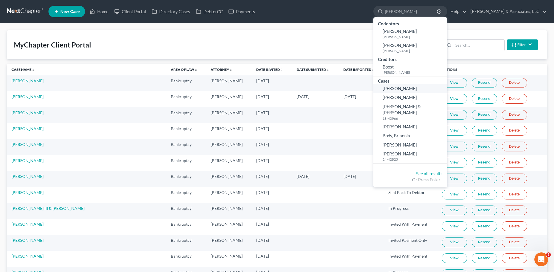
type input "[PERSON_NAME]"
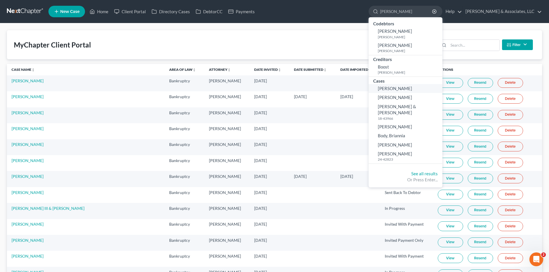
click at [412, 89] on span "[PERSON_NAME]" at bounding box center [395, 88] width 34 height 5
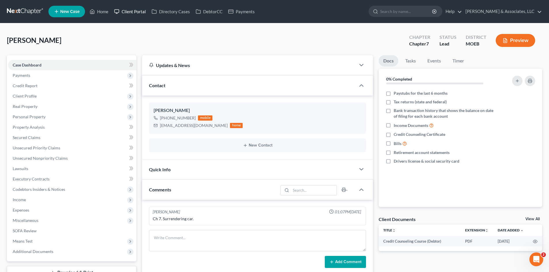
click at [135, 7] on link "Client Portal" at bounding box center [129, 11] width 37 height 10
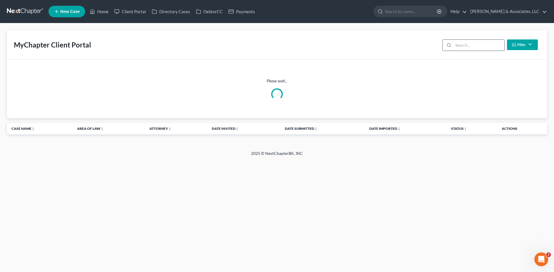
click at [471, 48] on input "search" at bounding box center [478, 45] width 51 height 11
type input "[PERSON_NAME]"
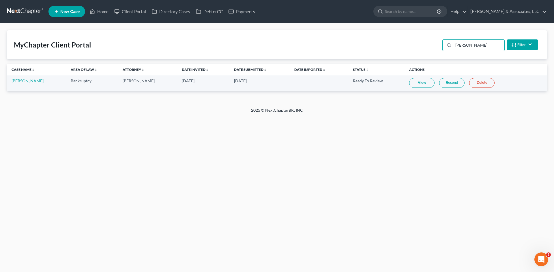
click at [420, 82] on link "View" at bounding box center [421, 83] width 25 height 10
click at [28, 82] on link "[PERSON_NAME]" at bounding box center [28, 80] width 32 height 5
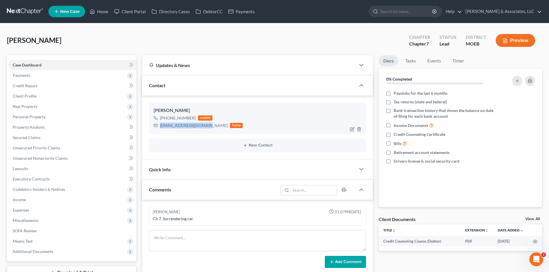
drag, startPoint x: 205, startPoint y: 126, endPoint x: 159, endPoint y: 126, distance: 46.1
click at [159, 126] on div "[EMAIL_ADDRESS][DOMAIN_NAME] home" at bounding box center [198, 125] width 89 height 7
copy div "[EMAIL_ADDRESS][DOMAIN_NAME]"
click at [103, 9] on link "Home" at bounding box center [99, 11] width 25 height 10
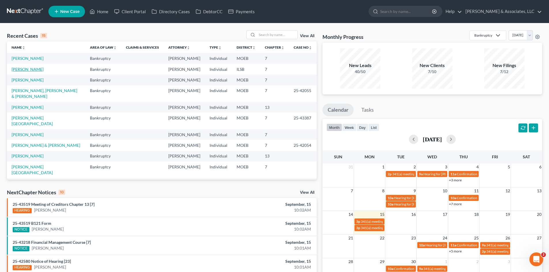
click at [21, 69] on link "[PERSON_NAME]" at bounding box center [28, 69] width 32 height 5
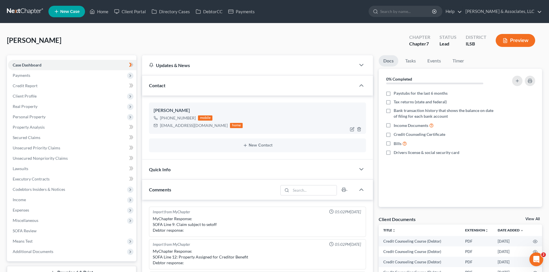
scroll to position [905, 0]
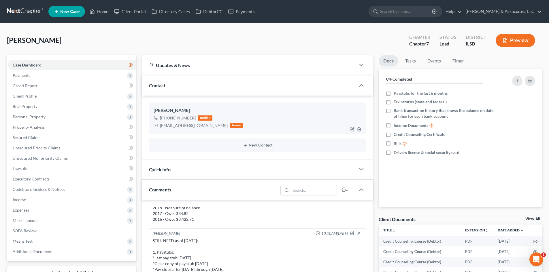
drag, startPoint x: 193, startPoint y: 118, endPoint x: 167, endPoint y: 119, distance: 26.2
click at [167, 119] on div "[PHONE_NUMBER]" at bounding box center [178, 118] width 36 height 6
copy div "662) 364-8082"
drag, startPoint x: 215, startPoint y: 247, endPoint x: 237, endPoint y: 180, distance: 69.8
click at [215, 247] on div "STILL NEED as of [DATE]: 1. Paystubs: *Last pay stub [DATE] *Clear copy of pay …" at bounding box center [258, 267] width 210 height 58
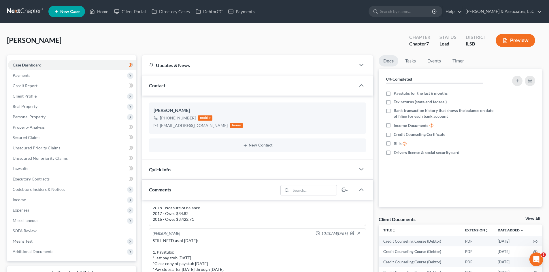
scroll to position [115, 0]
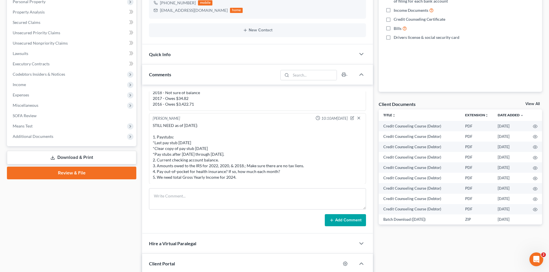
drag, startPoint x: 240, startPoint y: 177, endPoint x: 145, endPoint y: 138, distance: 102.8
click at [145, 138] on div "Import from MyChapter 05:02PM[DATE] MyChapter Response: SOFA Line 9: Claim subj…" at bounding box center [257, 159] width 231 height 149
copy div "1. Paystubs: *Last pay stub [DATE] *Clear copy of pay stub [DATE] *Pay stubs af…"
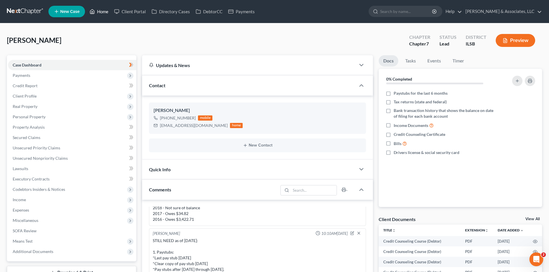
drag, startPoint x: 103, startPoint y: 12, endPoint x: 95, endPoint y: 14, distance: 7.7
click at [103, 12] on link "Home" at bounding box center [99, 11] width 25 height 10
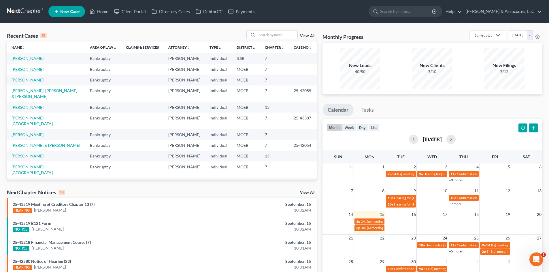
click at [24, 69] on link "[PERSON_NAME]" at bounding box center [28, 69] width 32 height 5
